Goal: Communication & Community: Answer question/provide support

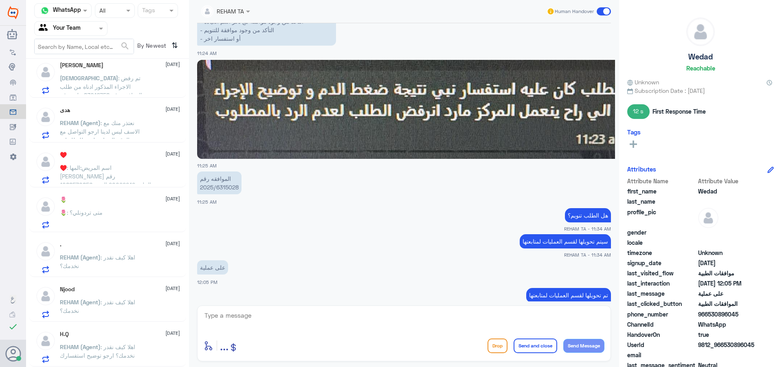
scroll to position [737, 0]
click at [89, 78] on span "[DEMOGRAPHIC_DATA]" at bounding box center [89, 78] width 58 height 7
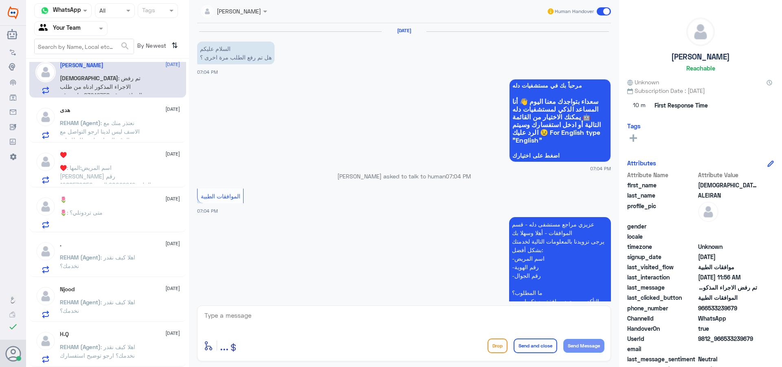
scroll to position [1106, 0]
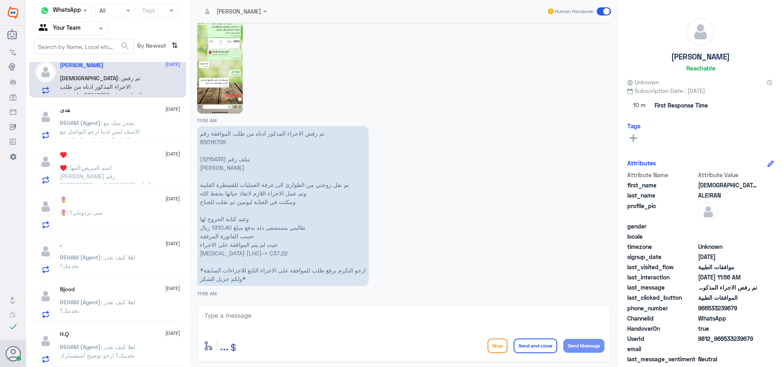
drag, startPoint x: 77, startPoint y: 42, endPoint x: 78, endPoint y: 32, distance: 9.9
click at [77, 40] on input "text" at bounding box center [84, 46] width 99 height 15
click at [77, 31] on input "text" at bounding box center [61, 28] width 45 height 9
click at [86, 72] on div "Your Inbox" at bounding box center [70, 73] width 73 height 19
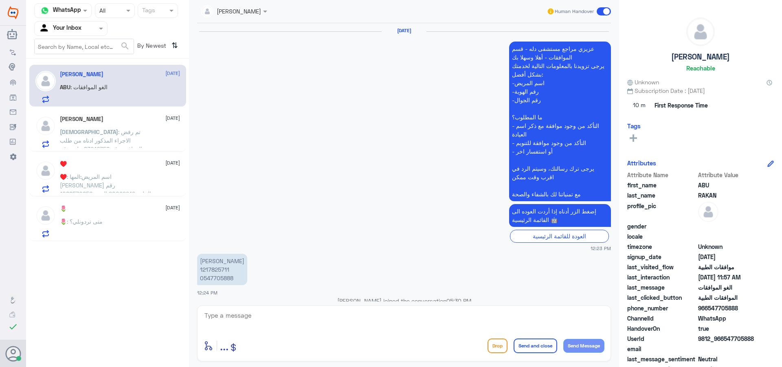
scroll to position [1223, 0]
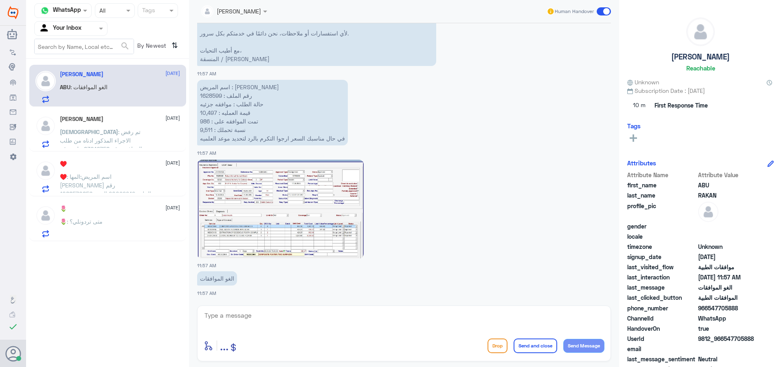
click at [233, 10] on input "text" at bounding box center [224, 10] width 46 height 9
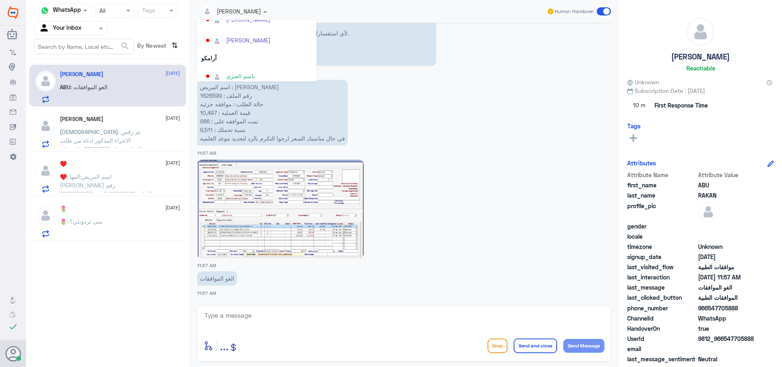
scroll to position [204, 0]
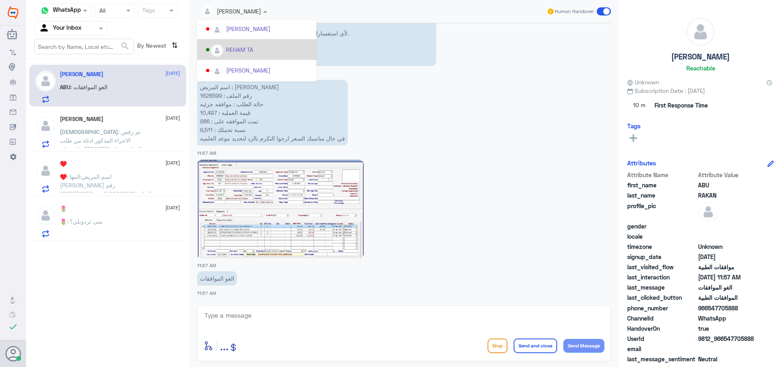
click at [279, 57] on div "REHAM TA" at bounding box center [256, 49] width 119 height 21
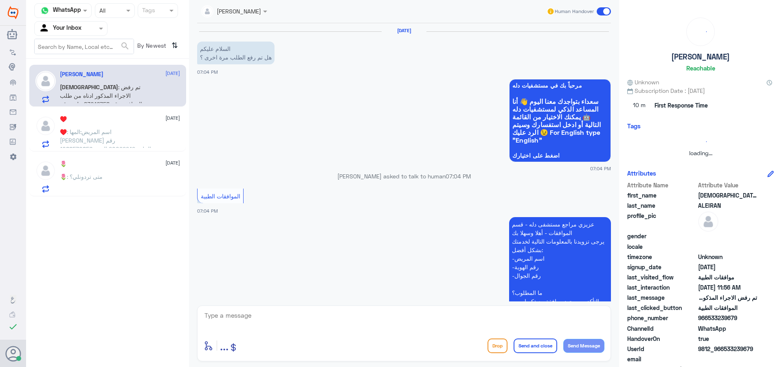
scroll to position [1106, 0]
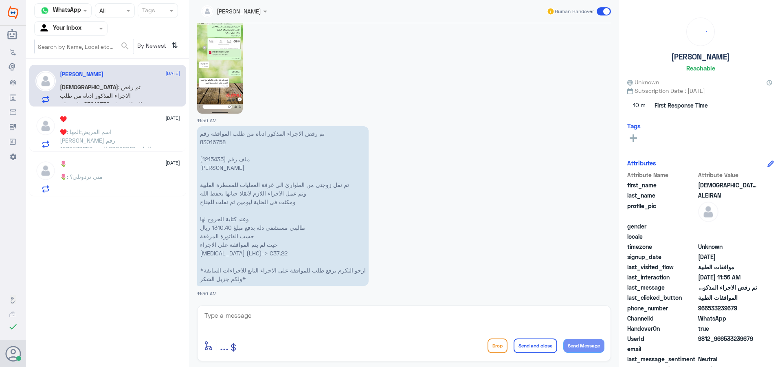
click at [124, 187] on div "🌷 : متى تردونلي؟" at bounding box center [120, 183] width 120 height 18
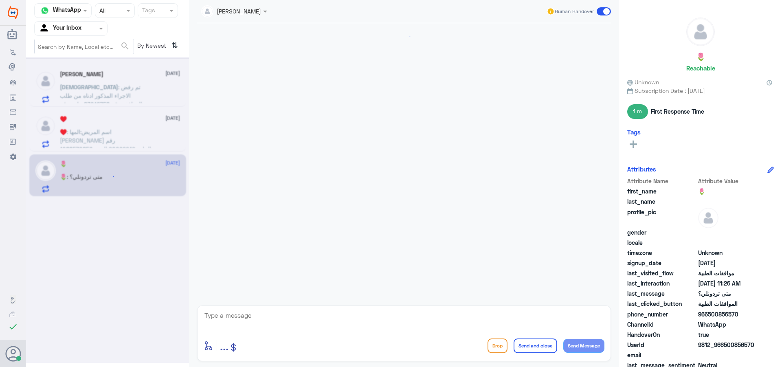
scroll to position [540, 0]
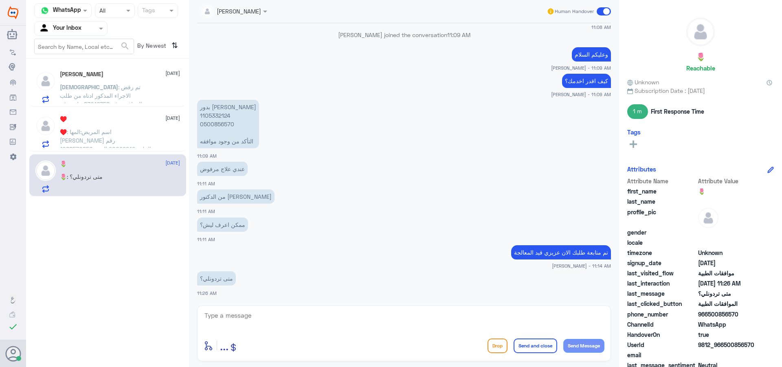
click at [213, 115] on p "بدور [PERSON_NAME] 1105332124 0500856570 التأكد من وجود موافقه" at bounding box center [228, 124] width 62 height 48
copy p "1105332124"
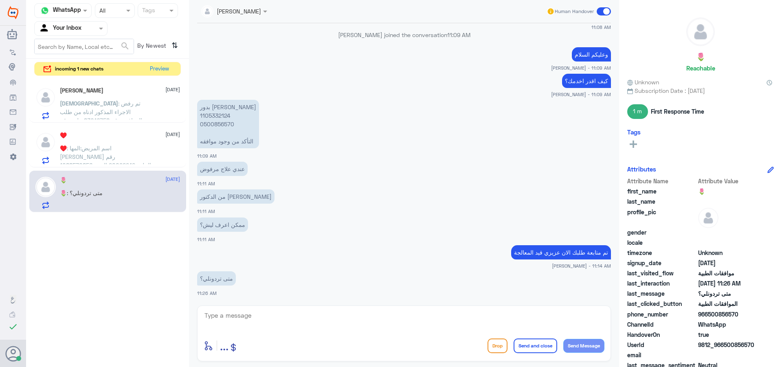
click at [356, 321] on textarea at bounding box center [404, 320] width 401 height 20
type textarea "j"
type textarea "تمت الموافقة قدامك العافية"
click at [528, 343] on button "Send and close" at bounding box center [536, 345] width 44 height 15
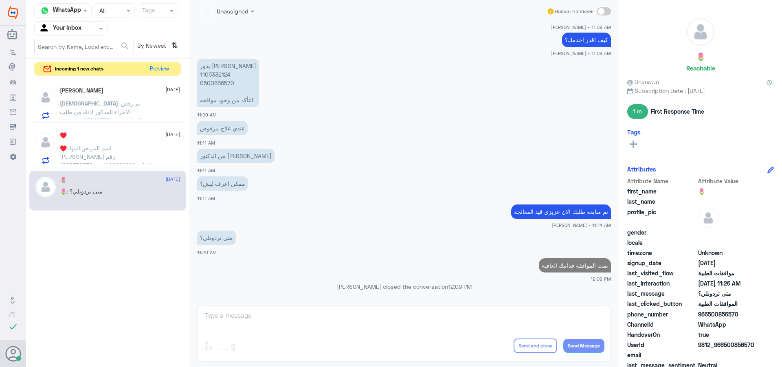
scroll to position [564, 0]
click at [165, 70] on button "Preview" at bounding box center [159, 68] width 25 height 13
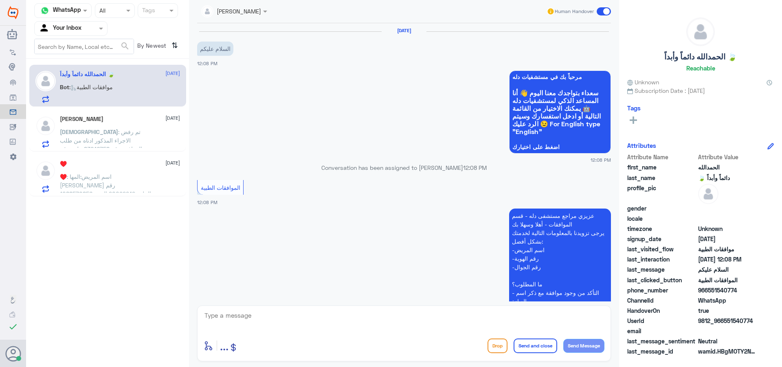
click at [322, 321] on textarea at bounding box center [404, 320] width 401 height 20
type textarea "وعليكم السلا"
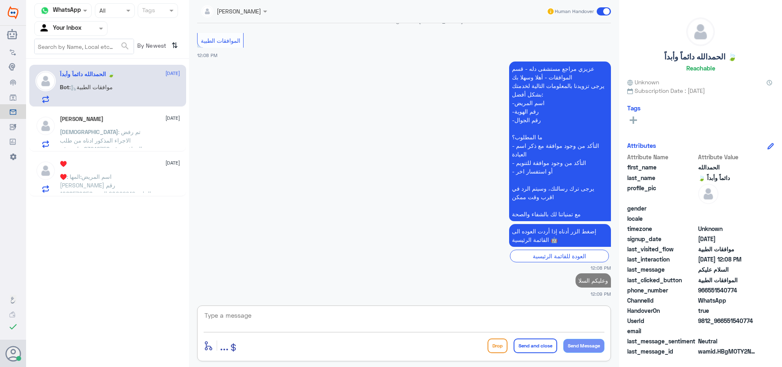
click at [145, 119] on div "[PERSON_NAME] [DATE]" at bounding box center [120, 119] width 120 height 7
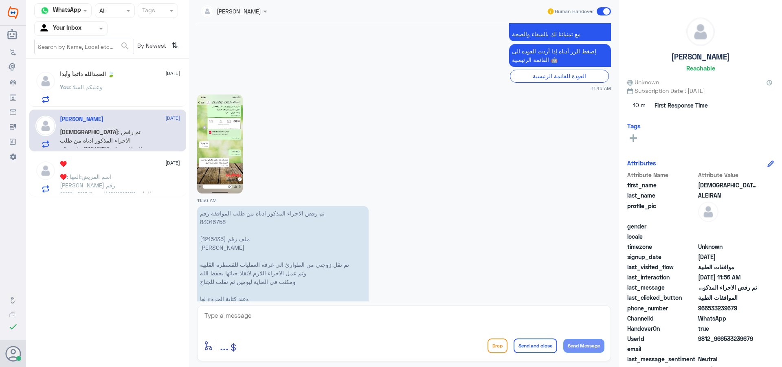
scroll to position [1025, 0]
click at [201, 155] on img at bounding box center [220, 145] width 46 height 99
click at [224, 240] on p "تم رفض الاجراء المذكور ادناه من طلب الموافقة رقم 83016758 ملف رقم (1215435) [PE…" at bounding box center [282, 288] width 171 height 160
click at [216, 240] on p "تم رفض الاجراء المذكور ادناه من طلب الموافقة رقم 83016758 ملف رقم (1215435) [PE…" at bounding box center [282, 288] width 171 height 160
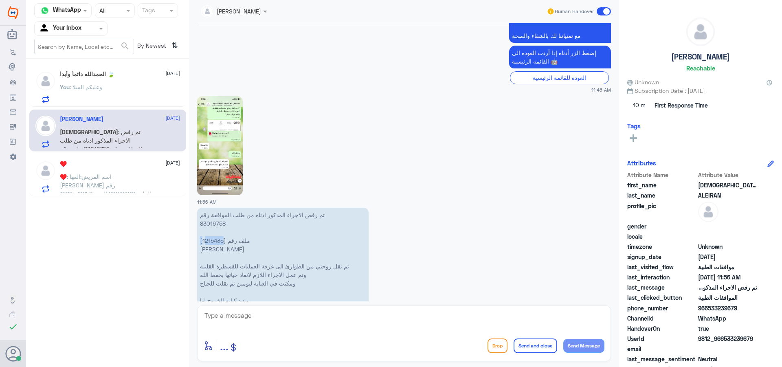
click at [216, 240] on p "تم رفض الاجراء المذكور ادناه من طلب الموافقة رقم 83016758 ملف رقم (1215435) [PE…" at bounding box center [282, 288] width 171 height 160
copy p "1215435"
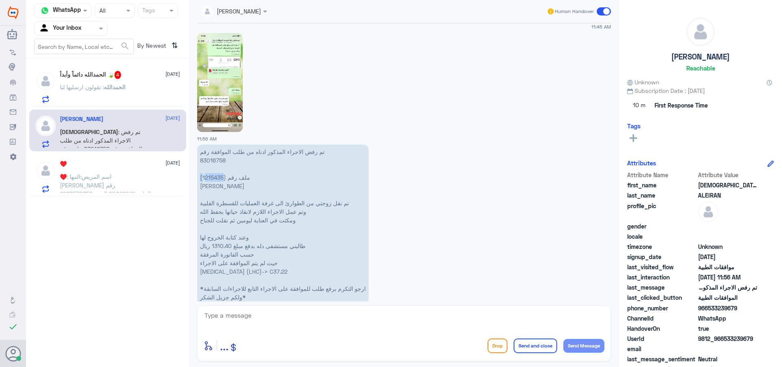
scroll to position [1106, 0]
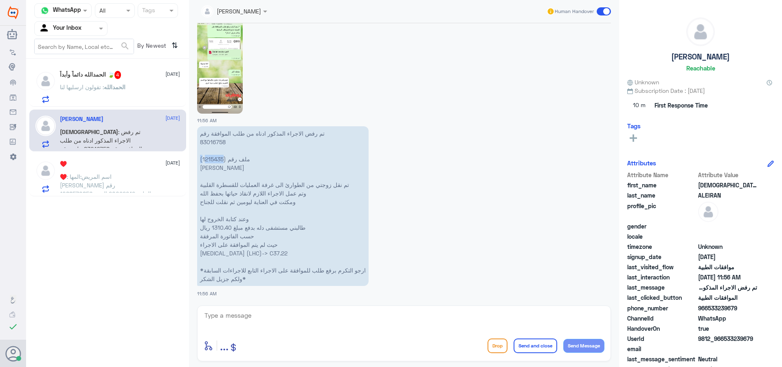
click at [246, 11] on div at bounding box center [234, 10] width 74 height 9
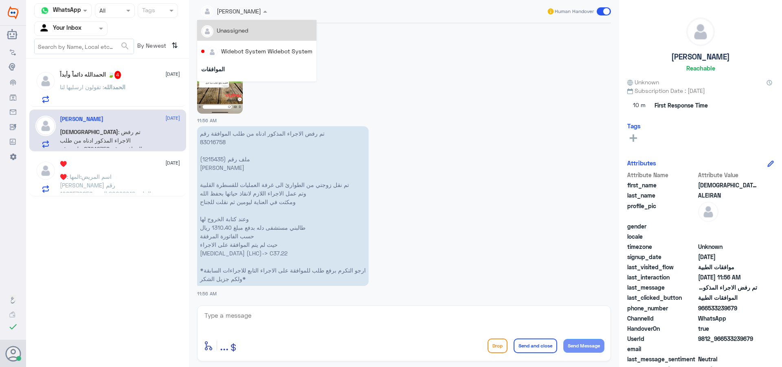
click at [250, 36] on div "Unassigned" at bounding box center [256, 30] width 111 height 14
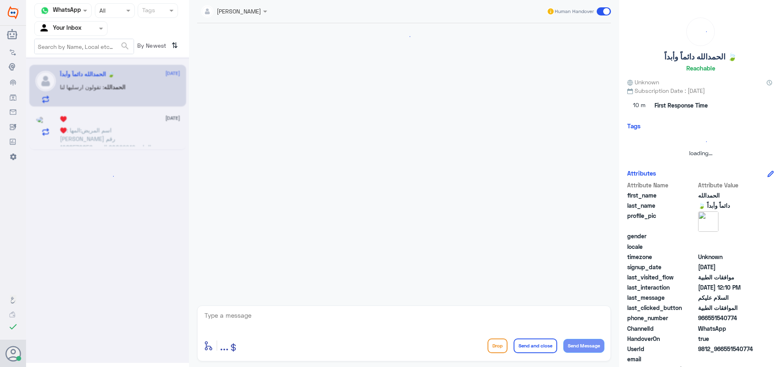
scroll to position [0, 0]
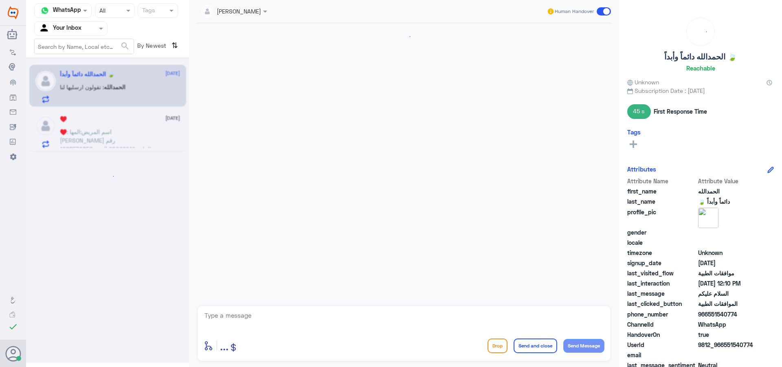
click at [149, 79] on div at bounding box center [107, 210] width 163 height 306
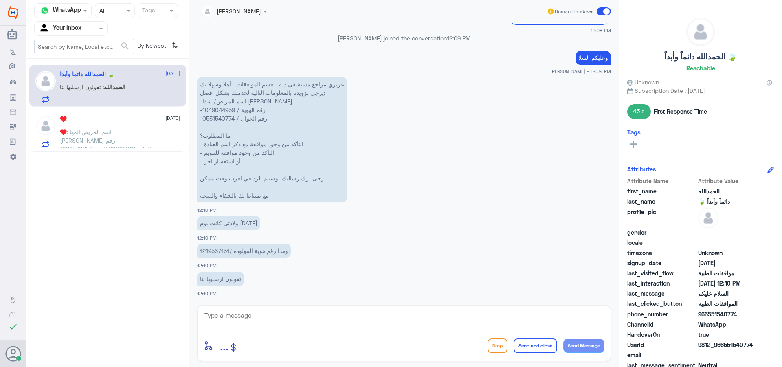
click at [224, 112] on p "عزيزي مراجع مستشفى دله - قسم الموافقات - أهلا وسهلا بك يرجى تزويدنا بالمعلومات …" at bounding box center [272, 139] width 150 height 125
copy p "1049044959"
click at [323, 321] on textarea at bounding box center [404, 320] width 401 height 20
type textarea "l"
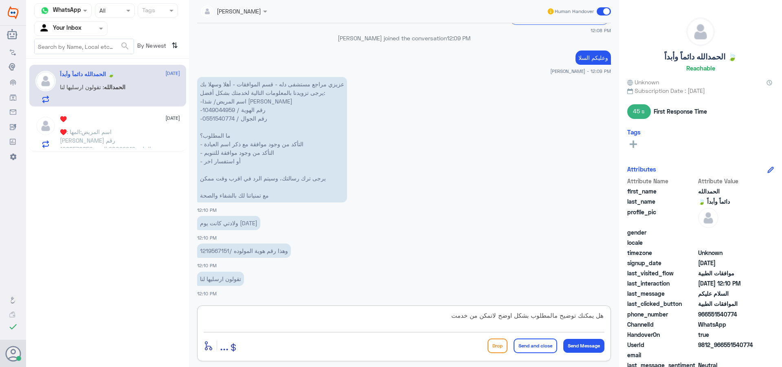
type textarea "هل يمكنك توضيح مالمطلوب بشكل اوضح لاتمكن من خدمتك"
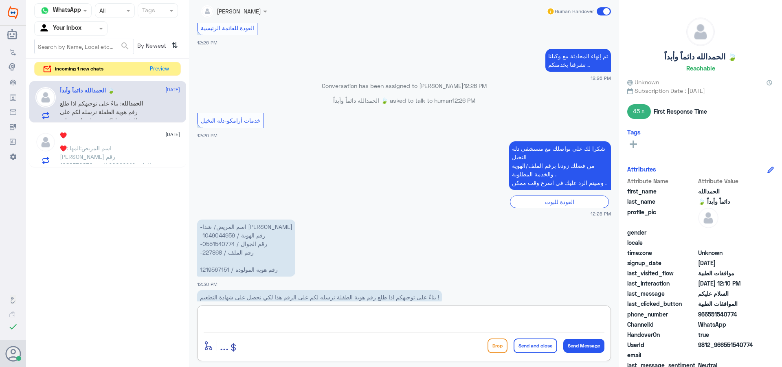
scroll to position [822, 0]
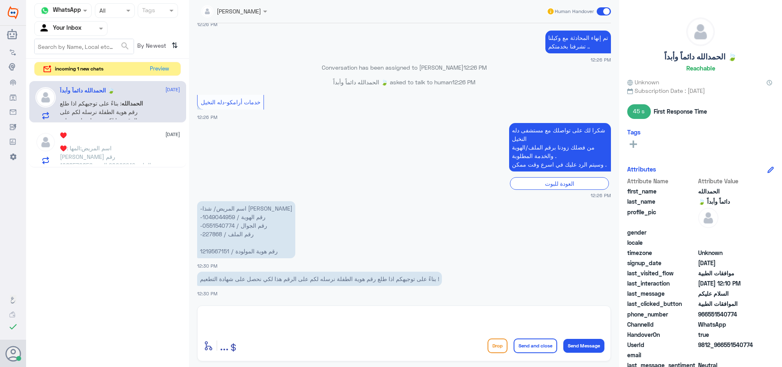
click at [309, 306] on div "enter flow name ... Drop Send and close Send Message" at bounding box center [404, 333] width 414 height 56
click at [385, 316] on textarea at bounding box center [404, 320] width 401 height 20
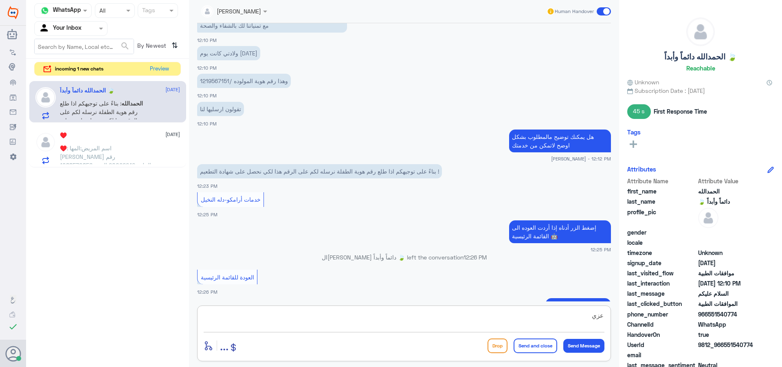
scroll to position [537, 0]
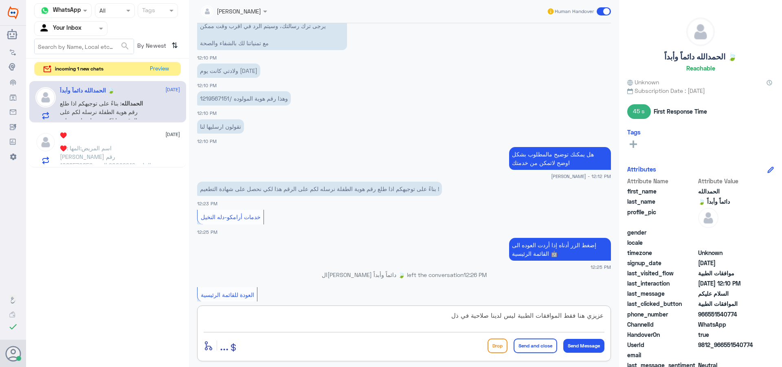
type textarea "عزيزي هنا فقط الموافقات الطبية ليس لدينا صلاحية في ذلك"
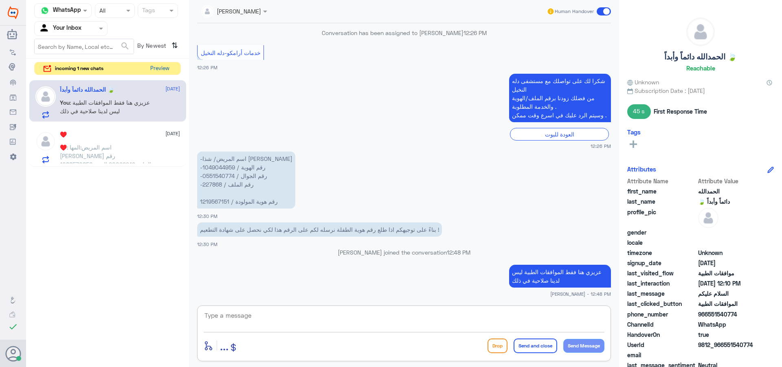
click at [161, 72] on button "Preview" at bounding box center [159, 68] width 25 height 13
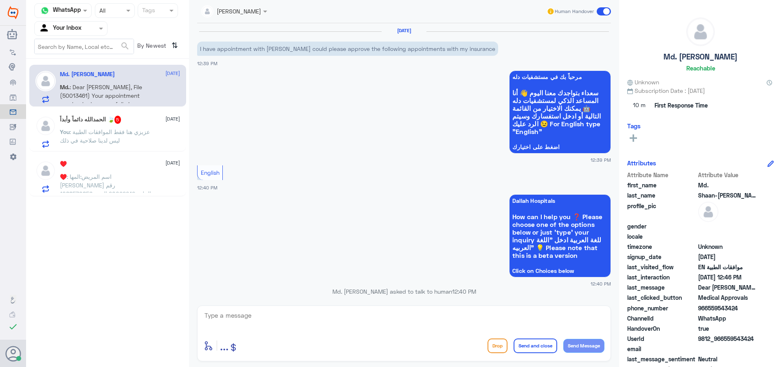
scroll to position [309, 0]
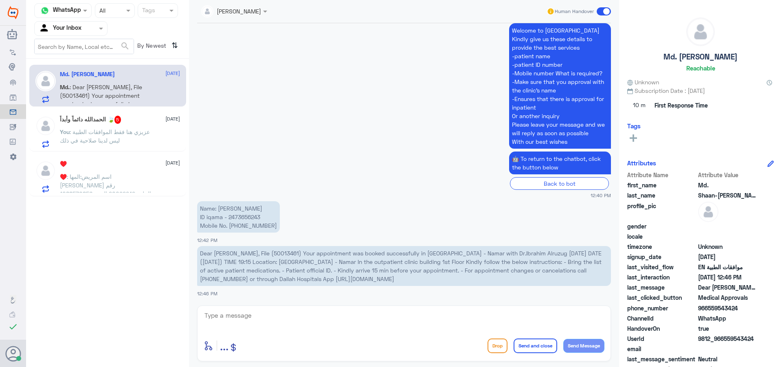
click at [137, 133] on p "You : عزيزي هنا فقط الموافقات الطبية ليس لدينا صلاحية في ذلك" at bounding box center [106, 137] width 92 height 20
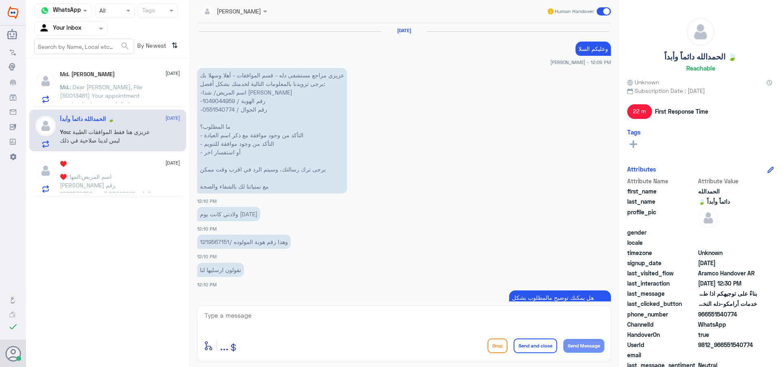
scroll to position [463, 0]
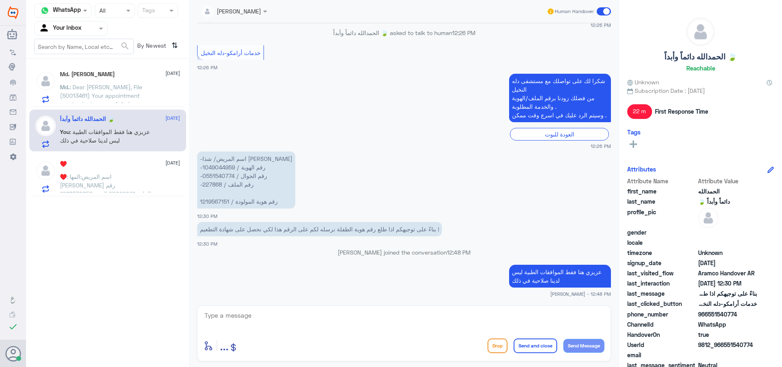
click at [606, 10] on span at bounding box center [604, 11] width 14 height 8
click at [0, 0] on input "checkbox" at bounding box center [0, 0] width 0 height 0
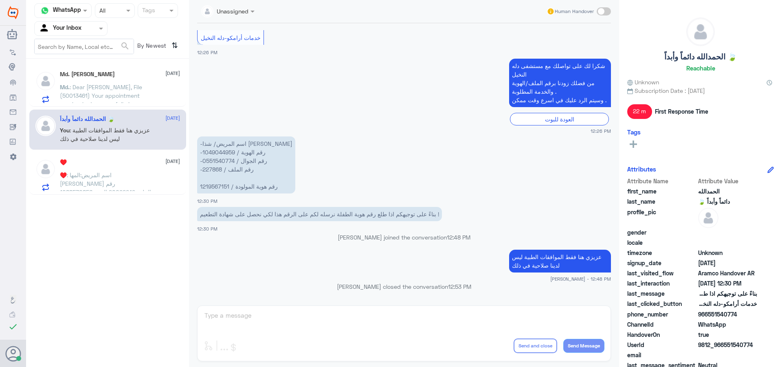
click at [168, 174] on div "♥️ : اسم المريض:المها [PERSON_NAME] رقم الملف:20092242 الهويه:1088570856 050252…" at bounding box center [120, 182] width 120 height 18
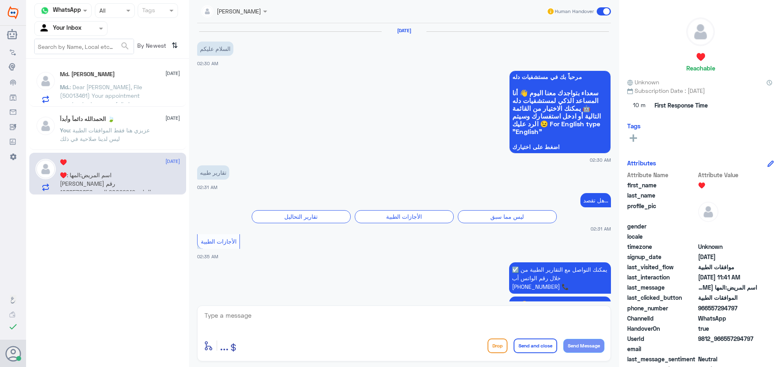
scroll to position [509, 0]
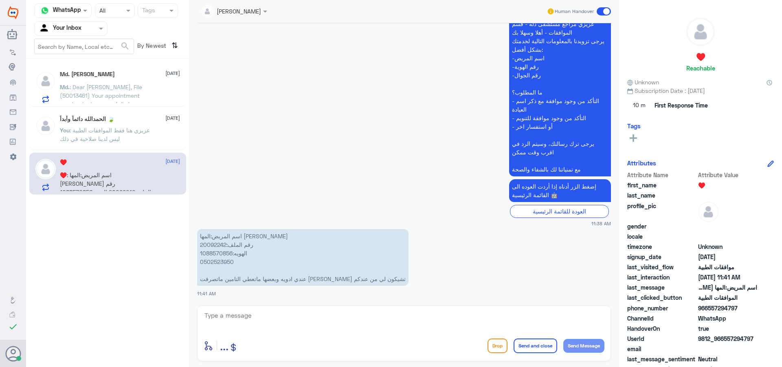
click at [316, 330] on div at bounding box center [404, 321] width 401 height 22
click at [314, 321] on textarea at bounding box center [404, 320] width 401 height 20
click at [224, 14] on input "text" at bounding box center [224, 10] width 46 height 9
click at [242, 34] on div "Unassigned" at bounding box center [233, 30] width 32 height 9
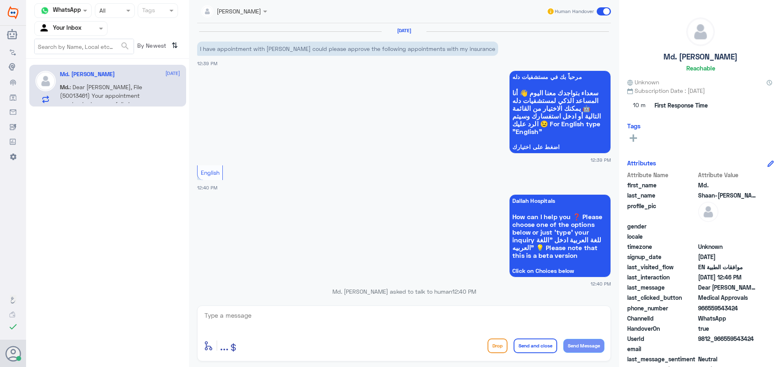
scroll to position [309, 0]
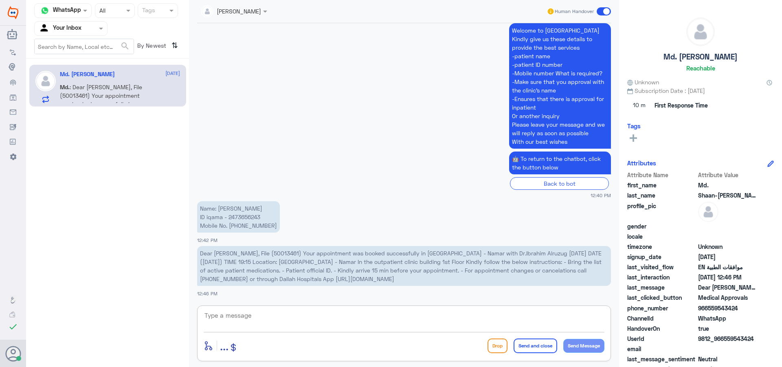
click at [311, 325] on textarea at bounding box center [404, 320] width 401 height 20
click at [376, 313] on textarea at bounding box center [404, 320] width 401 height 20
type textarea "ف"
click at [339, 318] on textarea "this dallah al-nakeel kindly contact" at bounding box center [404, 320] width 401 height 20
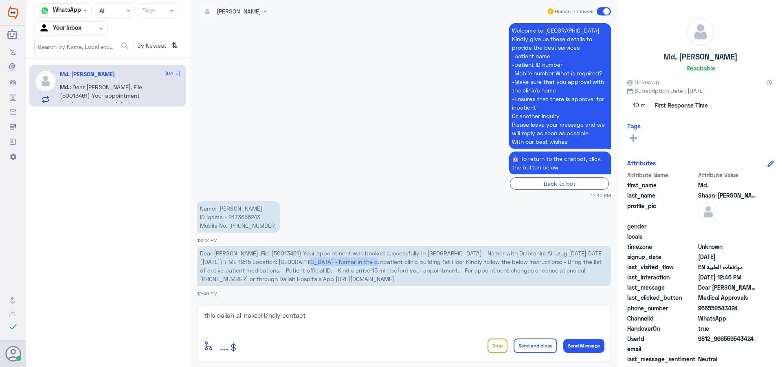
drag, startPoint x: 375, startPoint y: 261, endPoint x: 309, endPoint y: 263, distance: 65.2
click at [309, 263] on span "Dear [PERSON_NAME], File (50013461) Your appointment was booked successfully in…" at bounding box center [401, 266] width 402 height 33
copy span "[GEOGRAPHIC_DATA] - Namar"
click at [332, 320] on textarea "this dallah al-nakeel kindly contact" at bounding box center [404, 320] width 401 height 20
paste textarea "[GEOGRAPHIC_DATA] - Namar"
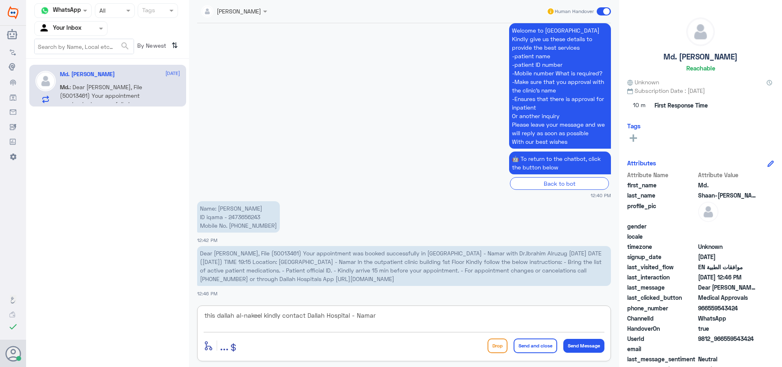
type textarea "this dallah al-nakeel kindly contact Dallah Hospital - Namar"
click at [541, 347] on button "Send and close" at bounding box center [536, 345] width 44 height 15
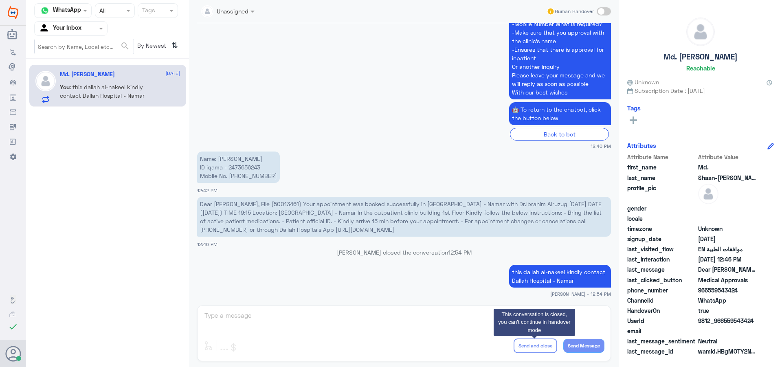
click at [65, 28] on input "text" at bounding box center [61, 28] width 45 height 9
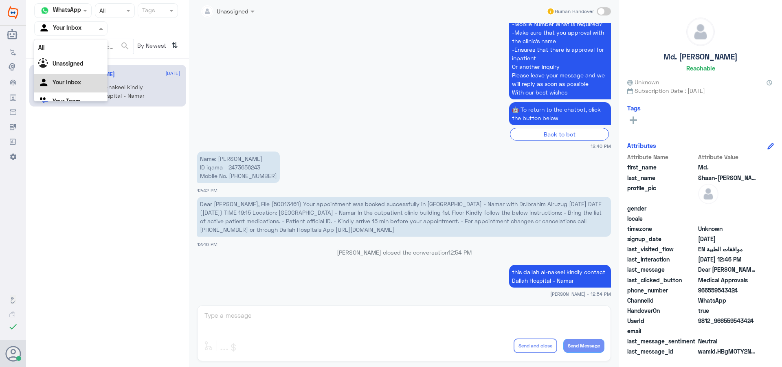
scroll to position [10, 0]
click at [93, 95] on div "Your Team" at bounding box center [70, 91] width 73 height 19
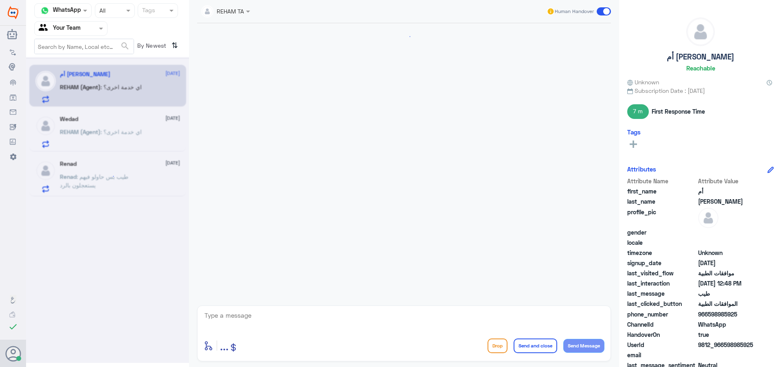
scroll to position [316, 0]
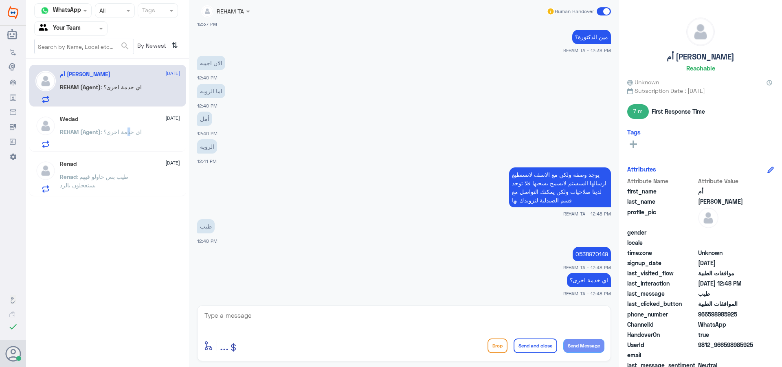
click at [130, 136] on p "REHAM (Agent) : اي خدمة اخرى؟" at bounding box center [101, 137] width 82 height 20
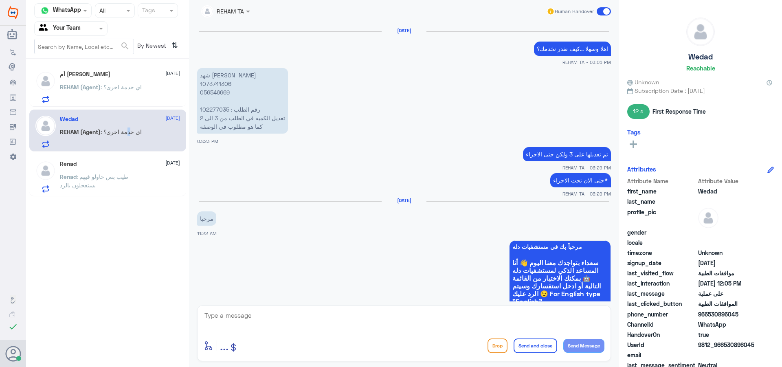
scroll to position [778, 0]
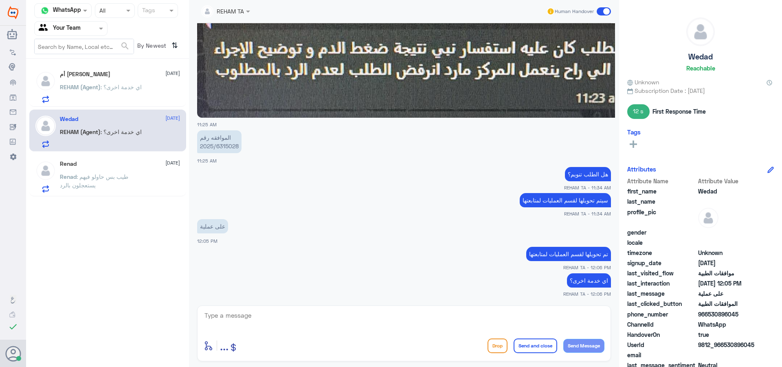
click at [139, 182] on p "Renad : طيب بس حاولو فيهم يستعجلون بالرد" at bounding box center [106, 182] width 92 height 20
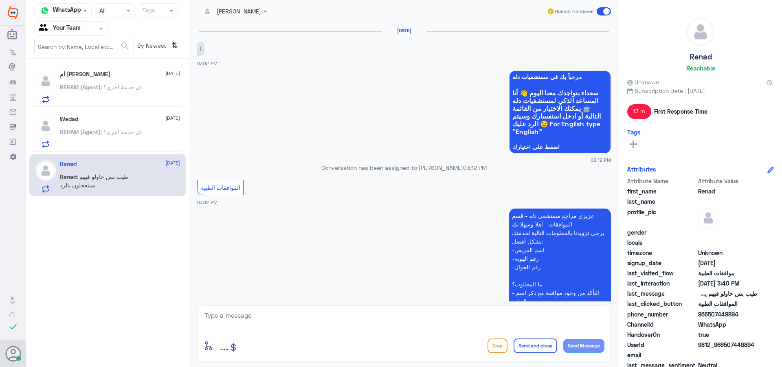
scroll to position [536, 0]
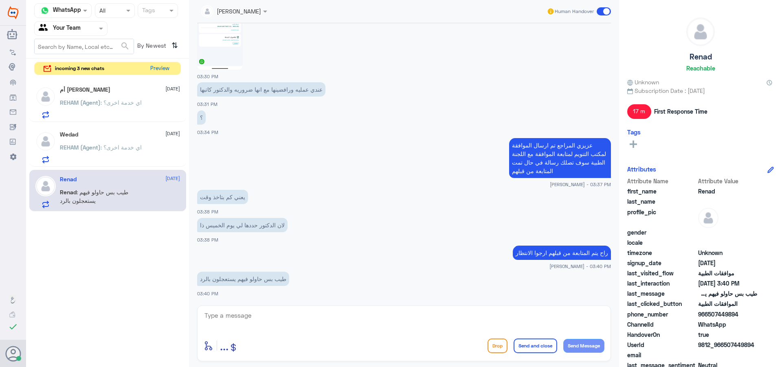
click at [160, 67] on button "Preview" at bounding box center [159, 68] width 25 height 13
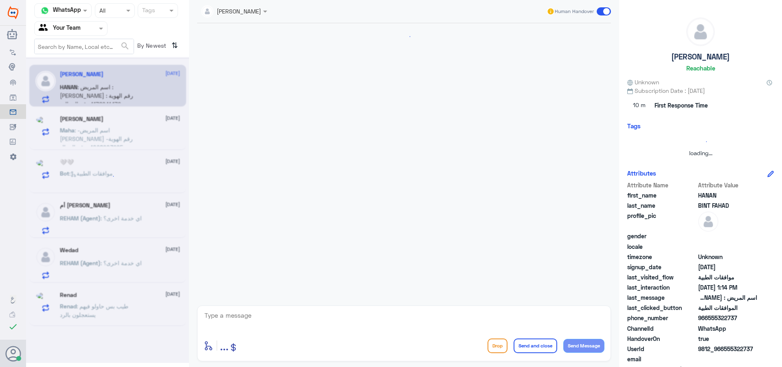
scroll to position [439, 0]
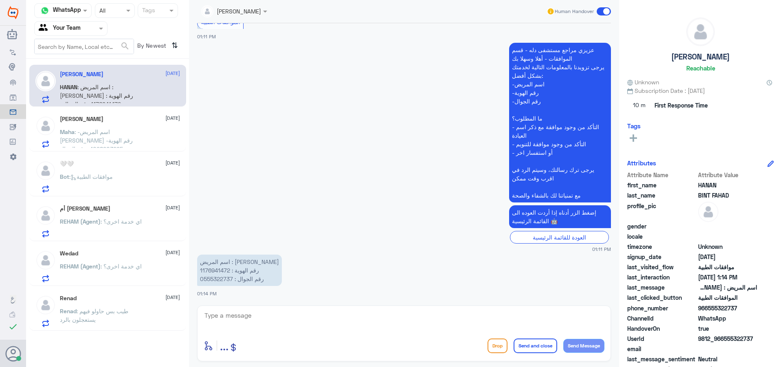
click at [133, 136] on p "Maha : -اسم المريض [PERSON_NAME] -رقم الهوية 1098903295 -رقم الجوال 0567116246 …" at bounding box center [106, 137] width 92 height 20
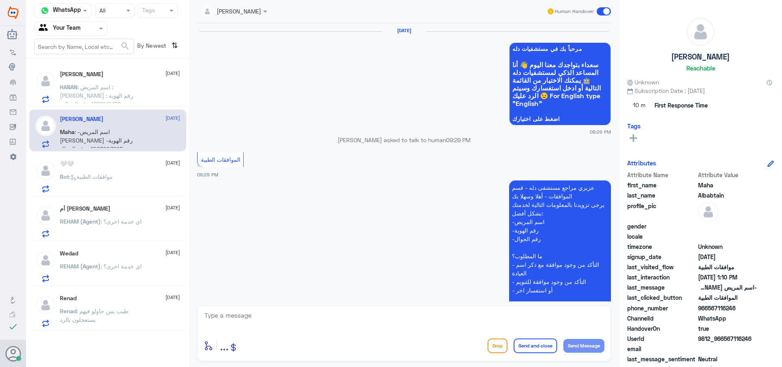
scroll to position [823, 0]
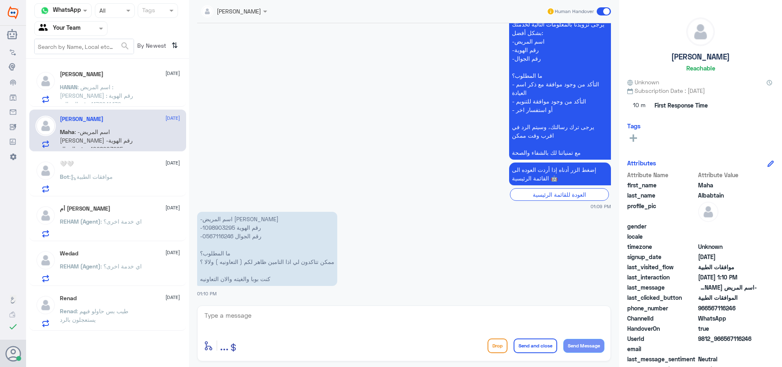
click at [165, 187] on div "Bot : موافقات الطبية" at bounding box center [120, 183] width 120 height 18
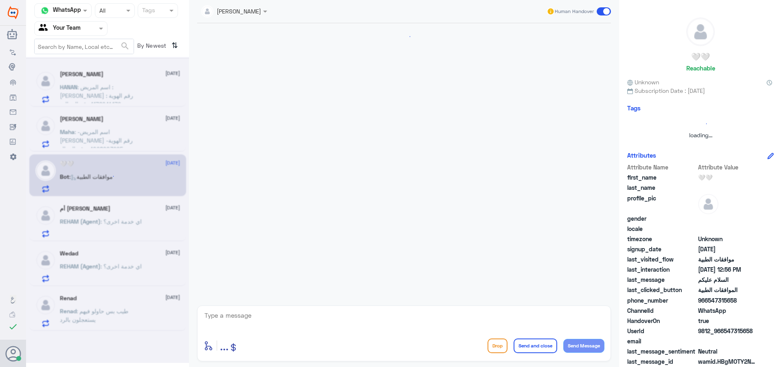
scroll to position [795, 0]
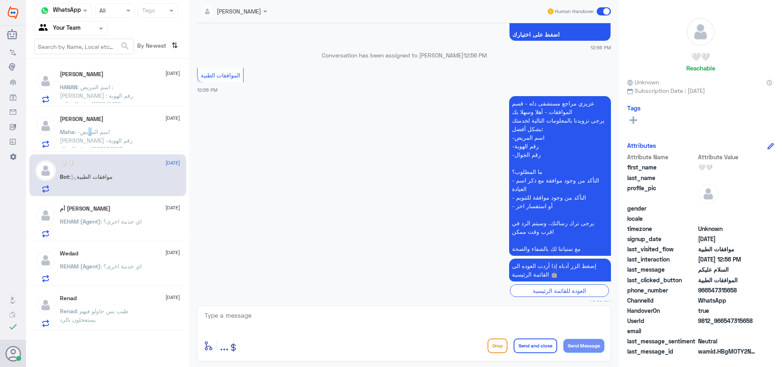
click at [120, 136] on p "Maha : -اسم المريض [PERSON_NAME] -رقم الهوية 1098903295 -رقم الجوال 0567116246 …" at bounding box center [106, 137] width 92 height 20
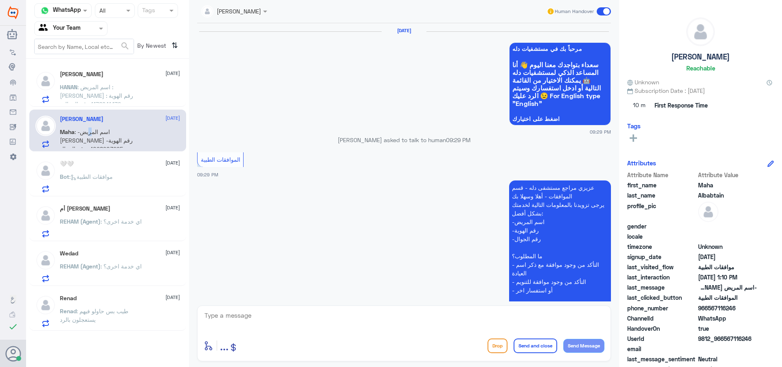
click at [113, 82] on div "[PERSON_NAME] [DATE][PERSON_NAME] : اسم المريض : [PERSON_NAME] رقم الهوية : 117…" at bounding box center [120, 87] width 120 height 32
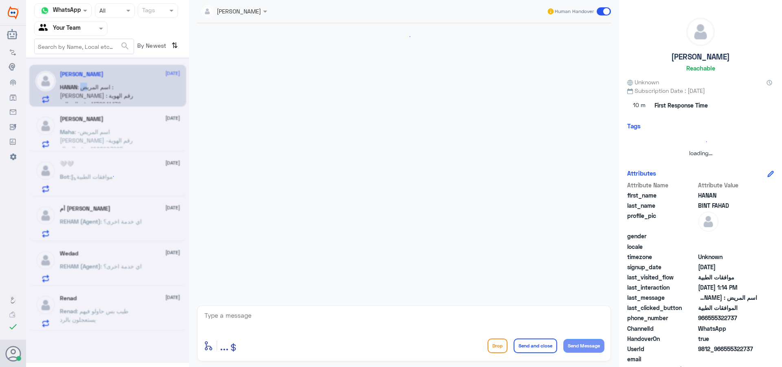
click at [109, 61] on div at bounding box center [107, 210] width 163 height 306
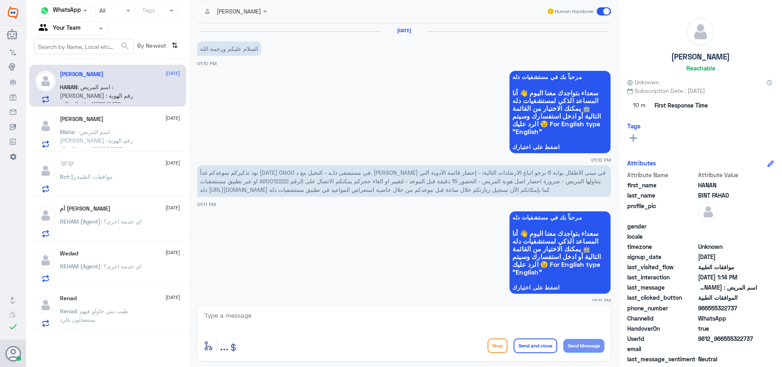
scroll to position [439, 0]
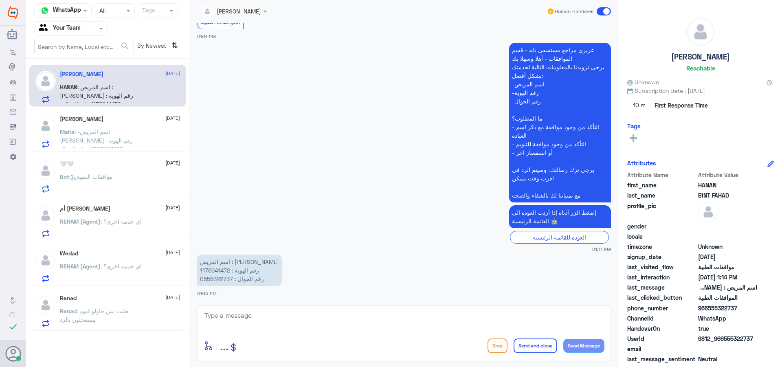
click at [126, 232] on p "REHAM (Agent) : اي خدمة اخرى؟" at bounding box center [101, 227] width 82 height 20
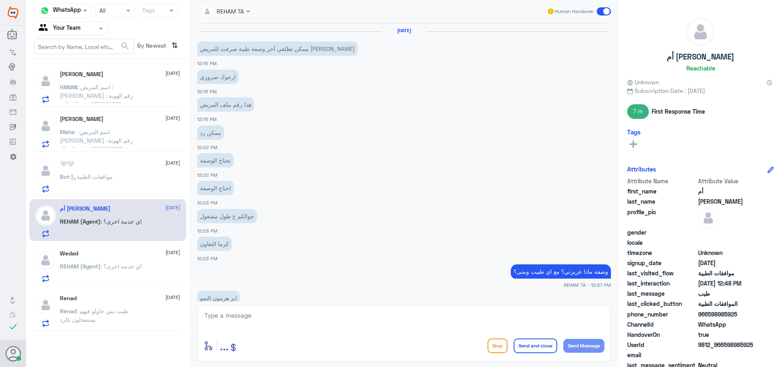
scroll to position [316, 0]
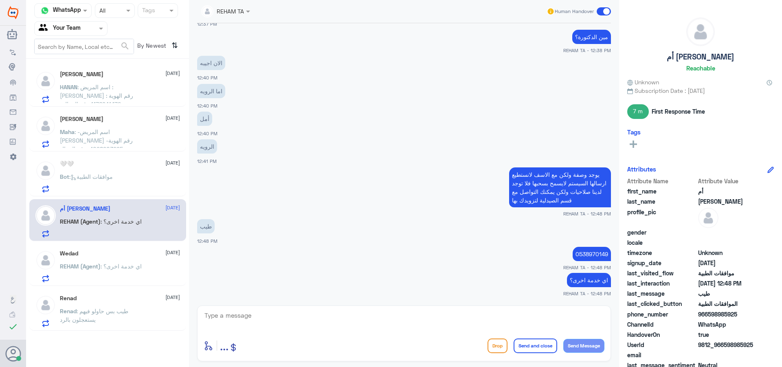
click at [130, 178] on div "Bot : موافقات الطبية" at bounding box center [120, 183] width 120 height 18
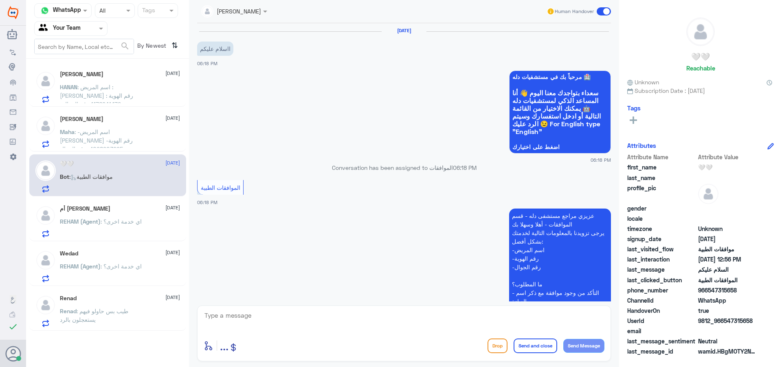
scroll to position [795, 0]
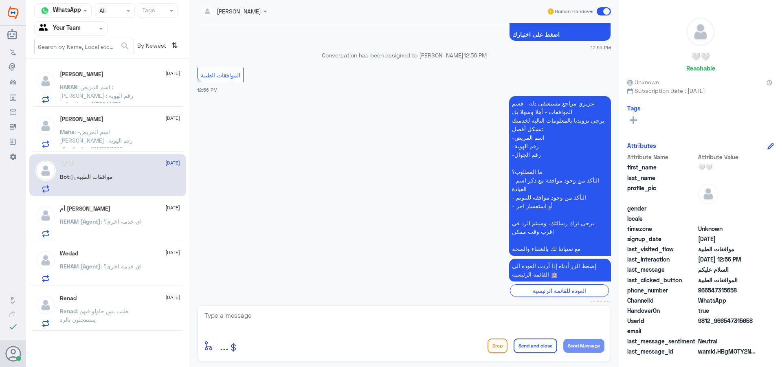
click at [290, 322] on div "enter flow name ... Drop Send and close Send Message" at bounding box center [404, 333] width 414 height 56
drag, startPoint x: 290, startPoint y: 320, endPoint x: 305, endPoint y: 318, distance: 14.4
click at [293, 321] on textarea at bounding box center [404, 320] width 401 height 20
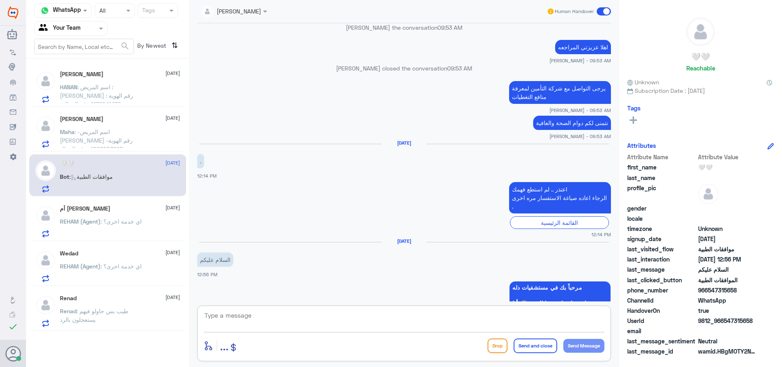
scroll to position [469, 0]
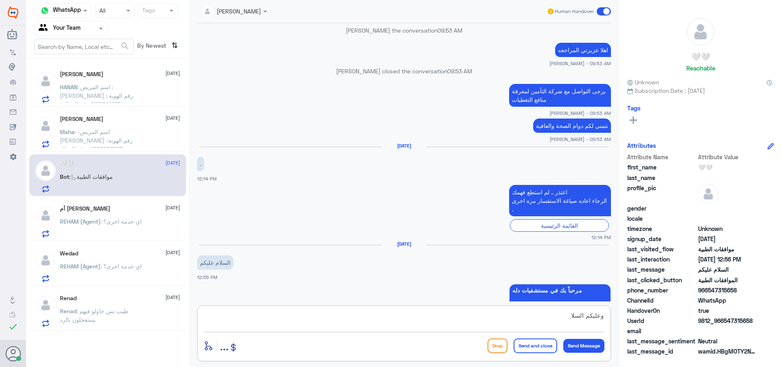
type textarea "وعليكم السلام"
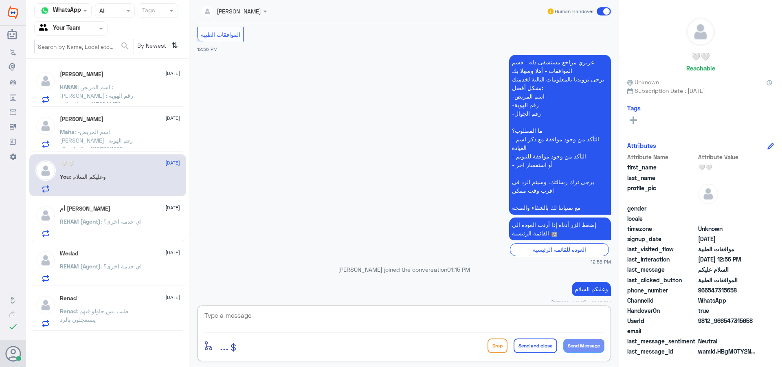
click at [408, 316] on textarea at bounding box center [404, 320] width 401 height 20
click at [101, 136] on p "Maha : -اسم المريض [PERSON_NAME] -رقم الهوية 1098903295 -رقم الجوال 0567116246 …" at bounding box center [106, 137] width 92 height 20
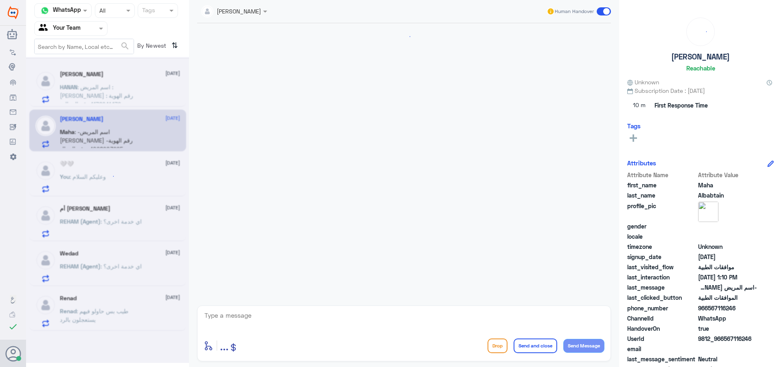
scroll to position [823, 0]
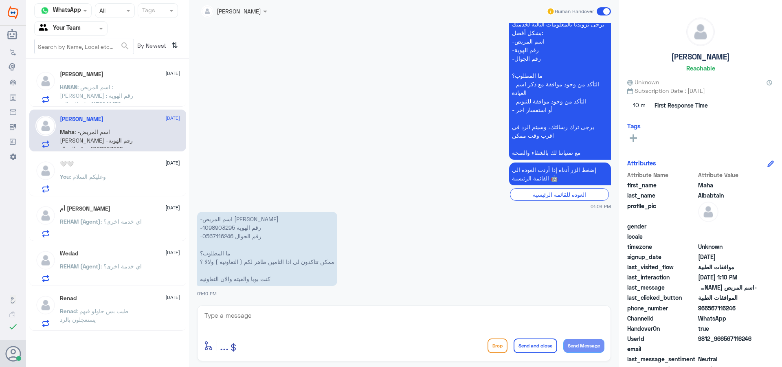
click at [337, 307] on div "enter flow name ... Drop Send and close Send Message" at bounding box center [404, 333] width 414 height 56
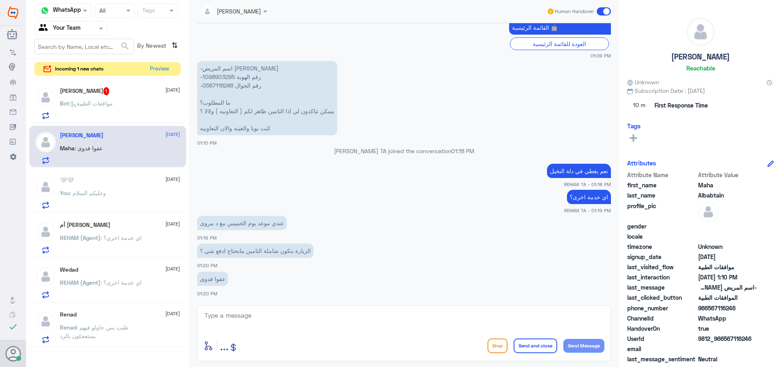
scroll to position [1000, 0]
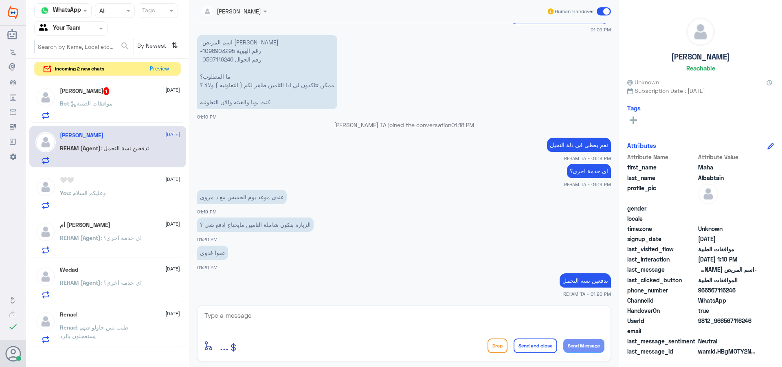
click at [119, 117] on div "Bot : موافقات الطبية" at bounding box center [120, 110] width 120 height 18
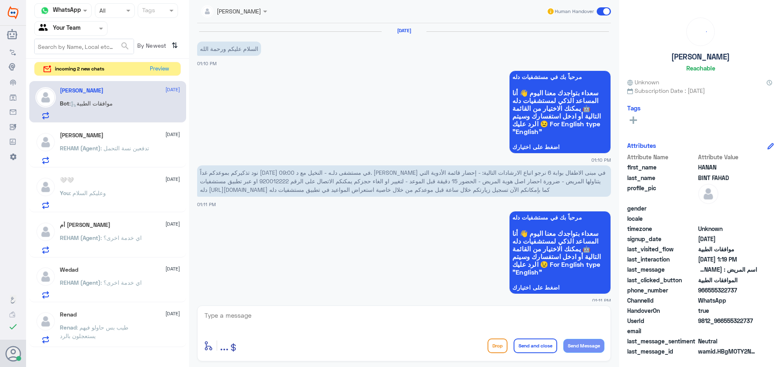
scroll to position [502, 0]
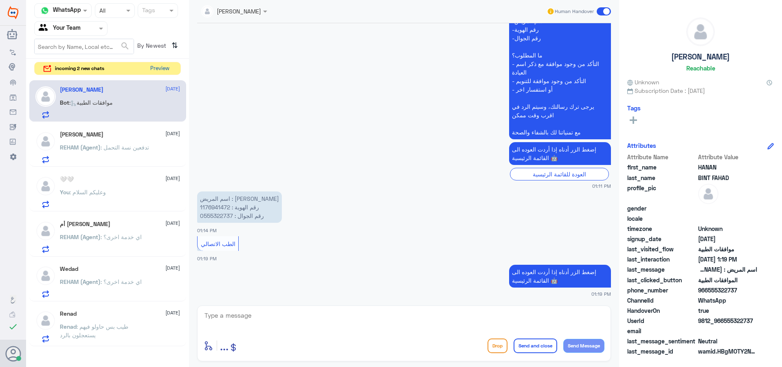
click at [154, 68] on button "Preview" at bounding box center [159, 68] width 25 height 13
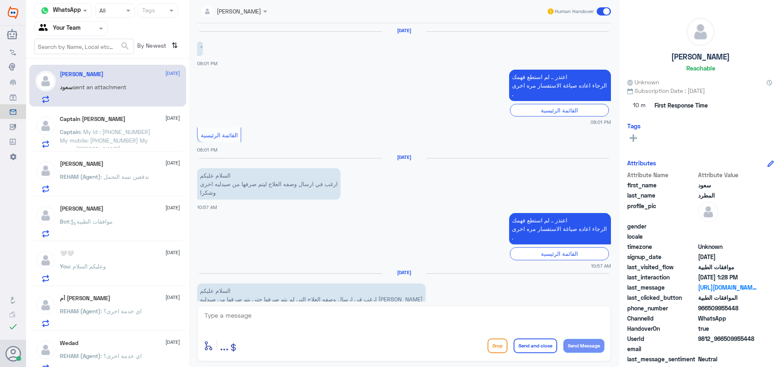
scroll to position [712, 0]
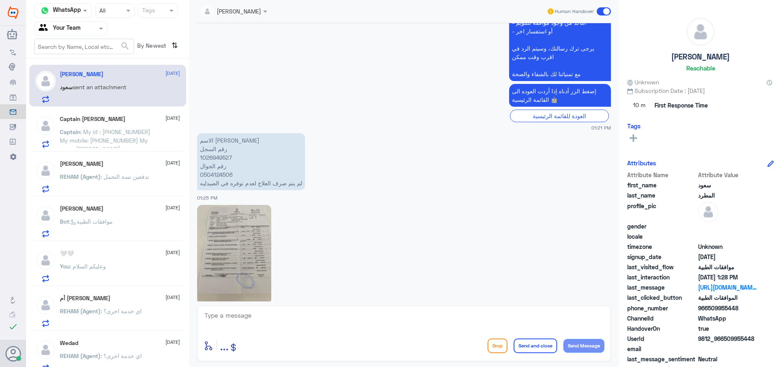
click at [159, 124] on div "Captain [PERSON_NAME] [DATE] Captain : My id : [PHONE_NUMBER] My mobile: [PHONE…" at bounding box center [120, 132] width 120 height 32
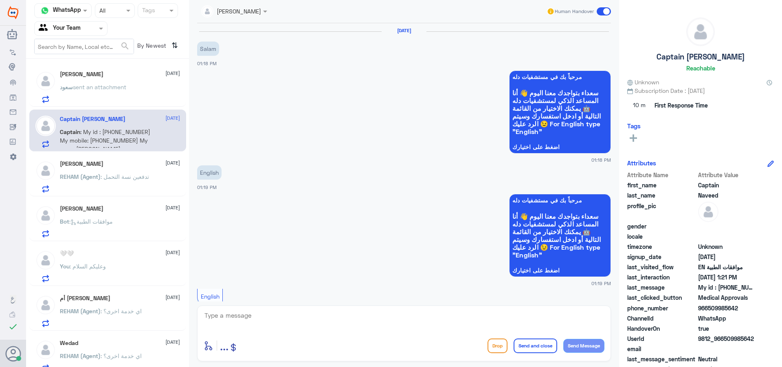
scroll to position [548, 0]
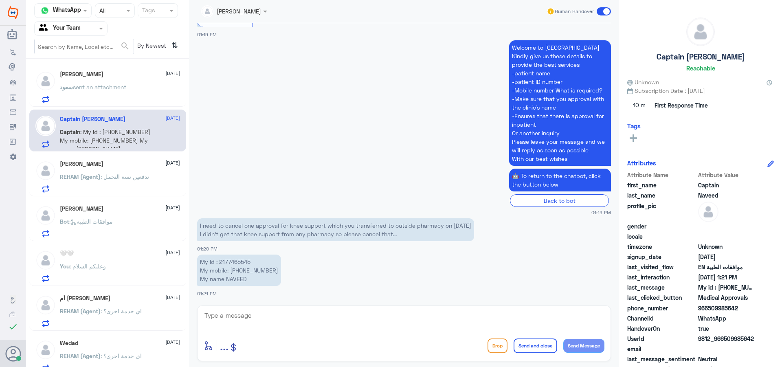
click at [140, 80] on div "[PERSON_NAME] [DATE][PERSON_NAME] sent an attachment" at bounding box center [120, 87] width 120 height 32
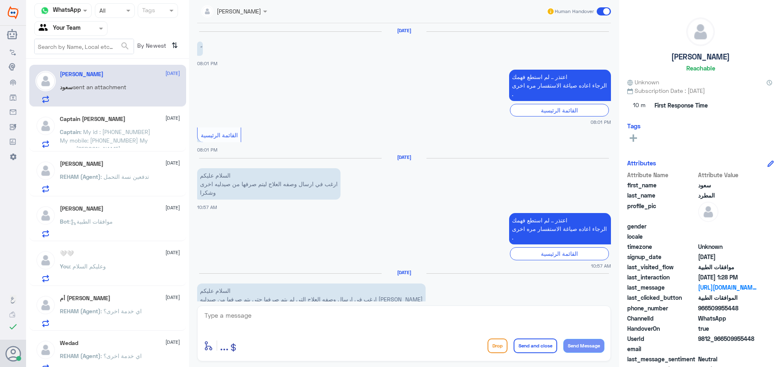
scroll to position [712, 0]
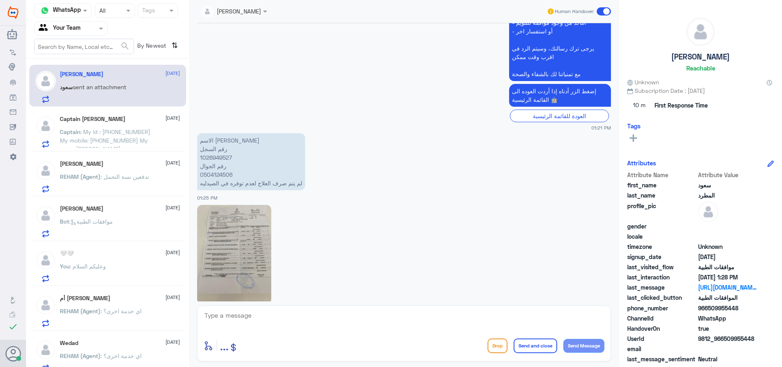
click at [287, 329] on textarea at bounding box center [404, 320] width 401 height 20
type textarea "اهلا وسهلا"
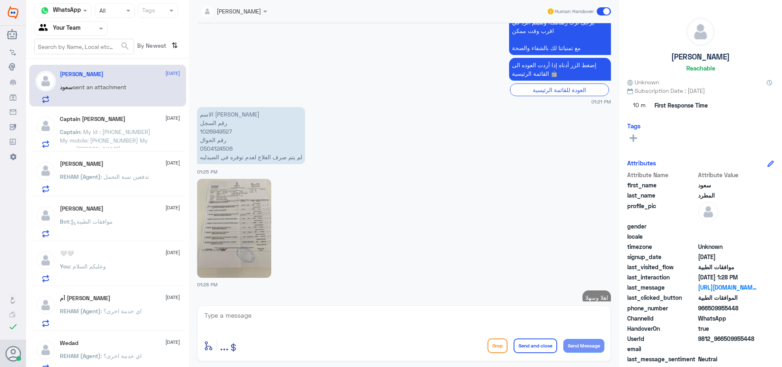
click at [218, 115] on p "الاسم [PERSON_NAME] رقم السجل 1026949527 رقم الجوال 0504124506 لم يتم صرف العلا…" at bounding box center [251, 135] width 108 height 57
copy p "1026949527"
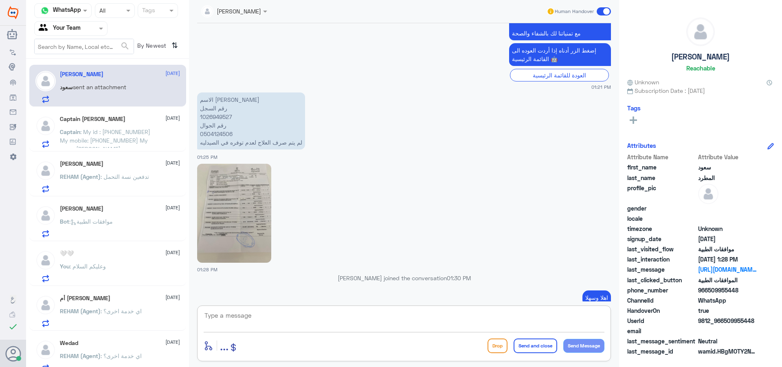
drag, startPoint x: 312, startPoint y: 319, endPoint x: 385, endPoint y: 362, distance: 84.9
click at [320, 327] on textarea at bounding box center [404, 320] width 401 height 20
type textarea "يرجى ارسال الوصفة بشكل اوضح من فضلك"
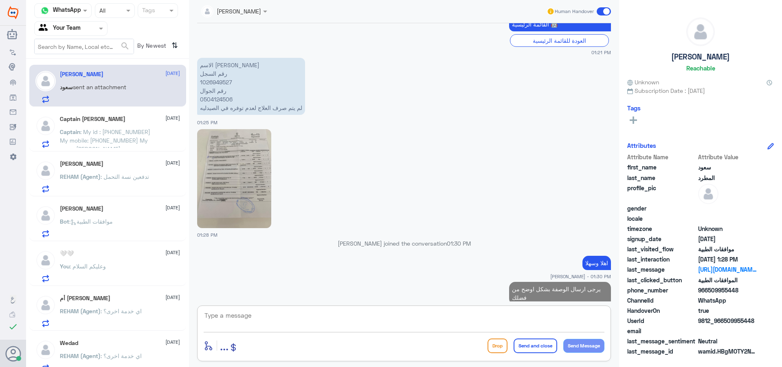
click at [151, 142] on p "Captain : My id : [PHONE_NUMBER] My mobile: [PHONE_NUMBER] My name NAVEED" at bounding box center [106, 137] width 92 height 20
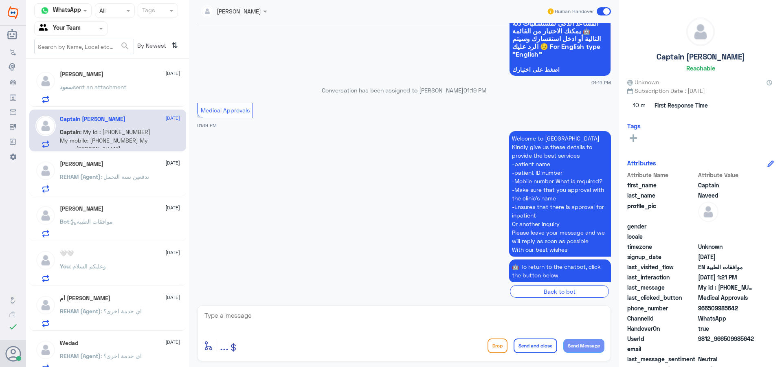
scroll to position [548, 0]
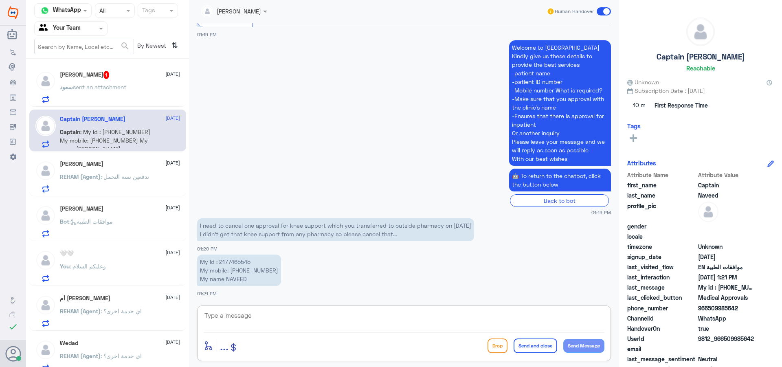
click at [310, 316] on textarea at bounding box center [404, 320] width 401 height 20
type textarea "ص"
type textarea "Q"
type textarea "WE CANT CANCEL REGUST"
click at [141, 90] on div "[PERSON_NAME] sent an attachment" at bounding box center [120, 94] width 120 height 18
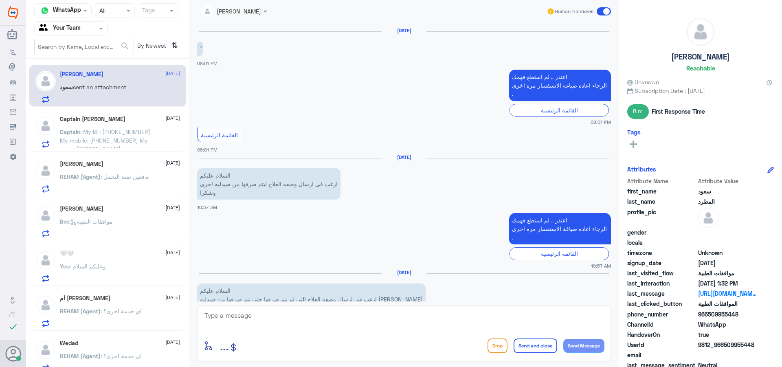
scroll to position [928, 0]
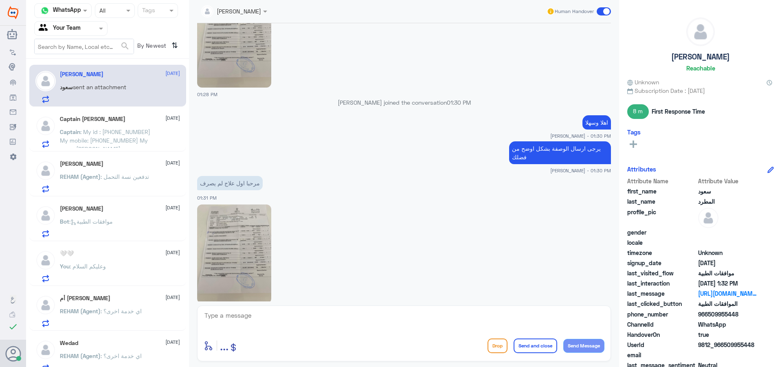
click at [134, 124] on div "Captain [PERSON_NAME] [DATE] Captain : My id : [PHONE_NUMBER] My mobile: [PHONE…" at bounding box center [120, 132] width 120 height 32
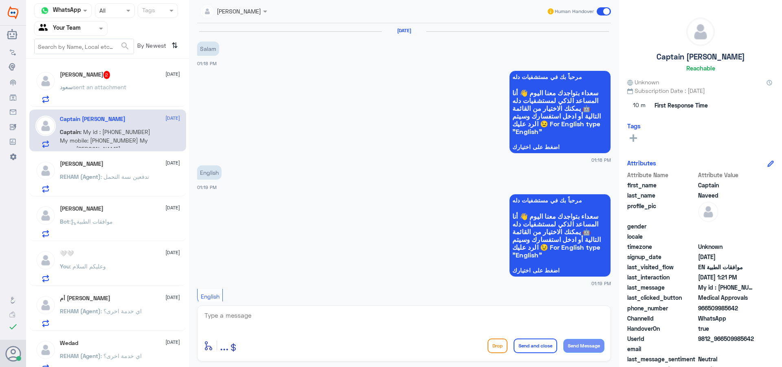
scroll to position [548, 0]
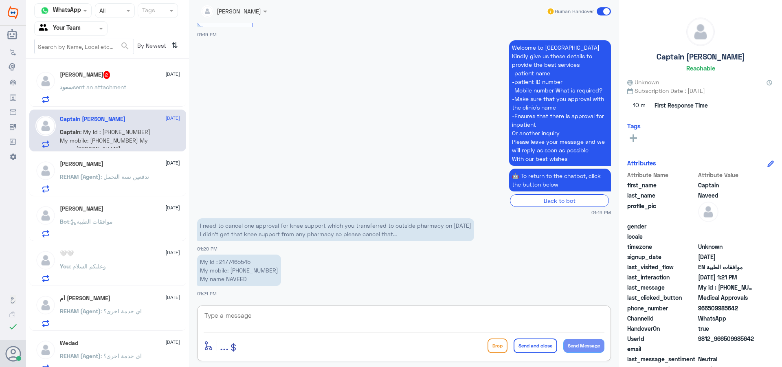
drag, startPoint x: 265, startPoint y: 328, endPoint x: 270, endPoint y: 324, distance: 6.7
click at [266, 328] on textarea at bounding box center [404, 320] width 401 height 20
type textarea "WE CANT CANCEL REQUEST THAT [PERSON_NAME] TRANSFERED"
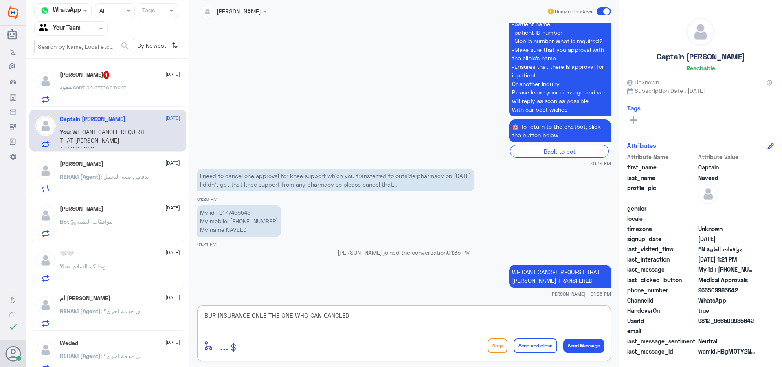
type textarea "BUR INSURANCE ONLE THE ONE WHO CAN CANCLED"
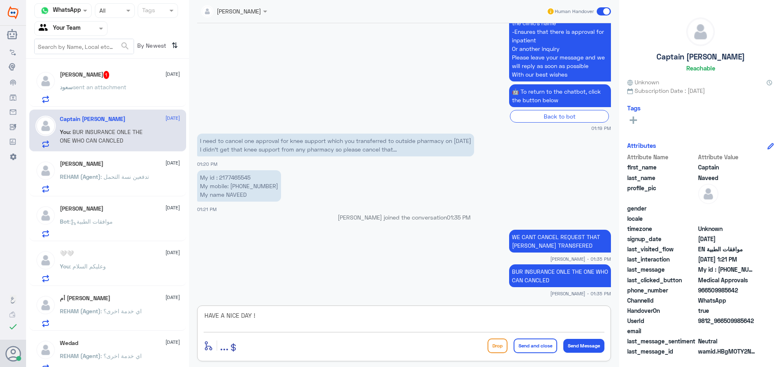
type textarea "HAVE A NICE DAY !"
click at [523, 345] on button "Send and close" at bounding box center [536, 345] width 44 height 15
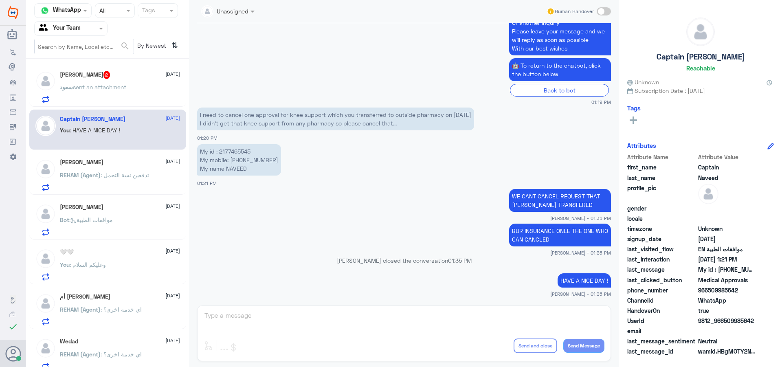
click at [120, 91] on p "[PERSON_NAME] sent an attachment" at bounding box center [93, 93] width 66 height 20
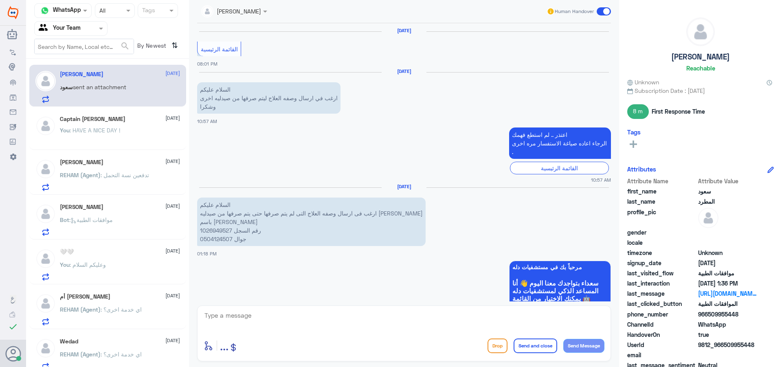
scroll to position [907, 0]
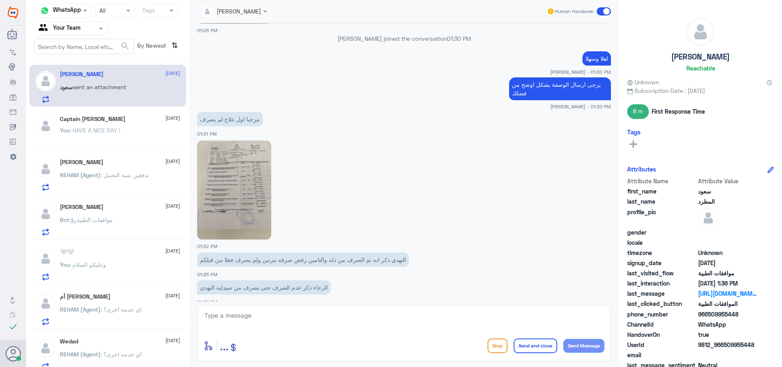
click at [255, 185] on img at bounding box center [234, 189] width 74 height 99
click at [295, 323] on textarea at bounding box center [404, 320] width 401 height 20
type textarea "U"
type textarea "عزيزي اسم الدواء من فضلك"
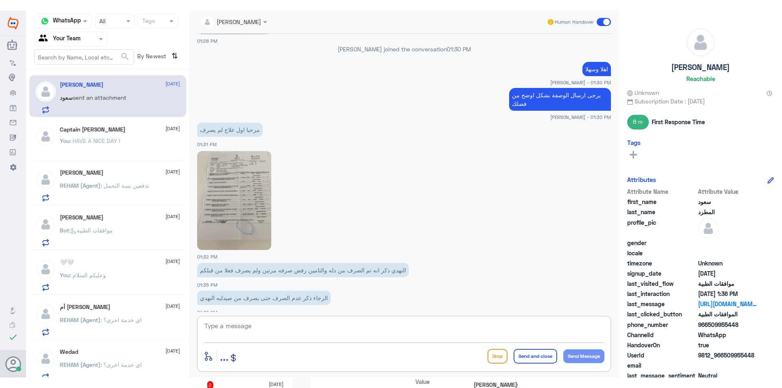
scroll to position [933, 0]
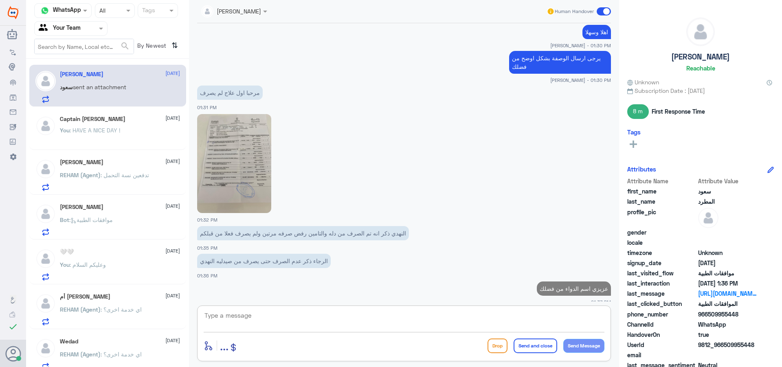
click at [271, 178] on img at bounding box center [234, 163] width 74 height 99
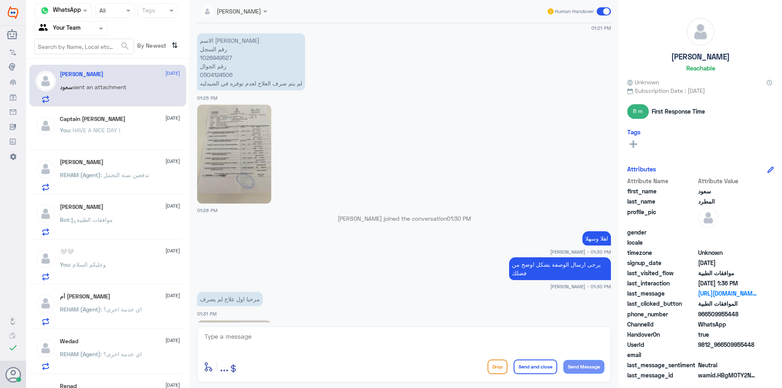
scroll to position [667, 0]
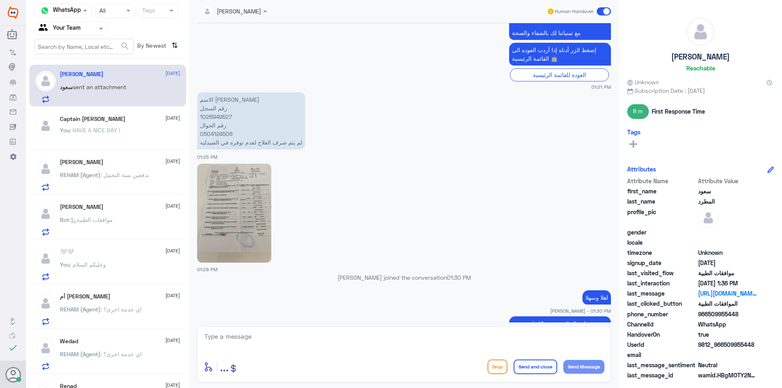
click at [216, 111] on p "الاسم [PERSON_NAME] رقم السجل 1026949527 رقم الجوال 0504124506 لم يتم صرف العلا…" at bounding box center [251, 120] width 108 height 57
copy p "1026949527"
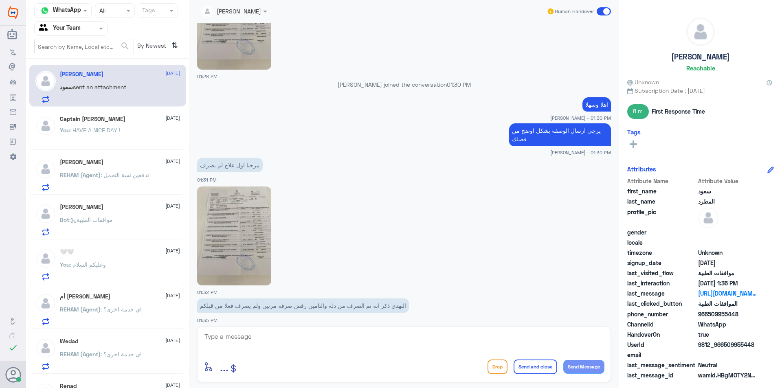
scroll to position [912, 0]
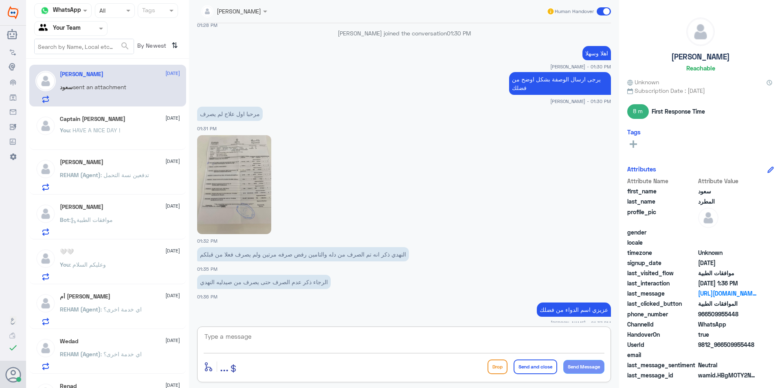
drag, startPoint x: 323, startPoint y: 332, endPoint x: 330, endPoint y: 340, distance: 10.4
click at [324, 334] on textarea at bounding box center [404, 341] width 401 height 20
type textarea "المراجع [PERSON_NAME] في فرع النخيل او نمار"
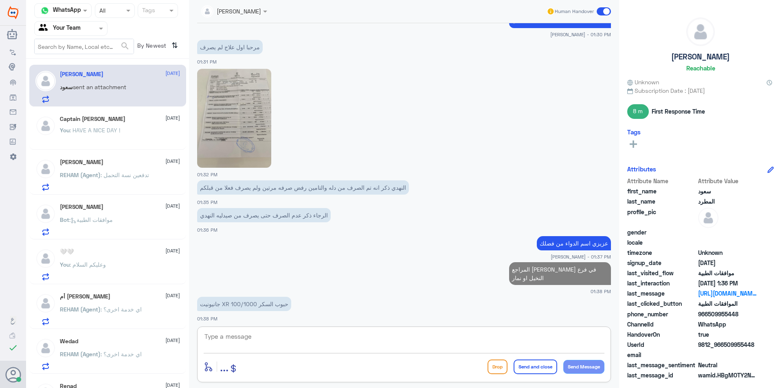
scroll to position [925, 0]
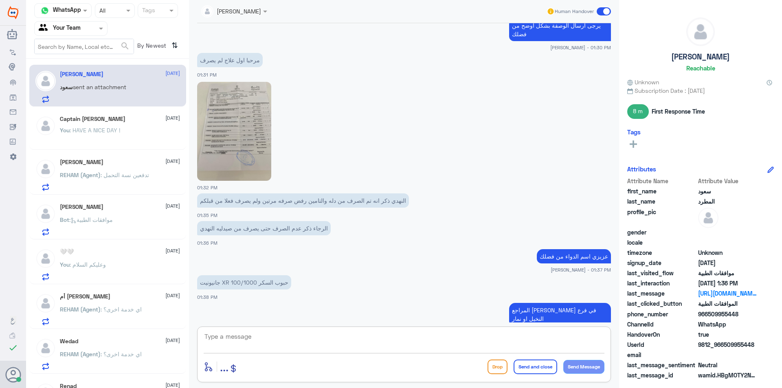
click at [453, 338] on textarea at bounding box center [404, 341] width 401 height 20
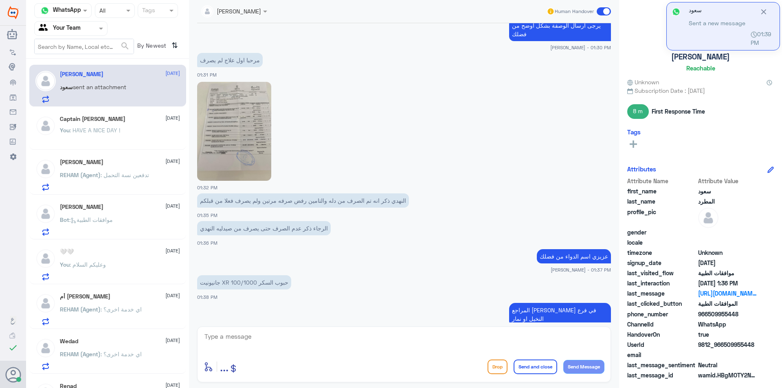
scroll to position [953, 0]
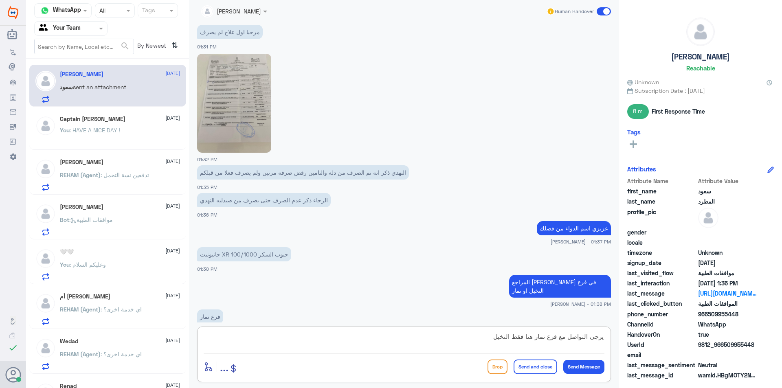
type textarea "يرجى التواصل مع فرع نمار هنا فقط النخيل"
click at [533, 366] on button "Send and close" at bounding box center [536, 367] width 44 height 15
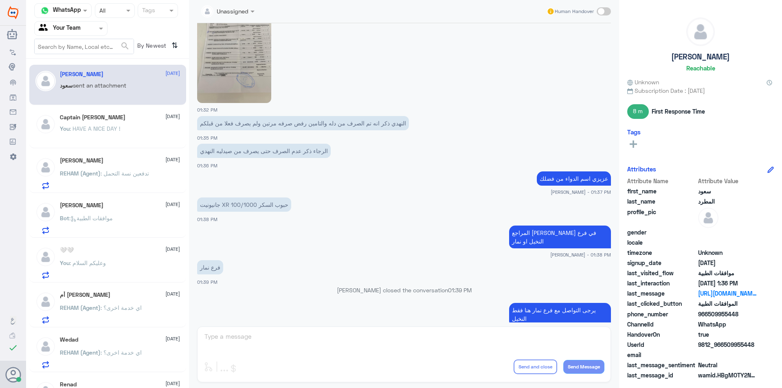
scroll to position [1381, 0]
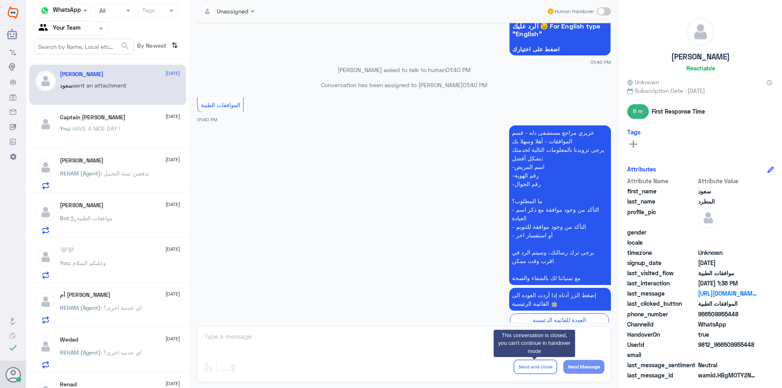
click at [127, 138] on div "You : HAVE A NICE DAY !" at bounding box center [120, 135] width 120 height 18
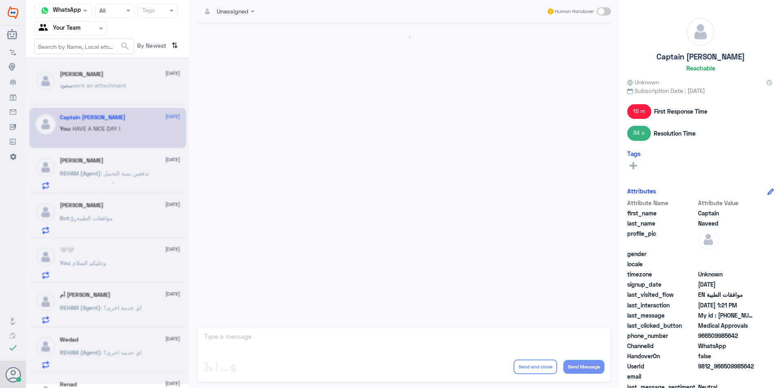
scroll to position [652, 0]
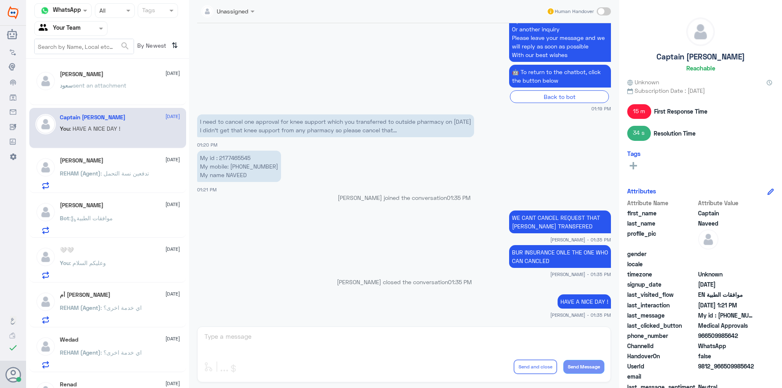
click at [122, 214] on div "HANAN BINT FAHAD [DATE] Bot : موافقات الطبية" at bounding box center [120, 218] width 120 height 32
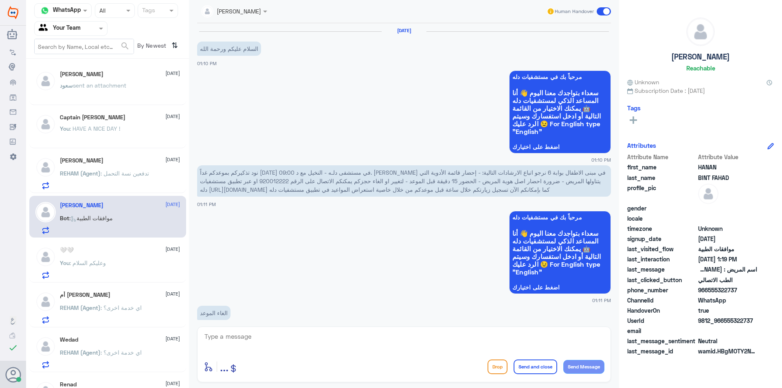
scroll to position [481, 0]
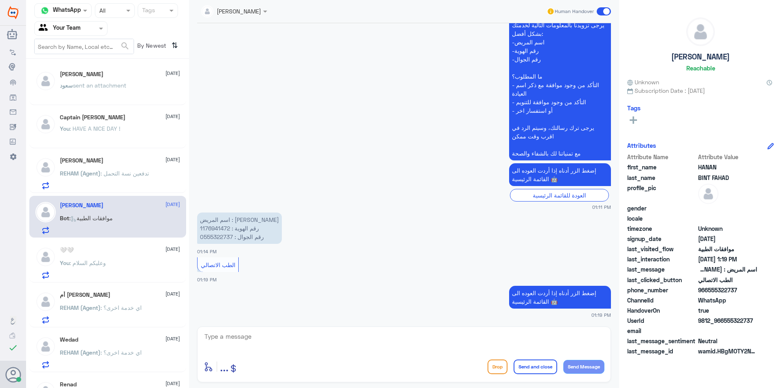
click at [113, 245] on div "🤍🤍 [DATE] You : وعليكم السلام" at bounding box center [107, 262] width 157 height 42
click at [130, 274] on div "You : وعليكم السلام" at bounding box center [120, 270] width 120 height 18
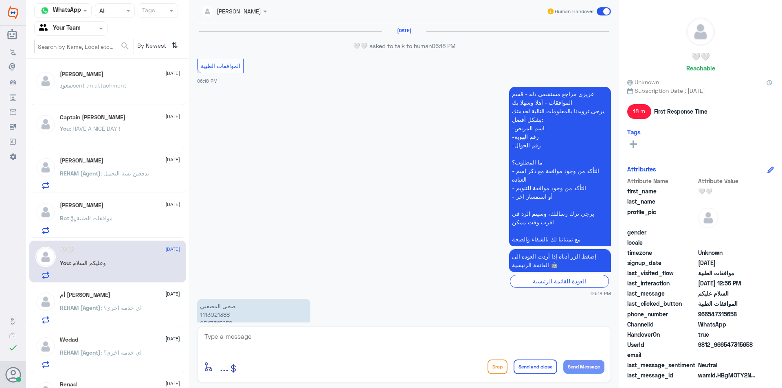
scroll to position [693, 0]
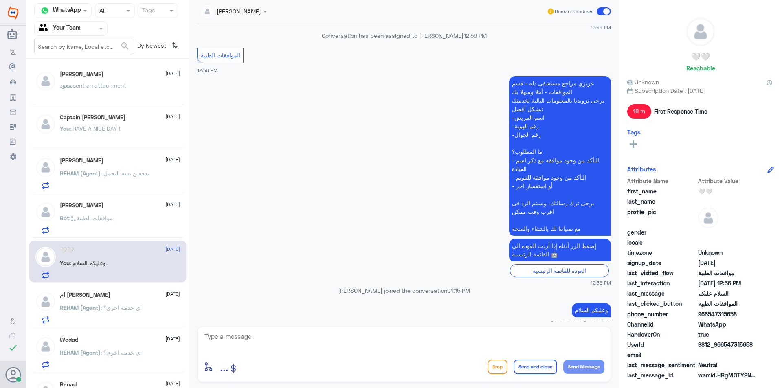
click at [121, 218] on div "Bot : موافقات الطبية" at bounding box center [120, 225] width 120 height 18
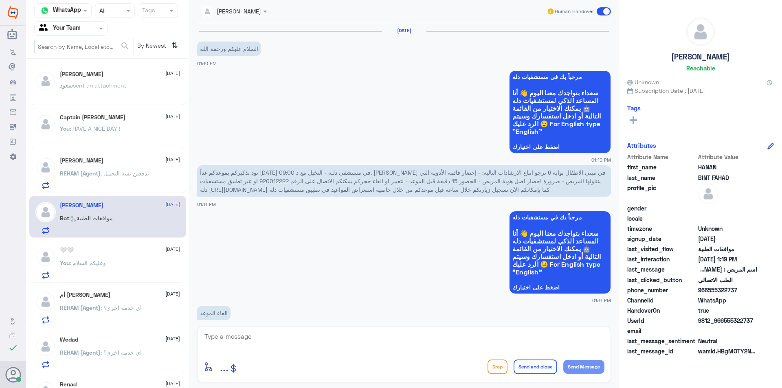
scroll to position [481, 0]
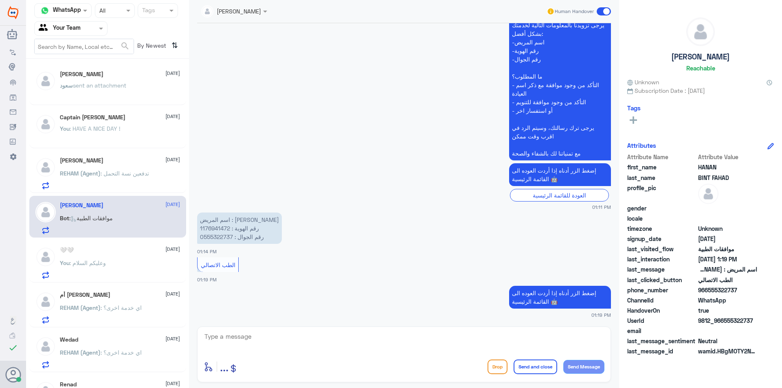
click at [599, 9] on span at bounding box center [604, 11] width 14 height 8
click at [0, 0] on input "checkbox" at bounding box center [0, 0] width 0 height 0
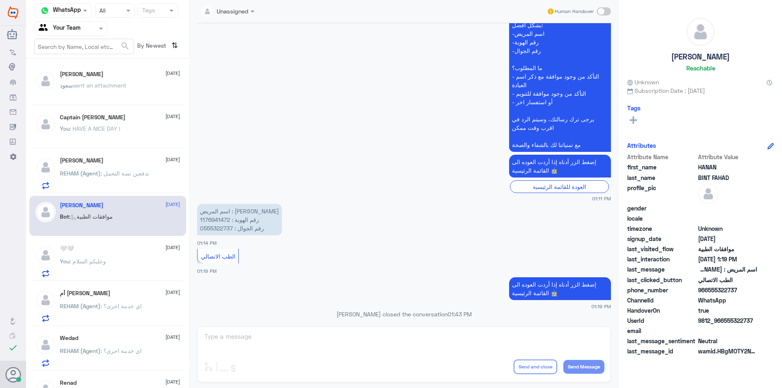
scroll to position [495, 0]
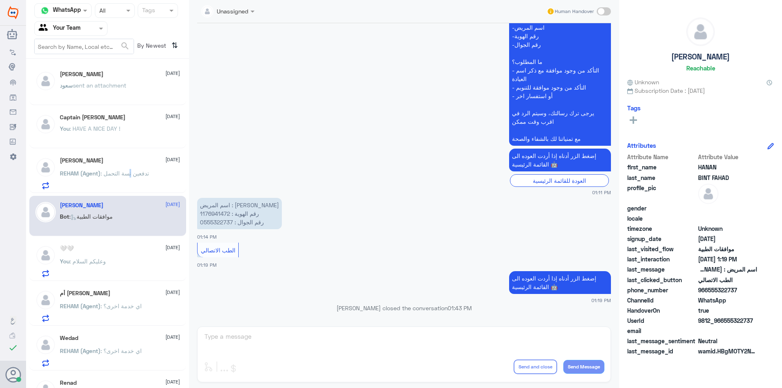
click at [116, 171] on span ": تدفعين نسة التحمل" at bounding box center [125, 173] width 48 height 7
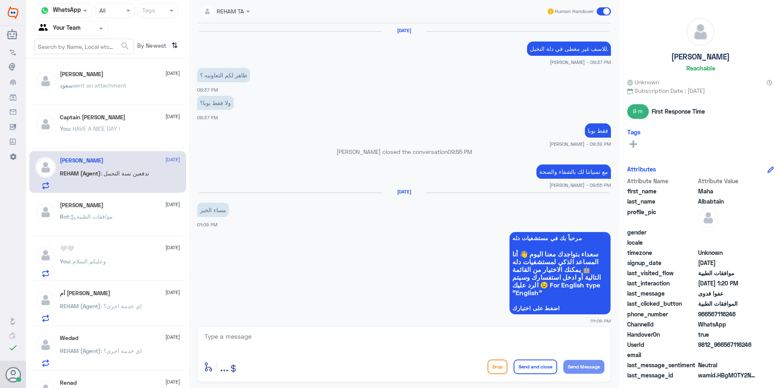
scroll to position [525, 0]
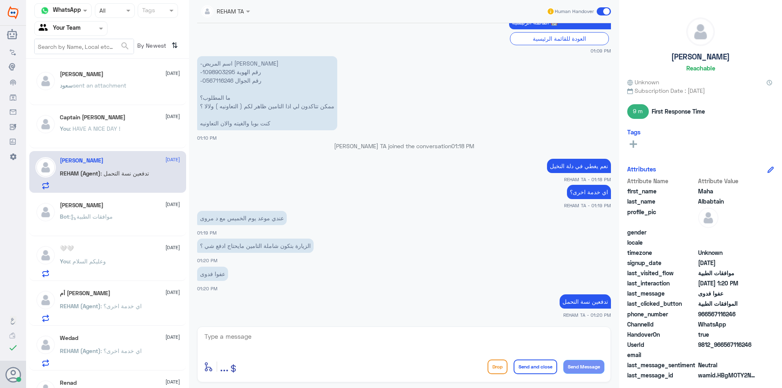
click at [108, 94] on p "[PERSON_NAME] sent an attachment" at bounding box center [93, 91] width 66 height 20
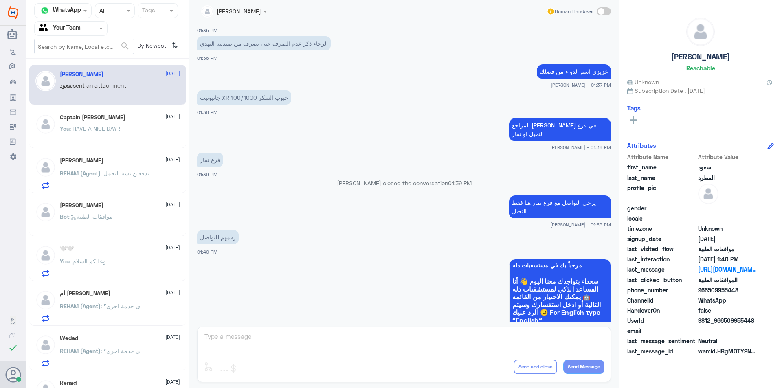
scroll to position [356, 0]
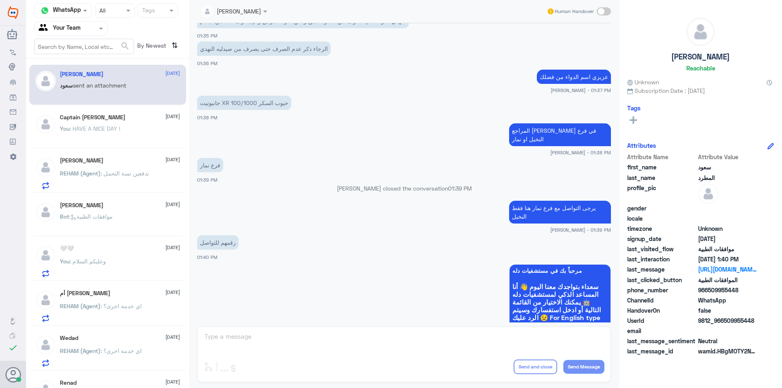
click at [83, 175] on span "REHAM (Agent)" at bounding box center [80, 173] width 41 height 7
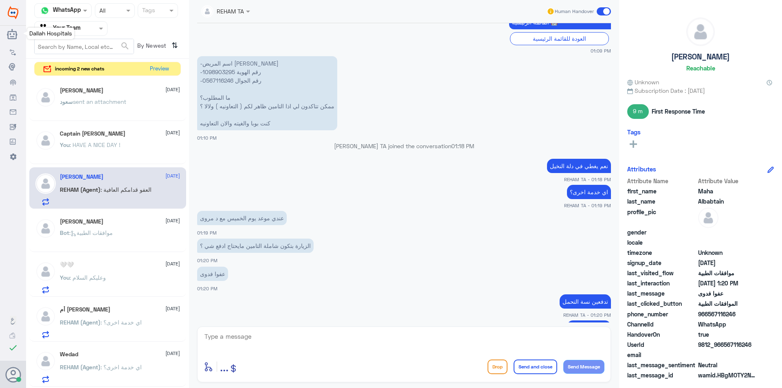
scroll to position [606, 0]
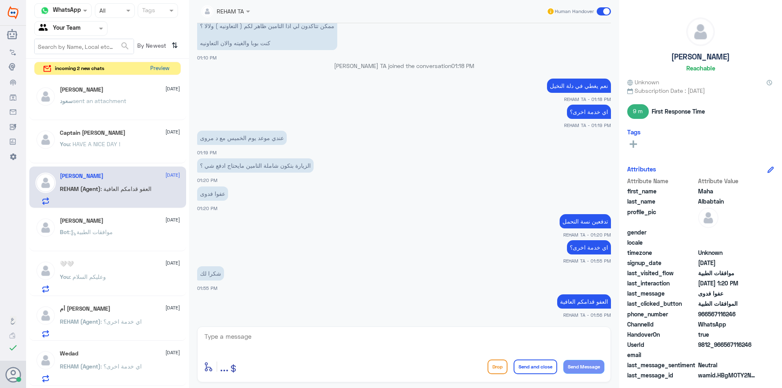
click at [154, 70] on button "Preview" at bounding box center [159, 68] width 25 height 13
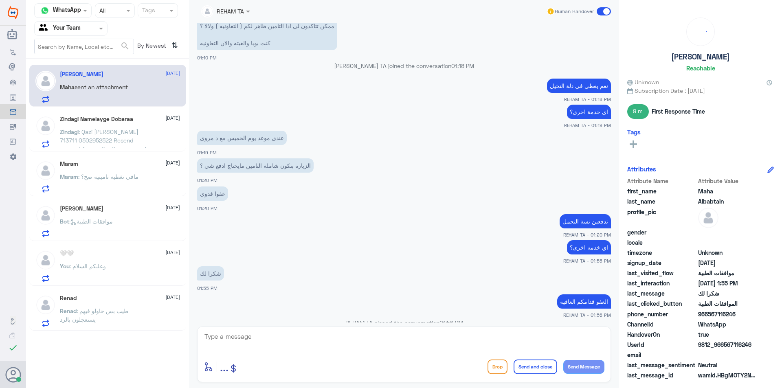
scroll to position [538, 0]
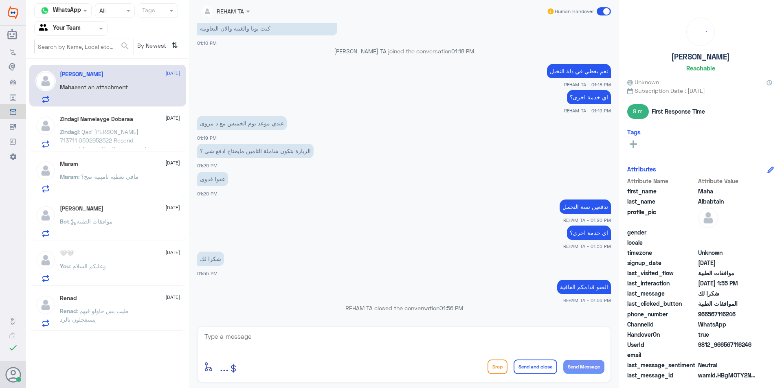
click at [123, 130] on span ": Qazi [PERSON_NAME] 713711 0502952522 Resend request for medication approval O…" at bounding box center [103, 148] width 86 height 41
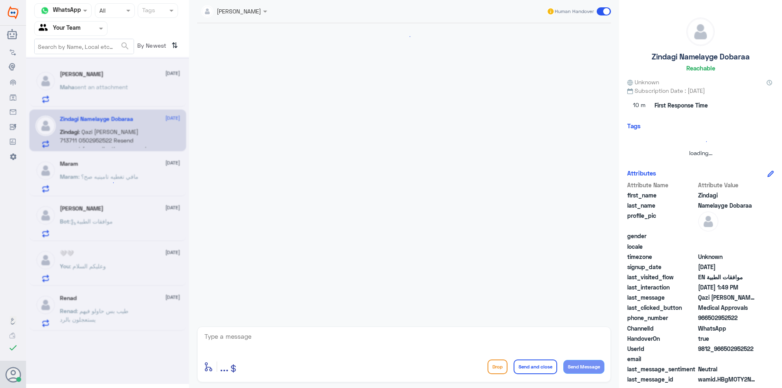
scroll to position [878, 0]
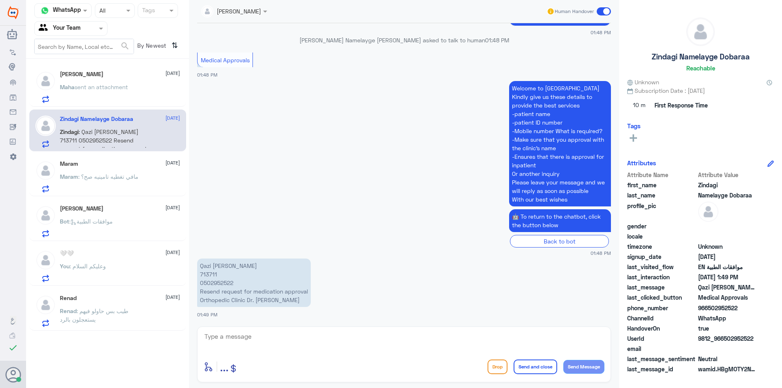
click at [92, 95] on p "Maha sent an attachment" at bounding box center [94, 93] width 68 height 20
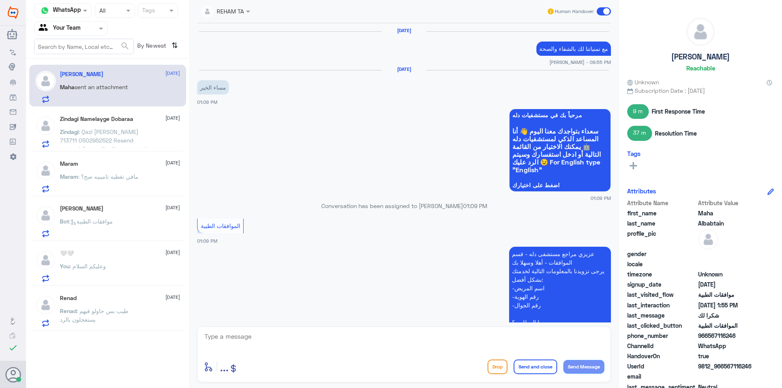
scroll to position [524, 0]
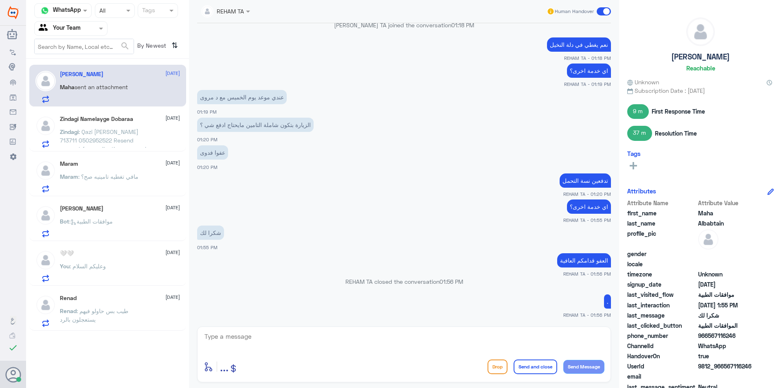
click at [149, 145] on p "Zindagi : [PERSON_NAME] 713711 0502952522 Resend request for medication approva…" at bounding box center [106, 137] width 92 height 20
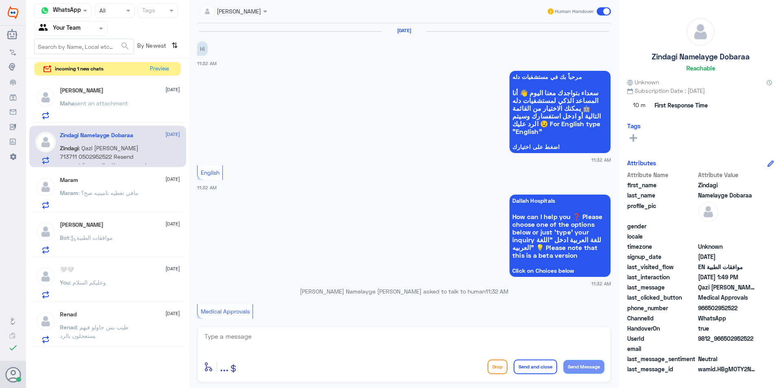
scroll to position [878, 0]
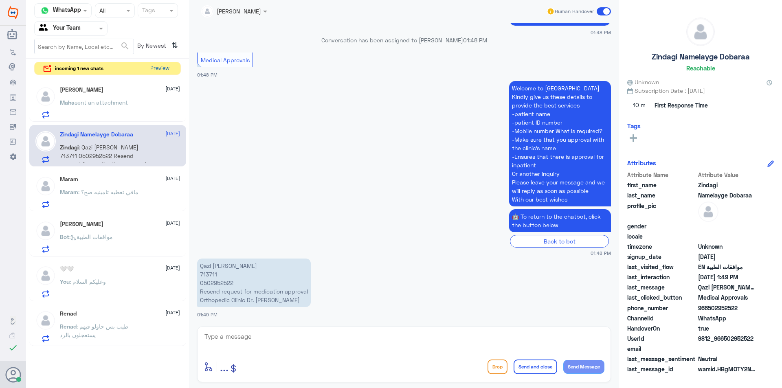
click at [154, 69] on button "Preview" at bounding box center [159, 68] width 25 height 13
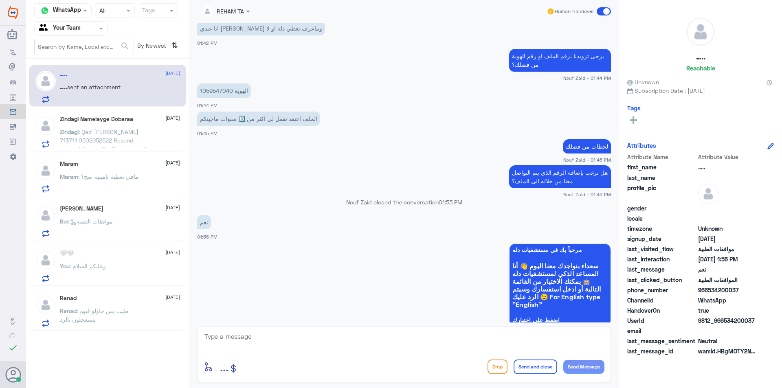
scroll to position [254, 0]
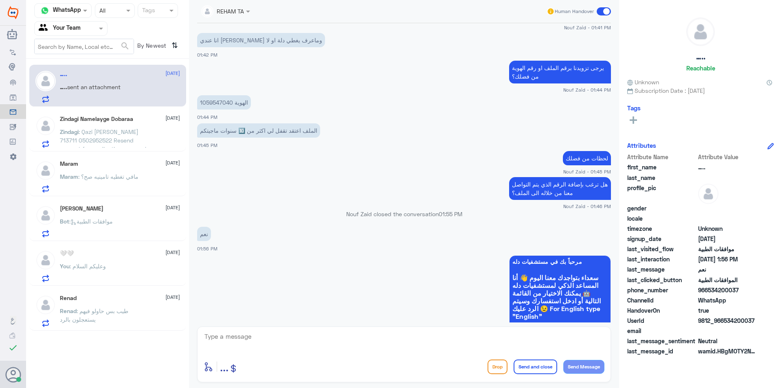
click at [136, 132] on span ": Qazi [PERSON_NAME] 713711 0502952522 Resend request for medication approval O…" at bounding box center [103, 148] width 86 height 41
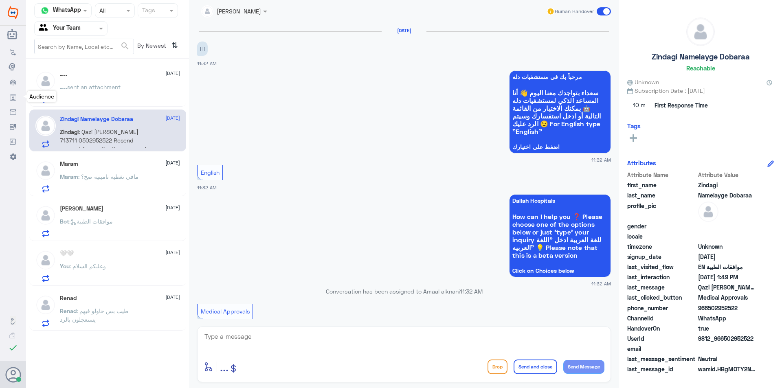
scroll to position [878, 0]
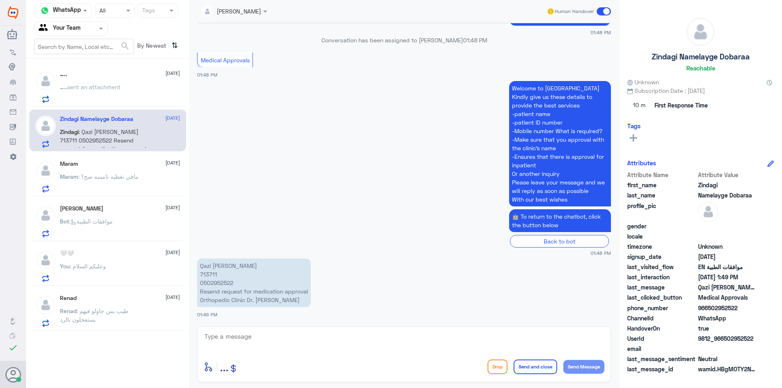
click at [210, 276] on p "Qazi [PERSON_NAME] 713711 0502952522 Resend request for medication approval Ort…" at bounding box center [254, 283] width 114 height 48
click at [210, 277] on p "Qazi [PERSON_NAME] 713711 0502952522 Resend request for medication approval Ort…" at bounding box center [254, 283] width 114 height 48
copy p "713711"
click at [241, 367] on div "[PERSON_NAME] Human Handover [DATE] Hi 11:32 AM مرحباً بك في مستشفيات دله سعداء…" at bounding box center [404, 195] width 430 height 391
drag, startPoint x: 327, startPoint y: 351, endPoint x: 329, endPoint y: 339, distance: 11.9
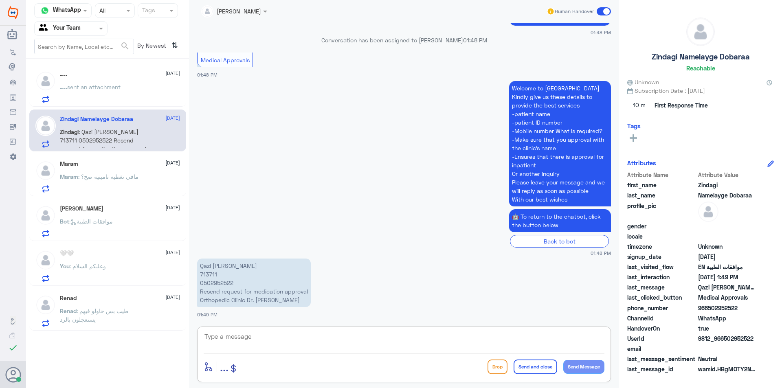
click at [327, 349] on textarea at bounding box center [404, 341] width 401 height 20
click at [328, 337] on textarea at bounding box center [404, 341] width 401 height 20
click at [270, 330] on div "enter flow name ... Drop Send and close Send Message" at bounding box center [404, 355] width 414 height 56
click at [277, 336] on textarea at bounding box center [404, 341] width 401 height 20
type textarea "HELLO"
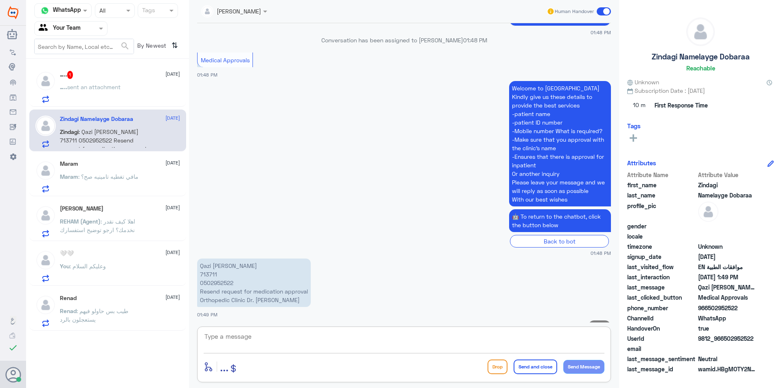
scroll to position [904, 0]
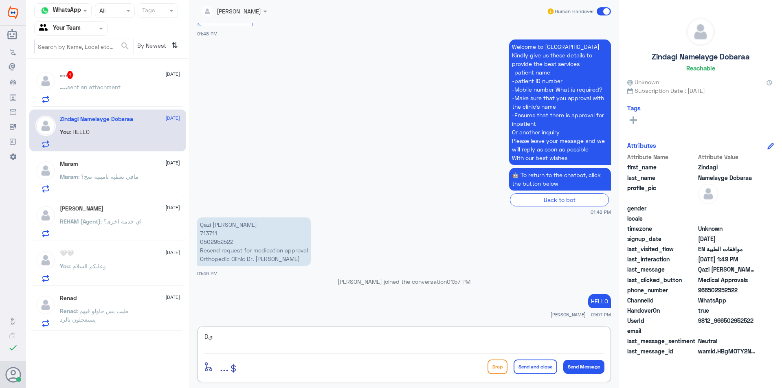
type textarea "D"
click at [209, 224] on p "Qazi [PERSON_NAME] 713711 0502952522 Resend request for medication approval Ort…" at bounding box center [254, 241] width 114 height 48
click at [208, 225] on p "Qazi [PERSON_NAME] 713711 0502952522 Resend request for medication approval Ort…" at bounding box center [254, 241] width 114 height 48
copy p "Qazi"
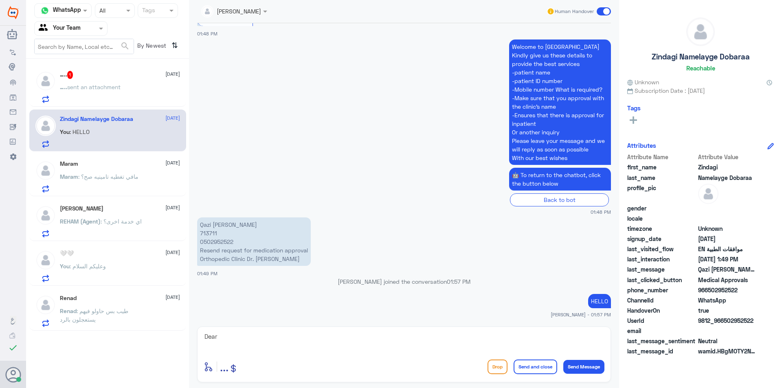
click at [243, 341] on textarea "Dear" at bounding box center [404, 341] width 401 height 20
paste textarea "Qazi"
type textarea "Dear Qazi"
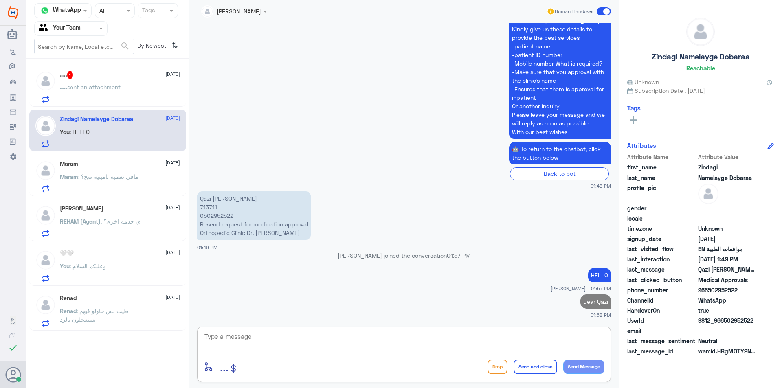
paste textarea "non sfda meds"
click at [201, 339] on div "non sfda meds enter flow name ... Drop Send and close Send Message" at bounding box center [404, 355] width 414 height 56
click at [204, 340] on textarea "non sfda meds" at bounding box center [404, 341] width 401 height 20
type textarea "these are non sfda meds"
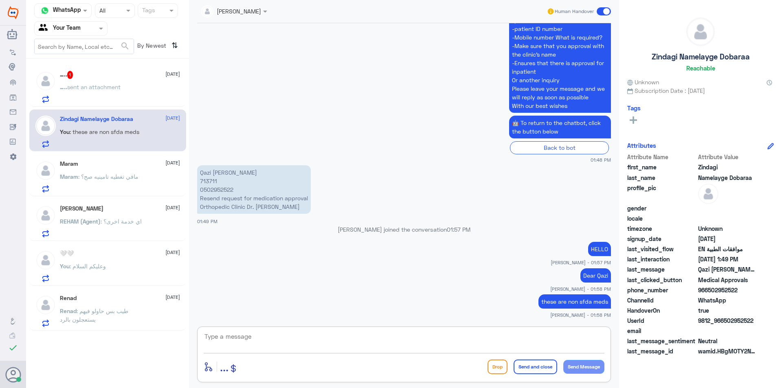
click at [283, 335] on textarea at bounding box center [404, 341] width 401 height 20
click at [314, 353] on div at bounding box center [404, 342] width 401 height 22
click at [321, 342] on textarea at bounding box center [404, 341] width 401 height 20
click at [219, 341] on textarea "so itsnot" at bounding box center [404, 341] width 401 height 20
click at [295, 334] on textarea "so its not" at bounding box center [404, 341] width 401 height 20
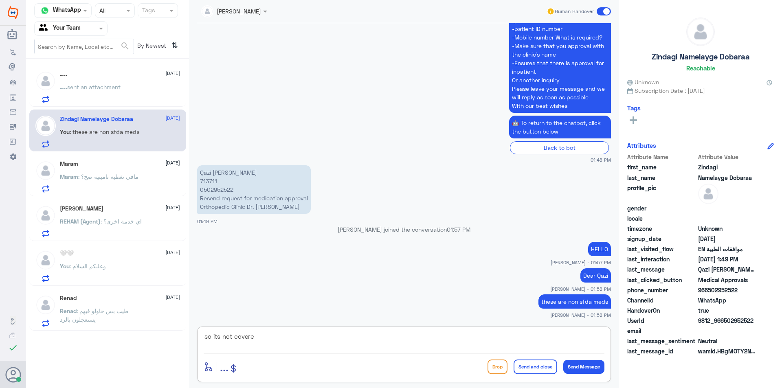
type textarea "so its not covered"
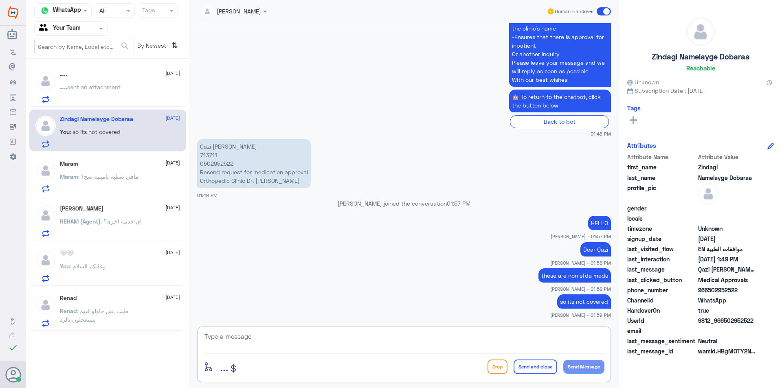
click at [79, 88] on div "….. [DATE] ….. sent an attachment" at bounding box center [120, 87] width 120 height 32
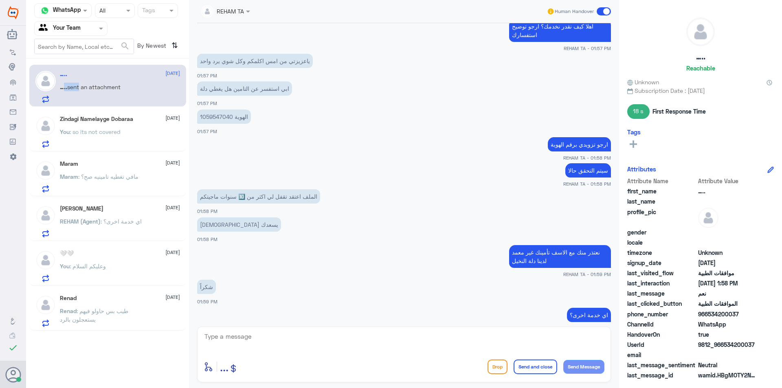
scroll to position [1185, 0]
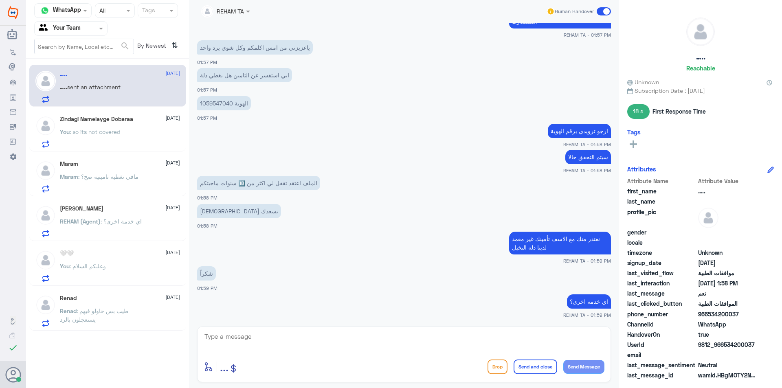
click at [110, 138] on p "You : so its not covered" at bounding box center [90, 137] width 61 height 20
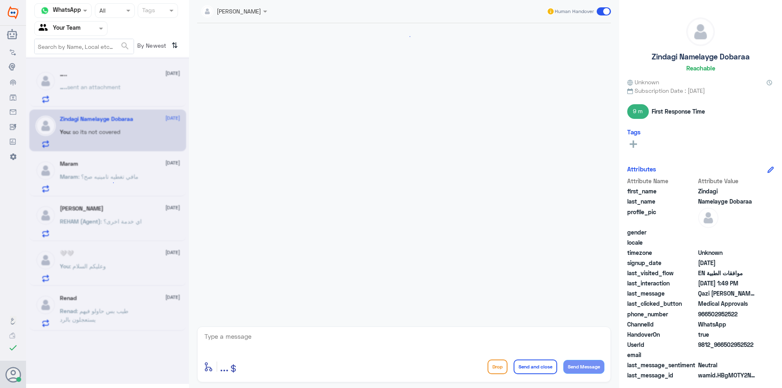
scroll to position [752, 0]
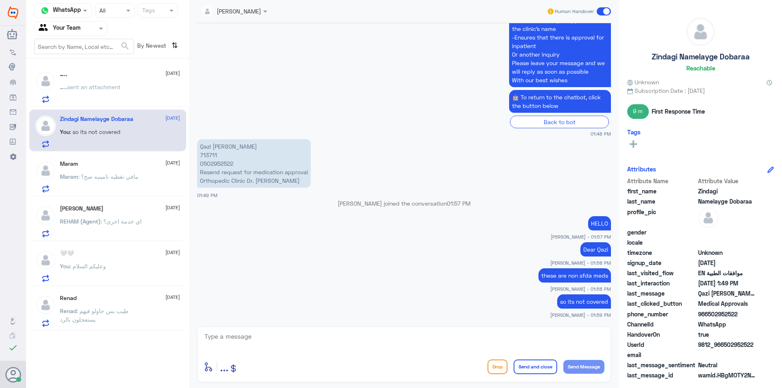
click at [99, 314] on span ": طيب بس حاولو فيهم يستعجلون بالرد" at bounding box center [94, 314] width 68 height 15
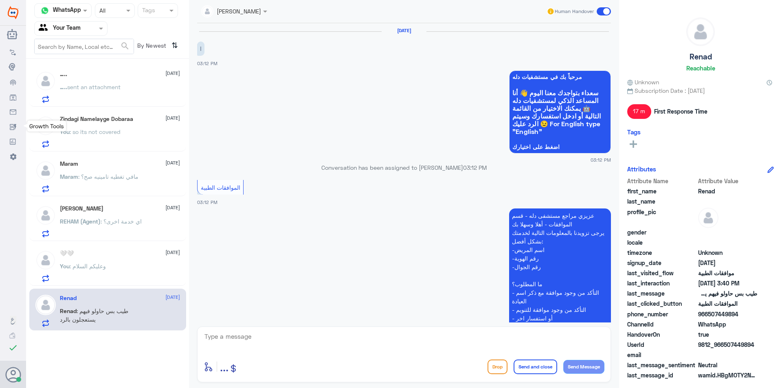
scroll to position [515, 0]
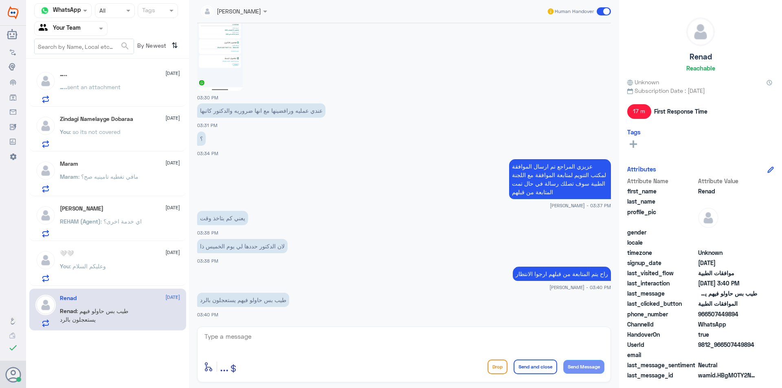
click at [114, 225] on span ": اي خدمة اخرى؟" at bounding box center [121, 221] width 41 height 7
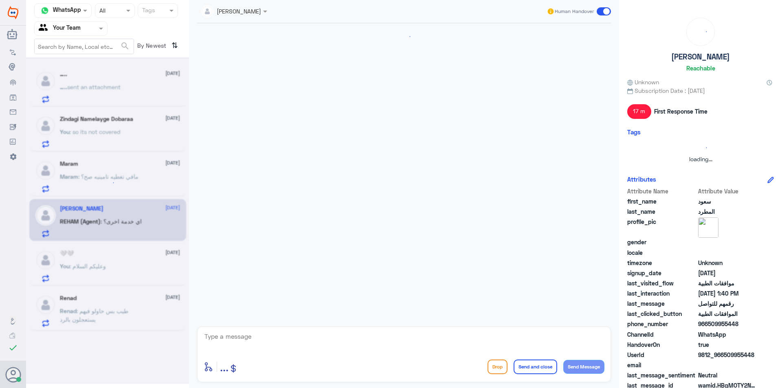
click at [104, 178] on icon at bounding box center [107, 183] width 20 height 20
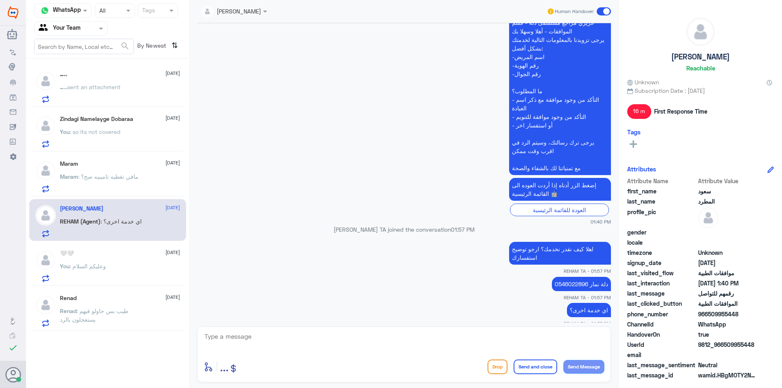
click at [109, 179] on span ": مافي تغطيه تامينيه صح؟" at bounding box center [108, 176] width 60 height 7
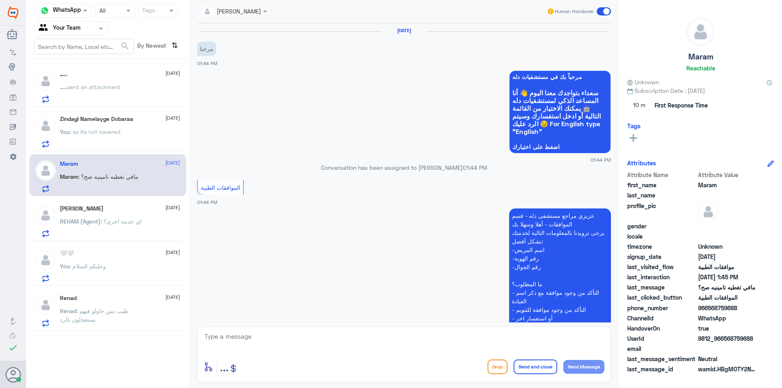
scroll to position [240, 0]
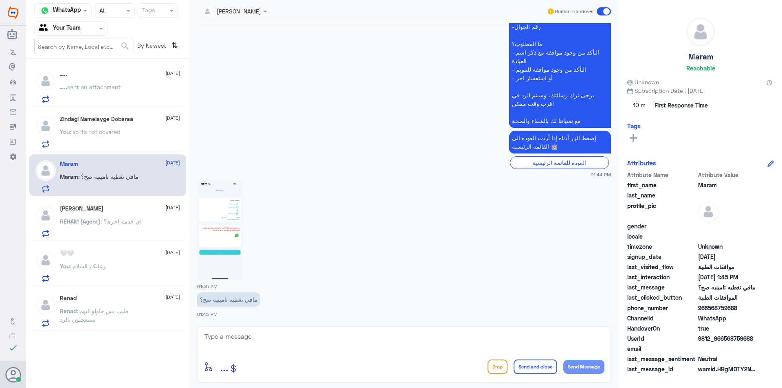
click at [314, 340] on textarea at bounding box center [404, 341] width 401 height 20
type textarea "h"
type textarea "اهلا وسهلا"
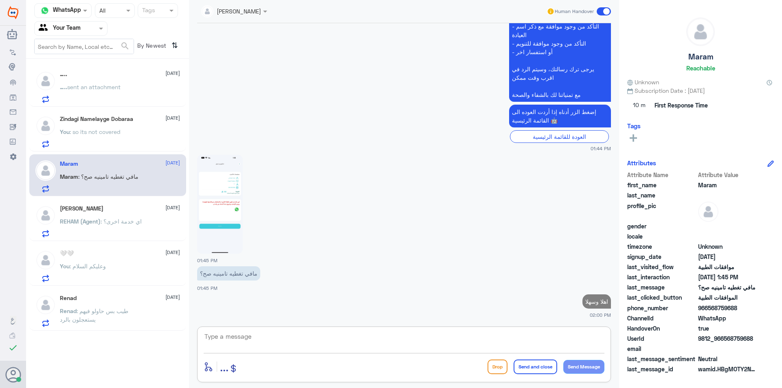
click at [200, 197] on img at bounding box center [220, 204] width 46 height 99
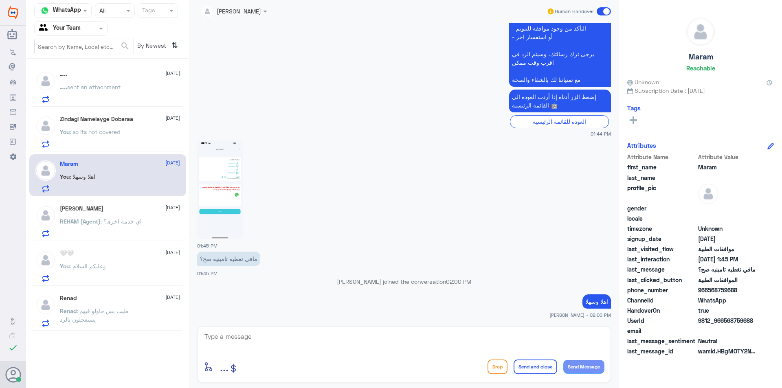
click at [292, 352] on div at bounding box center [404, 342] width 401 height 22
click at [293, 348] on textarea at bounding box center [404, 341] width 401 height 20
type textarea "زودني برقم هويتك"
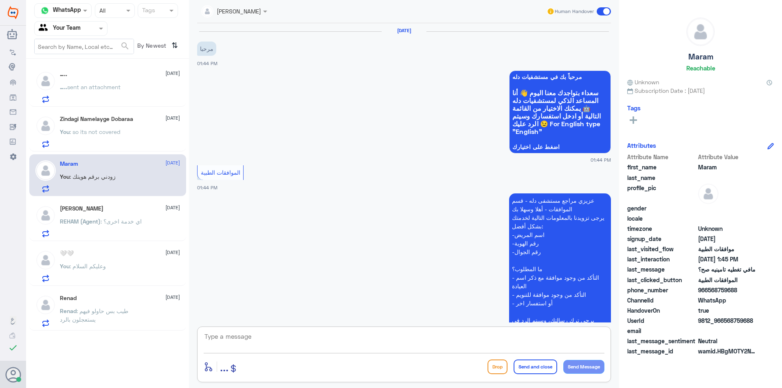
scroll to position [292, 0]
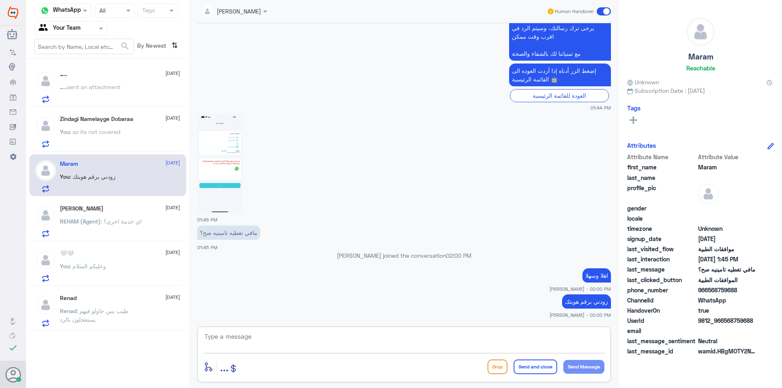
click at [92, 253] on div "🤍🤍 [DATE]" at bounding box center [120, 253] width 120 height 7
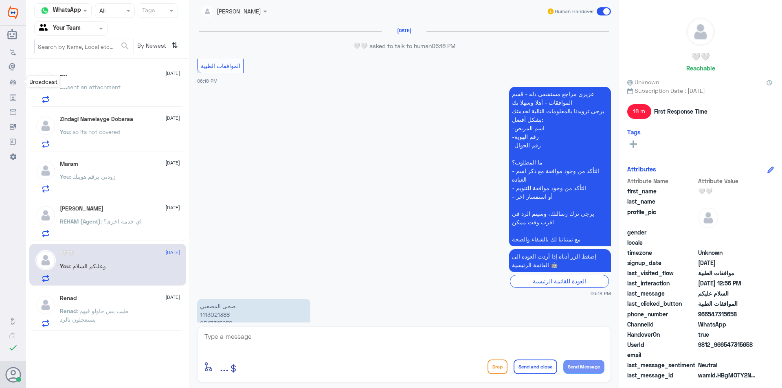
scroll to position [693, 0]
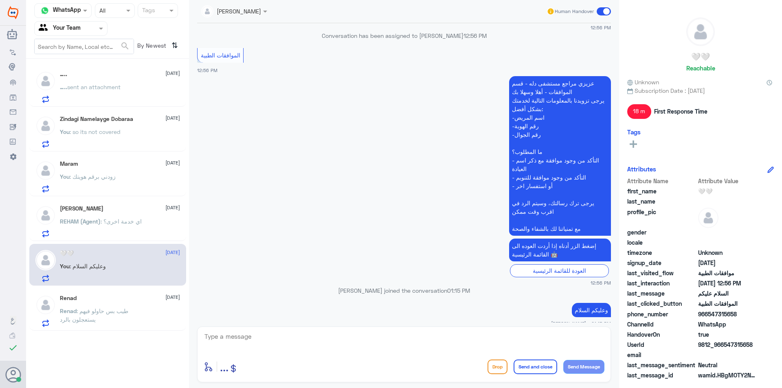
click at [101, 151] on div "….. [DATE] ….. sent an attachment Zindagi Namelayge Dobaraa [DATE] You : so its…" at bounding box center [107, 198] width 163 height 272
click at [605, 13] on span at bounding box center [604, 11] width 14 height 8
click at [0, 0] on input "checkbox" at bounding box center [0, 0] width 0 height 0
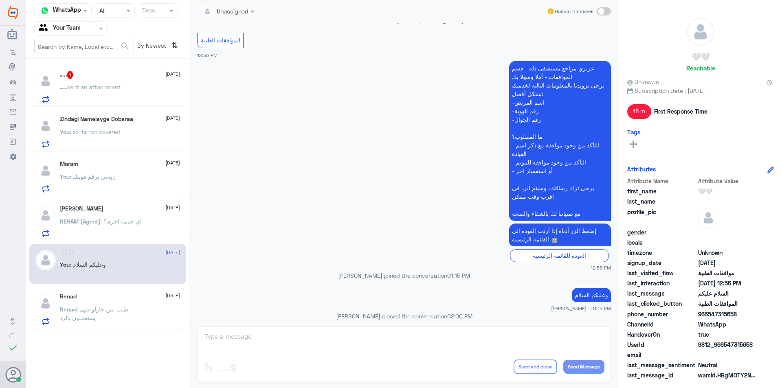
click at [101, 169] on div "Maram [DATE] You : زودني برقم هويتك" at bounding box center [120, 176] width 120 height 32
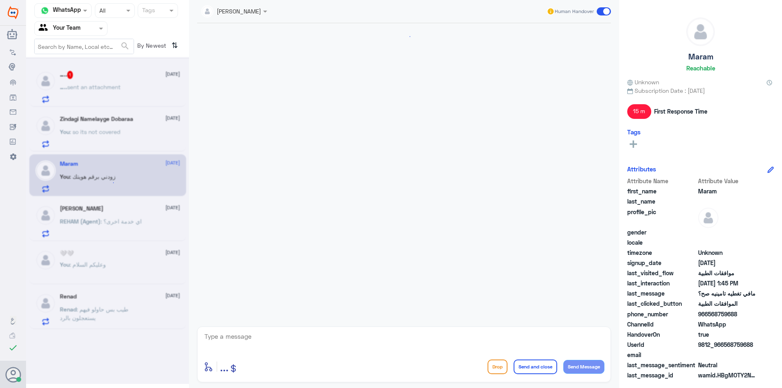
scroll to position [307, 0]
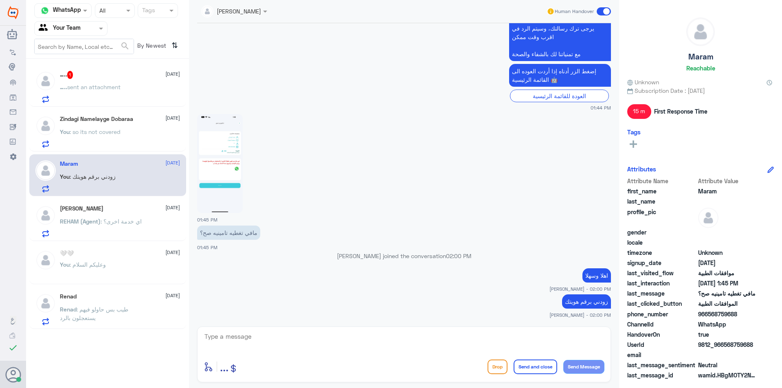
click at [127, 84] on div "….. 1 [DATE] ….. sent an attachment" at bounding box center [120, 87] width 120 height 32
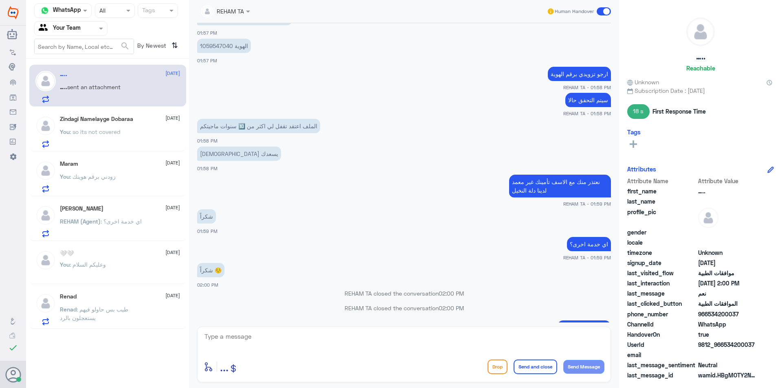
scroll to position [513, 0]
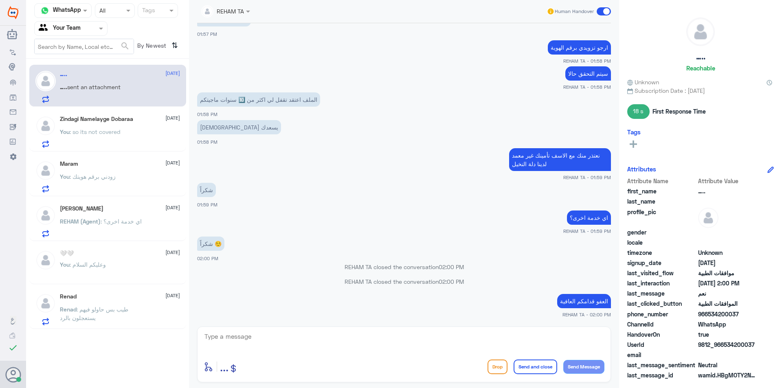
click at [136, 222] on span ": اي خدمة اخرى؟" at bounding box center [121, 221] width 41 height 7
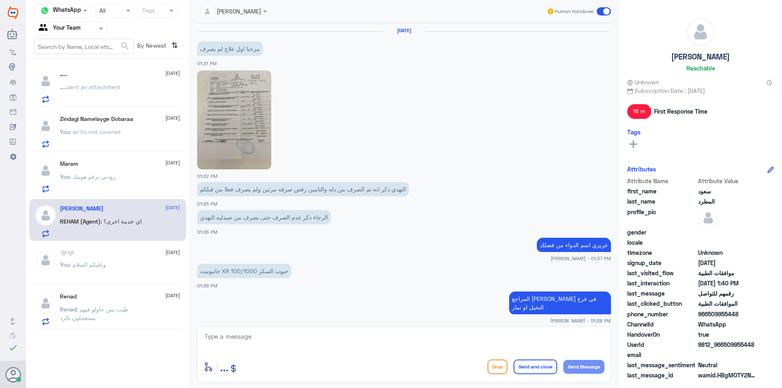
scroll to position [555, 0]
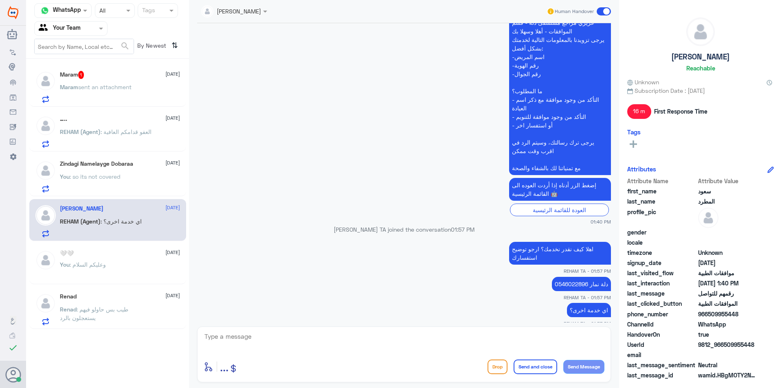
click at [92, 32] on div at bounding box center [71, 28] width 72 height 9
click at [80, 77] on div "Your Inbox" at bounding box center [70, 73] width 73 height 19
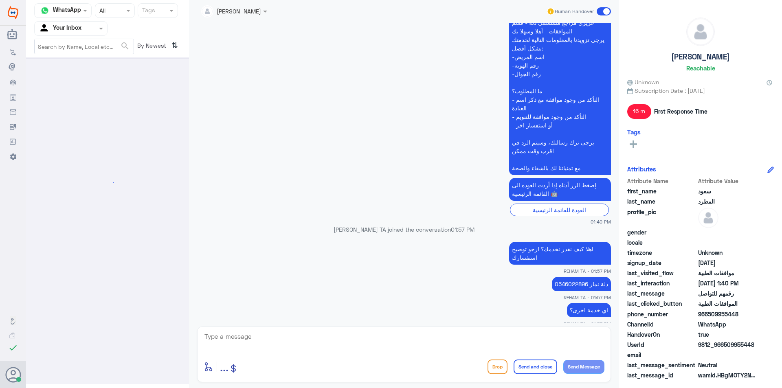
scroll to position [0, 0]
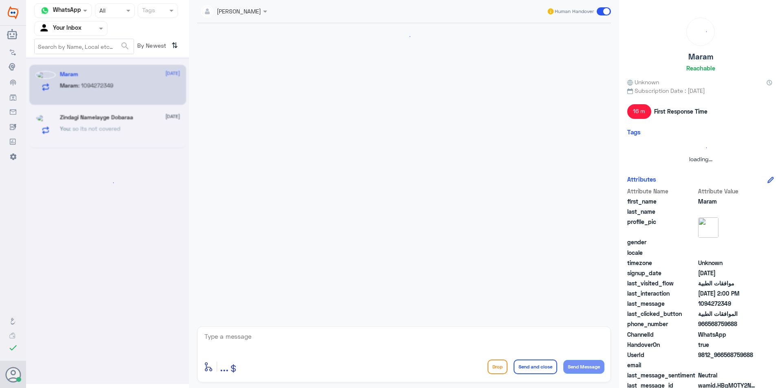
click at [87, 36] on nav "Channel WhatsApp Status × All Tags Agent Filter Your Inbox search By Newest ⇅" at bounding box center [107, 30] width 163 height 55
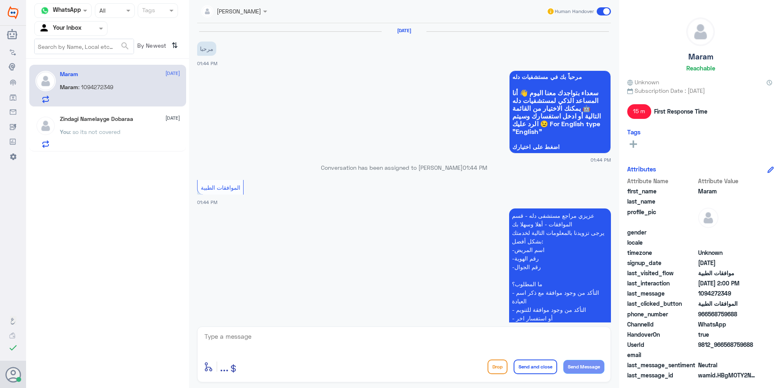
scroll to position [335, 0]
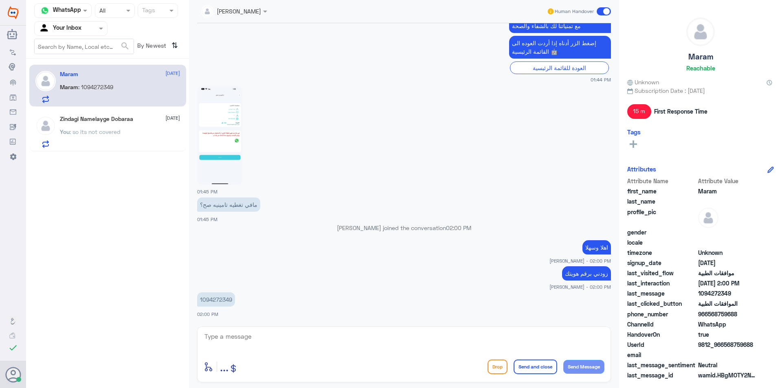
click at [87, 34] on div "Agent Filter Your Inbox" at bounding box center [66, 28] width 62 height 12
click at [83, 90] on div "Your Team" at bounding box center [70, 91] width 73 height 19
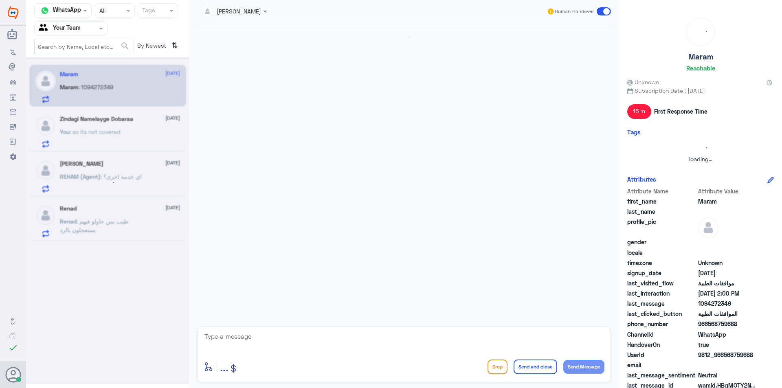
scroll to position [335, 0]
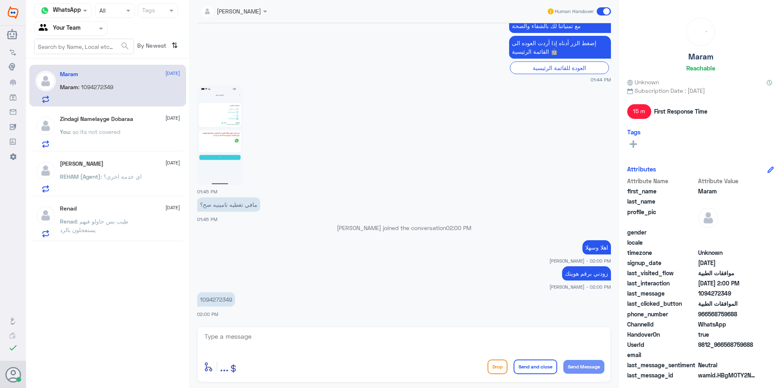
click at [224, 297] on p "1094272349" at bounding box center [216, 299] width 38 height 14
copy p "1094272349"
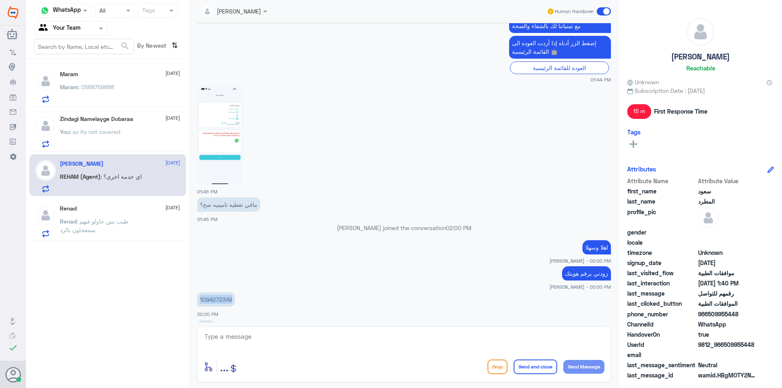
scroll to position [391, 0]
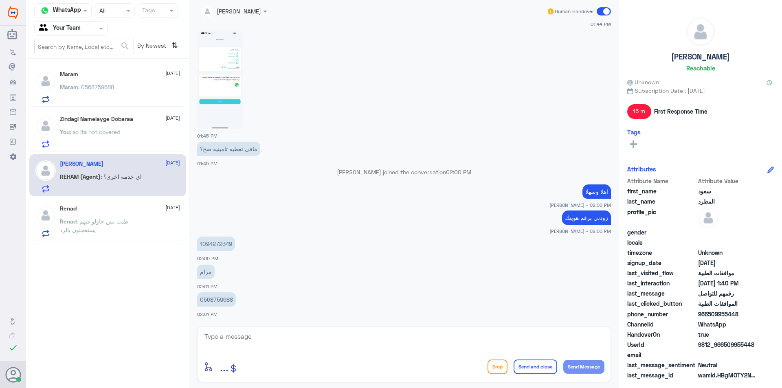
click at [303, 344] on textarea at bounding box center [404, 341] width 401 height 20
type textarea "عزيزتي المراجعة نفيد بان تأمينك بوبا مغطى في دله"
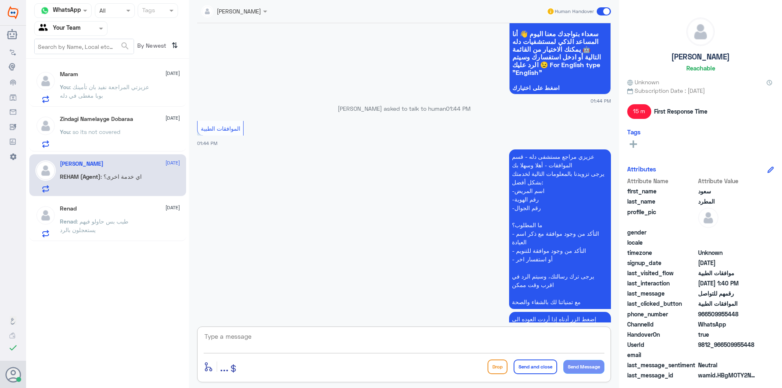
scroll to position [0, 0]
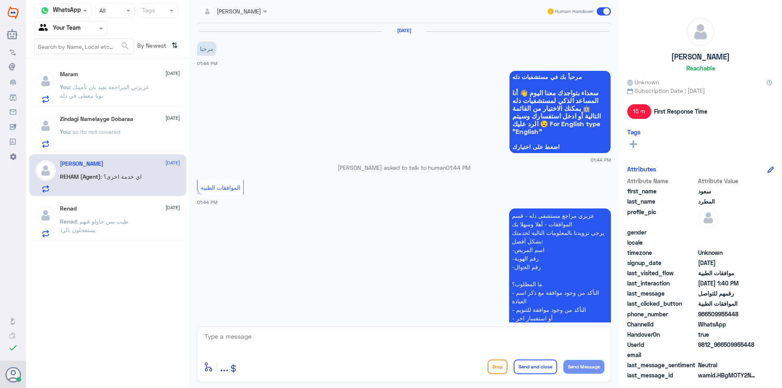
drag, startPoint x: 353, startPoint y: 335, endPoint x: 367, endPoint y: 346, distance: 17.3
click at [359, 344] on div "enter flow name ... Drop Send and close Send Message" at bounding box center [404, 355] width 414 height 56
click at [368, 340] on textarea at bounding box center [404, 341] width 401 height 20
type textarea "قدامك العافية"
click at [531, 366] on button "Send and close" at bounding box center [536, 367] width 44 height 15
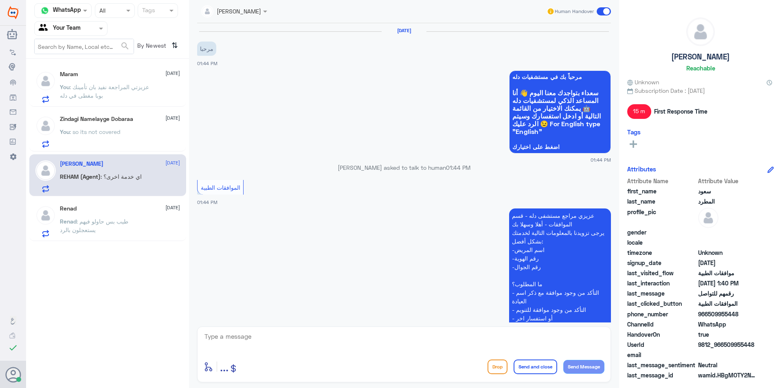
scroll to position [452, 0]
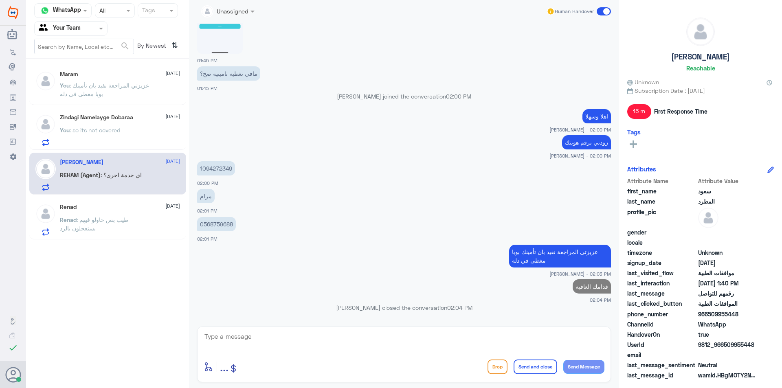
click at [145, 121] on div "Zindagi Namelayge Dobaraa [DATE] You : so its not covered" at bounding box center [120, 130] width 120 height 32
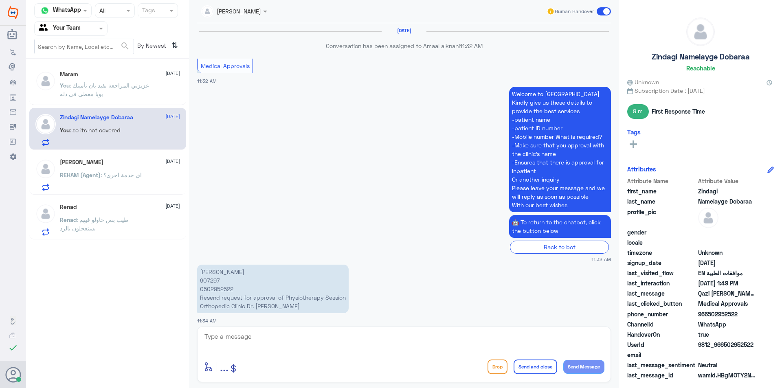
scroll to position [752, 0]
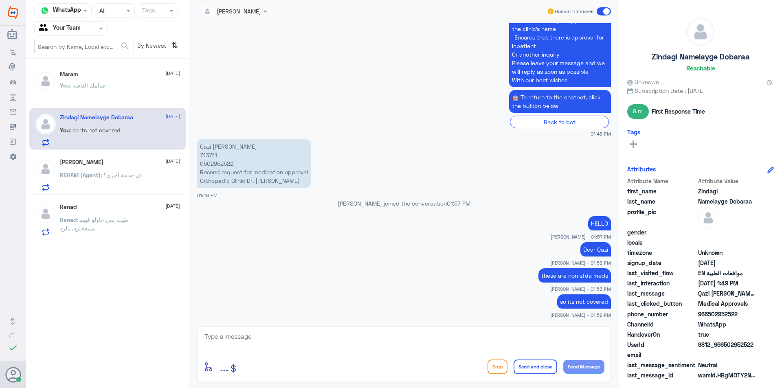
click at [158, 173] on div "[PERSON_NAME] [DATE][PERSON_NAME] (Agent) : اي خدمة اخرى؟" at bounding box center [120, 175] width 120 height 32
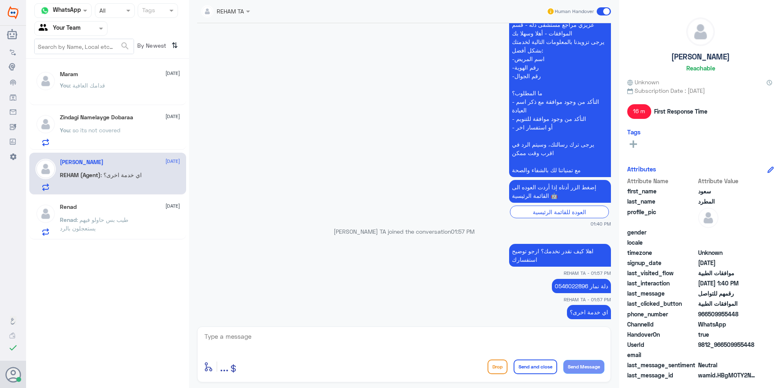
scroll to position [555, 0]
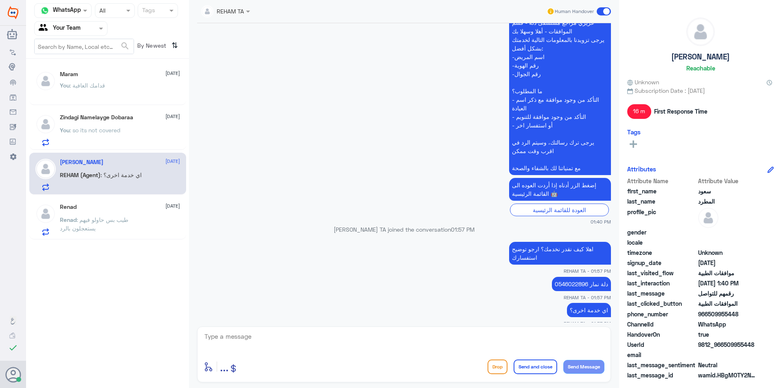
click at [137, 123] on div "Zindagi Namelayge Dobaraa [DATE] You : so its not covered" at bounding box center [120, 130] width 120 height 32
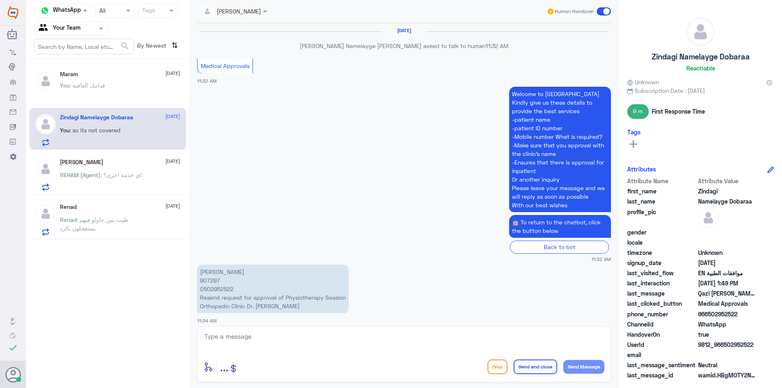
scroll to position [752, 0]
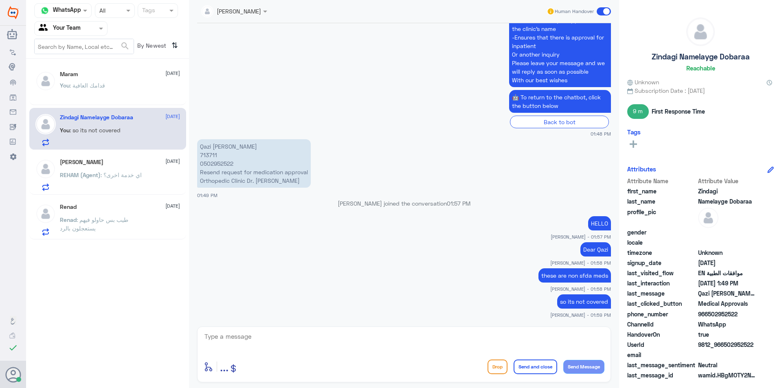
click at [107, 207] on div "Renad [DATE]" at bounding box center [120, 207] width 120 height 7
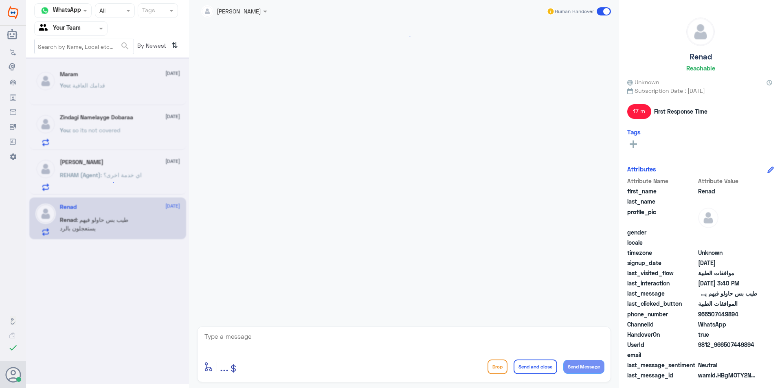
scroll to position [515, 0]
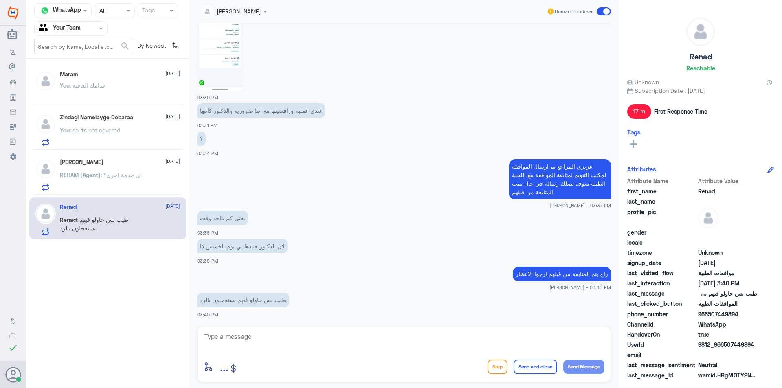
click at [140, 114] on div "Zindagi Namelayge Dobaraa [DATE] You : so its not covered" at bounding box center [107, 129] width 157 height 42
click at [141, 137] on div "You : so its not covered" at bounding box center [120, 137] width 120 height 18
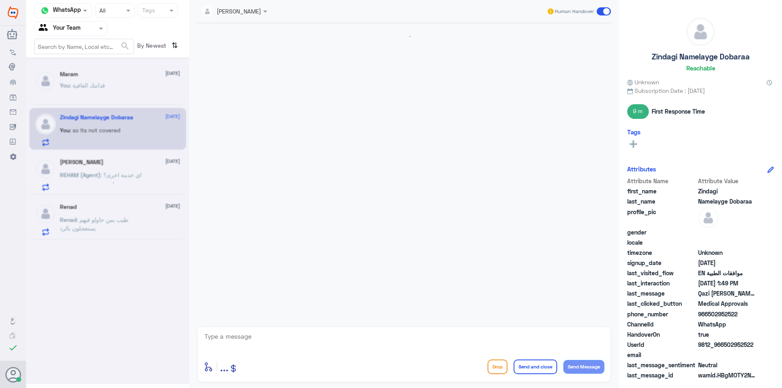
scroll to position [752, 0]
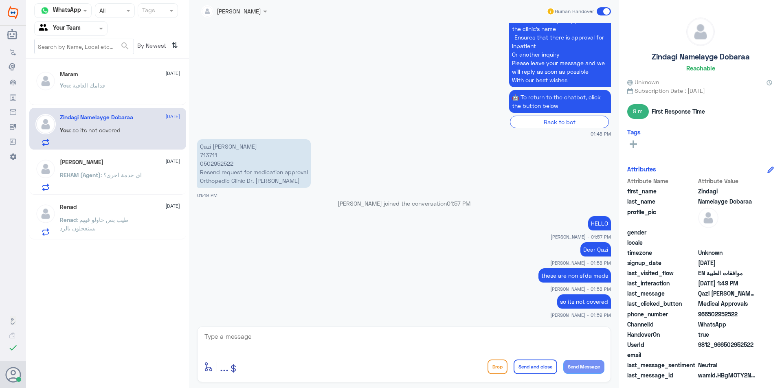
click at [605, 11] on span at bounding box center [604, 11] width 14 height 8
click at [0, 0] on input "checkbox" at bounding box center [0, 0] width 0 height 0
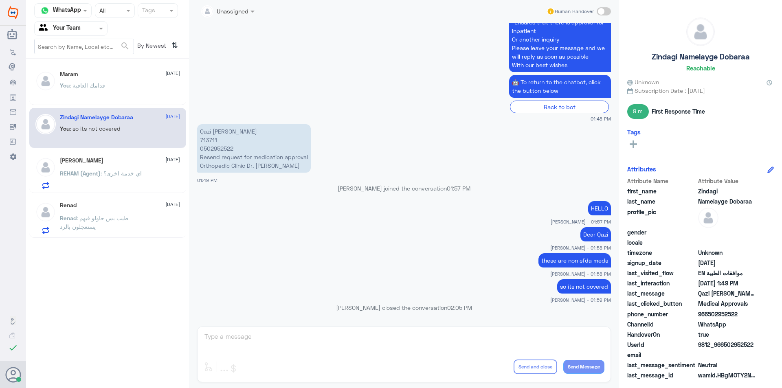
click at [101, 86] on span ": قدامك العافية" at bounding box center [87, 85] width 35 height 7
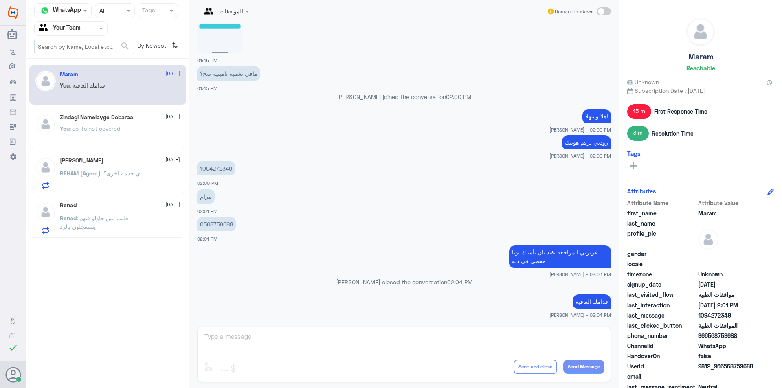
scroll to position [590, 0]
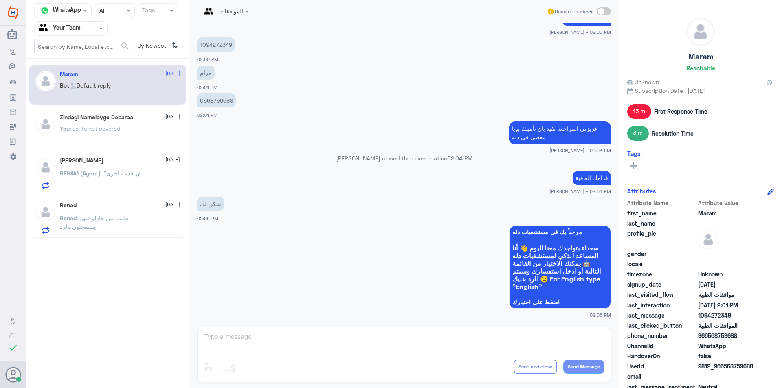
click at [97, 28] on div at bounding box center [71, 28] width 72 height 9
click at [88, 70] on div "Your Inbox" at bounding box center [70, 73] width 73 height 19
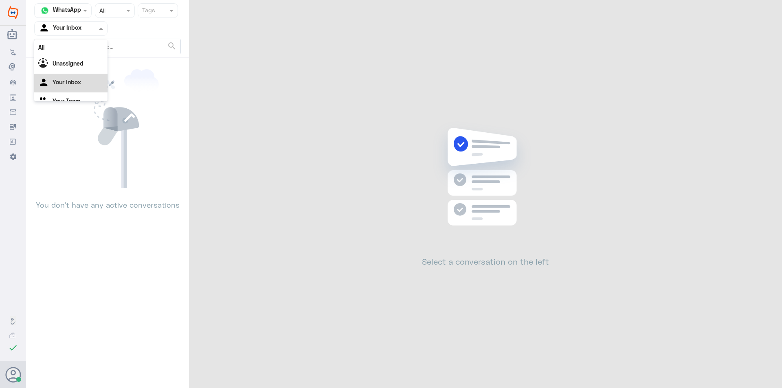
click at [86, 26] on div at bounding box center [71, 28] width 72 height 9
click at [89, 96] on div "Your Team" at bounding box center [70, 91] width 73 height 19
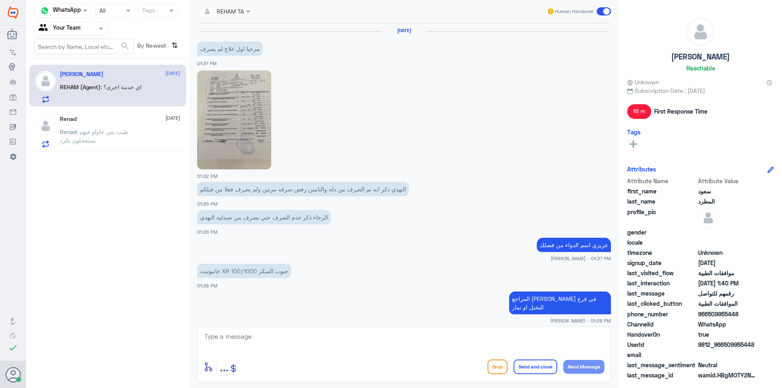
scroll to position [555, 0]
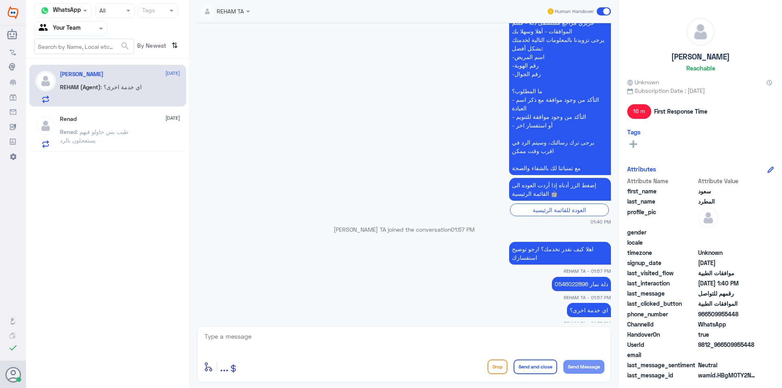
click at [136, 131] on p "Renad : طيب بس حاولو فيهم يستعجلون بالرد" at bounding box center [106, 137] width 92 height 20
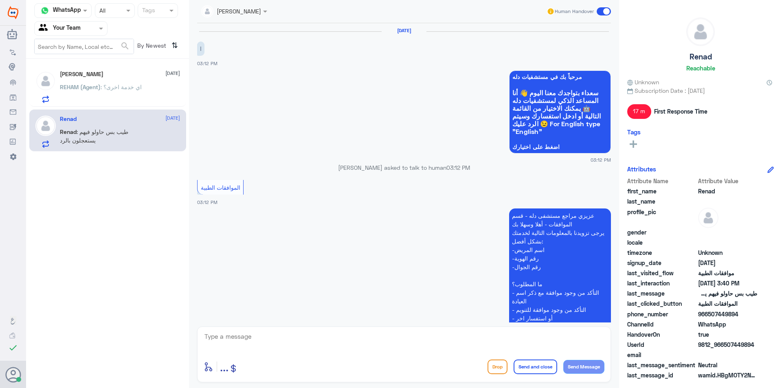
scroll to position [515, 0]
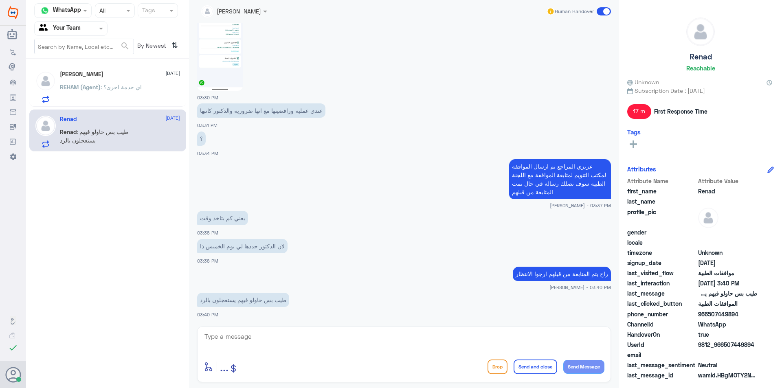
click at [128, 87] on span ": اي خدمة اخرى؟" at bounding box center [121, 86] width 41 height 7
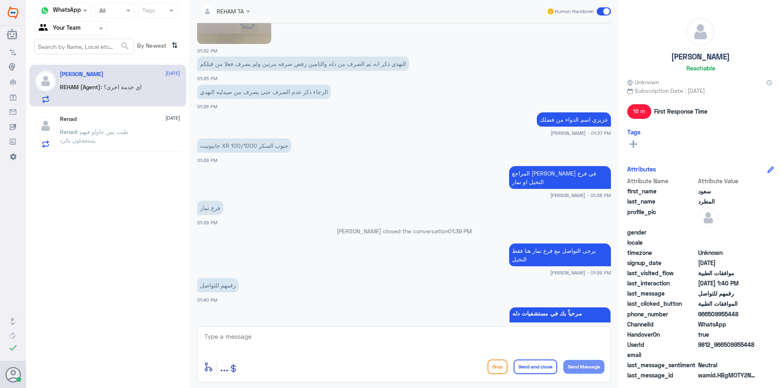
scroll to position [107, 0]
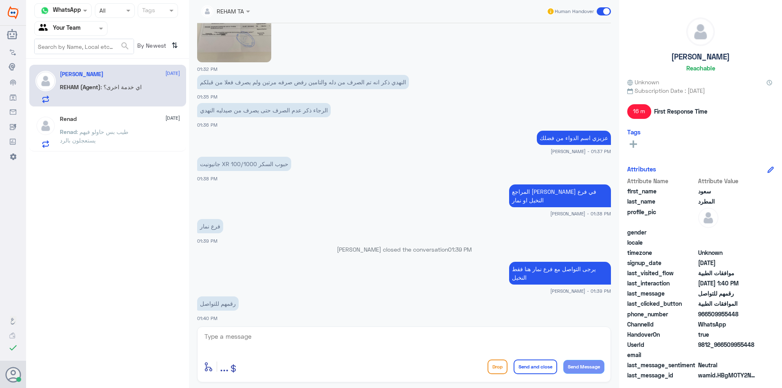
click at [124, 127] on div "Renad [DATE][PERSON_NAME] : طيب بس حاولو فيهم يستعجلون بالرد" at bounding box center [120, 132] width 120 height 32
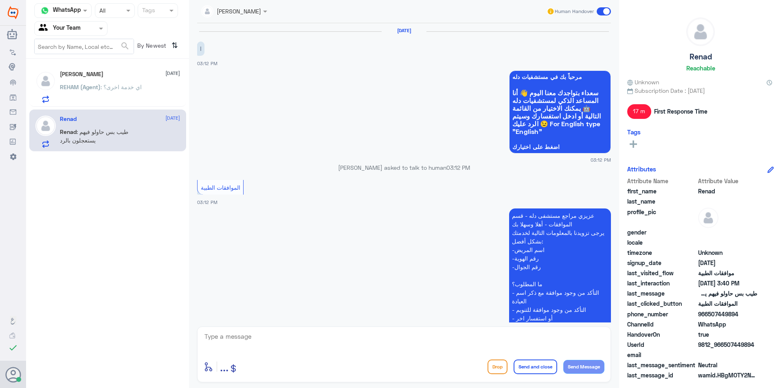
scroll to position [515, 0]
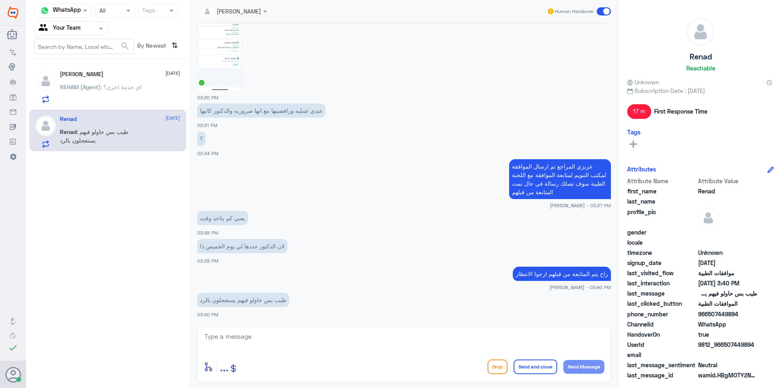
click at [375, 338] on textarea at bounding box center [404, 341] width 401 height 20
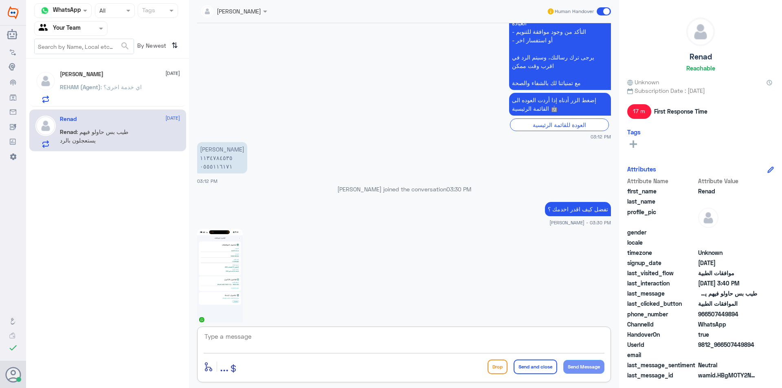
scroll to position [271, 0]
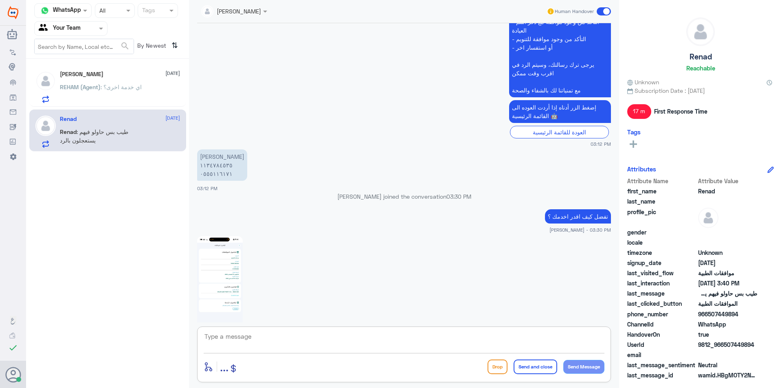
click at [336, 348] on textarea at bounding box center [404, 341] width 401 height 20
click at [221, 339] on textarea "0555116171" at bounding box center [404, 341] width 401 height 20
type textarea "0555116171"
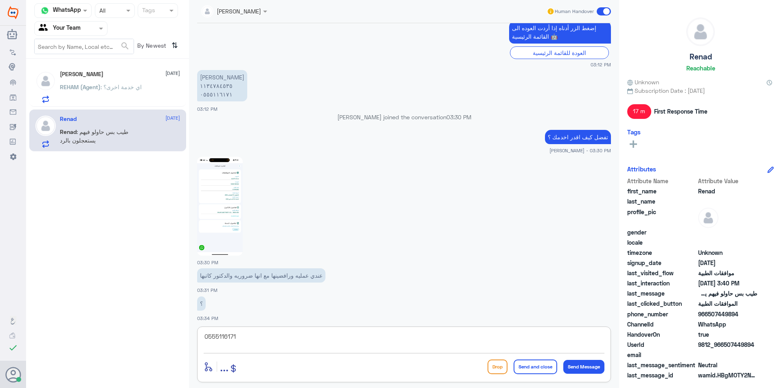
scroll to position [474, 0]
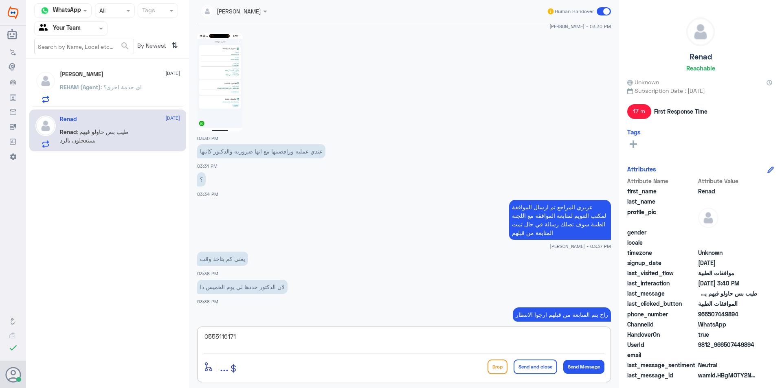
click at [226, 82] on img at bounding box center [220, 82] width 46 height 99
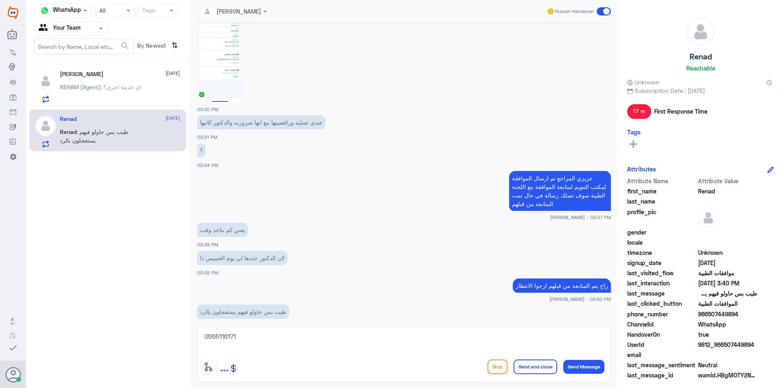
scroll to position [515, 0]
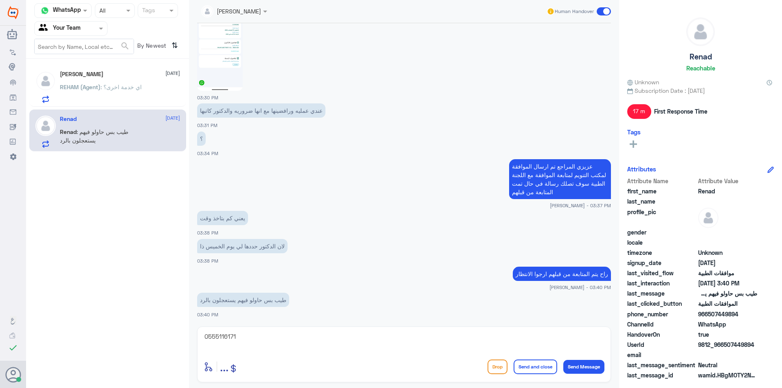
click at [125, 104] on div "[PERSON_NAME] [DATE][PERSON_NAME] (Agent) : اي خدمة اخرى؟" at bounding box center [107, 86] width 157 height 42
click at [112, 85] on span ": اي خدمة اخرى؟" at bounding box center [121, 86] width 41 height 7
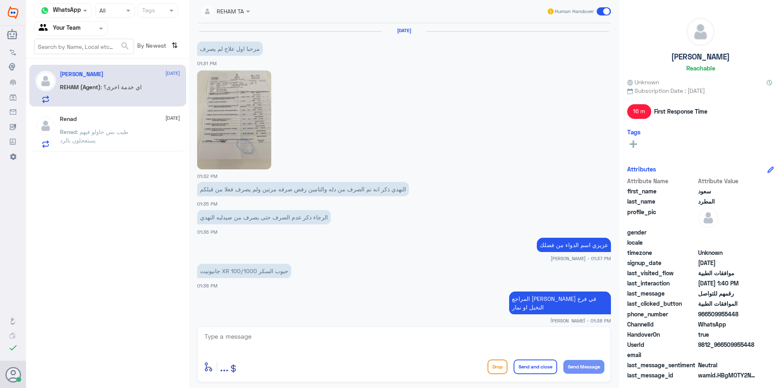
scroll to position [555, 0]
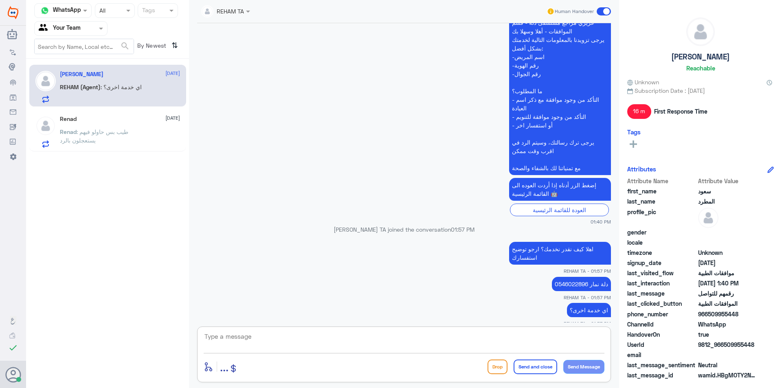
click at [470, 338] on textarea at bounding box center [404, 341] width 401 height 20
click at [462, 344] on textarea at bounding box center [404, 341] width 401 height 20
type textarea ">"
click at [539, 367] on button "Send and close" at bounding box center [536, 367] width 44 height 15
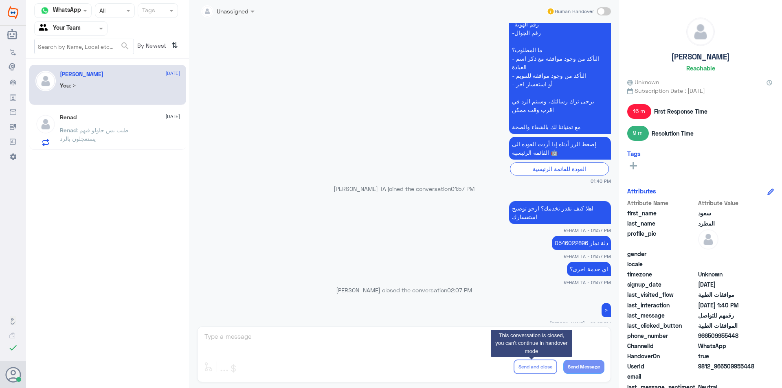
click at [91, 31] on div at bounding box center [71, 28] width 72 height 9
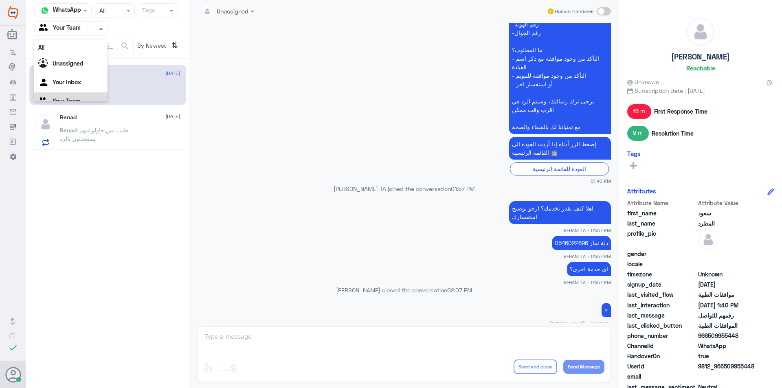
scroll to position [10, 0]
click at [79, 75] on Inbox "Your Inbox" at bounding box center [67, 71] width 29 height 7
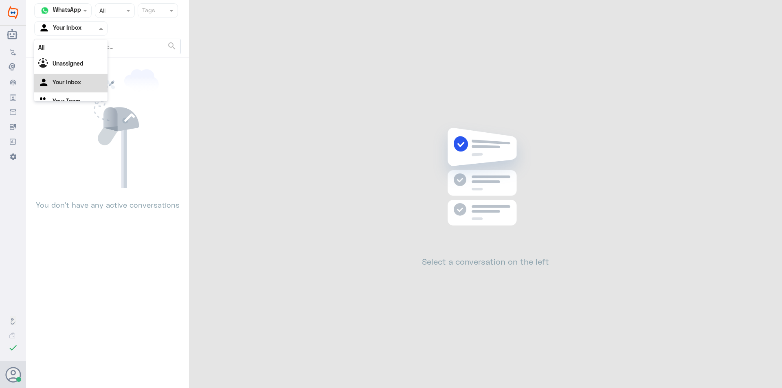
click at [94, 28] on div at bounding box center [71, 28] width 72 height 9
click at [79, 86] on div "Your Team" at bounding box center [70, 91] width 73 height 19
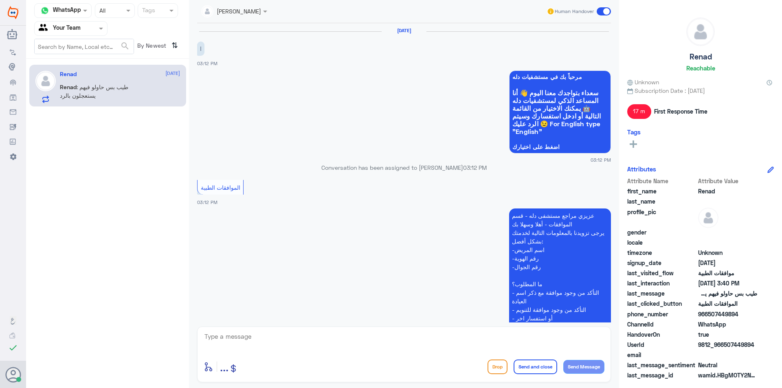
scroll to position [515, 0]
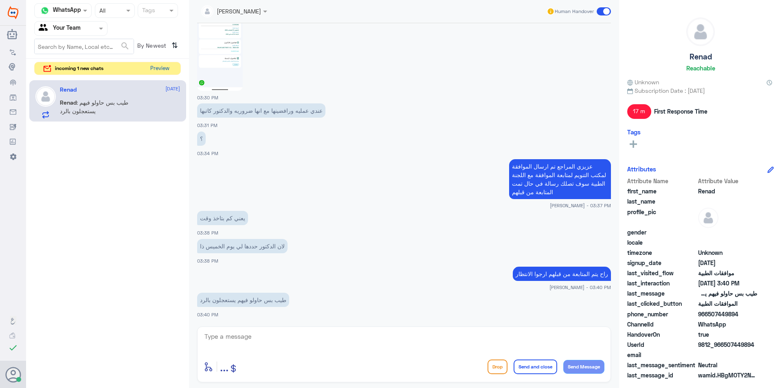
click at [160, 69] on button "Preview" at bounding box center [159, 68] width 25 height 13
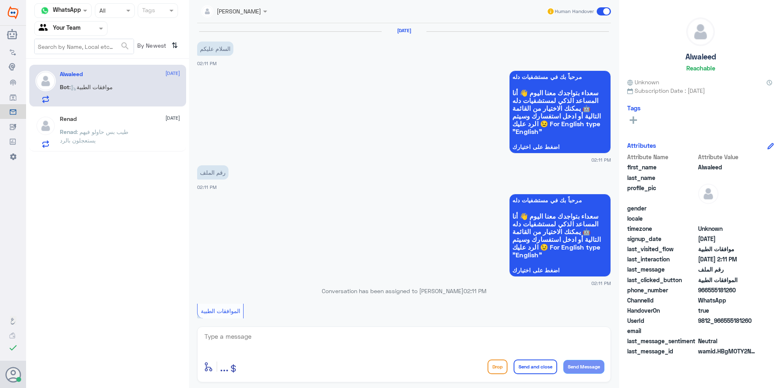
click at [334, 358] on div "enter flow name ... Drop Send and close Send Message" at bounding box center [404, 367] width 401 height 18
click at [340, 352] on div at bounding box center [404, 342] width 401 height 22
click at [349, 341] on textarea at bounding box center [404, 341] width 401 height 20
type textarea ","
type textarea "وعليكم السلا"
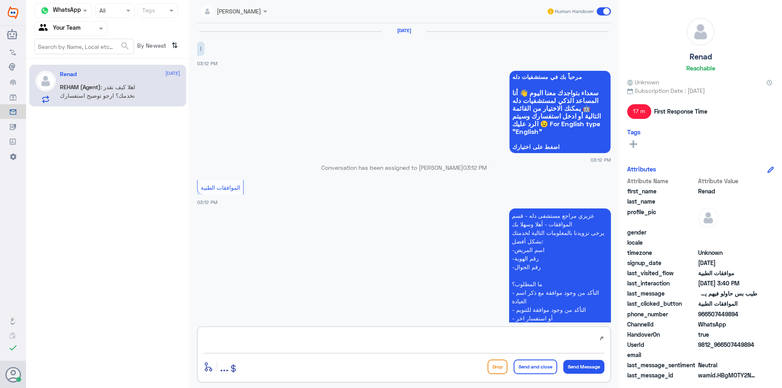
scroll to position [515, 0]
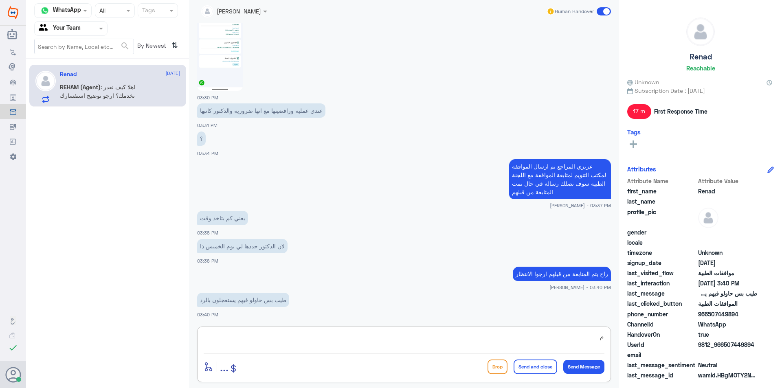
type textarea "م"
click at [88, 29] on div at bounding box center [71, 28] width 72 height 9
click at [88, 51] on div "Unassigned" at bounding box center [70, 54] width 73 height 19
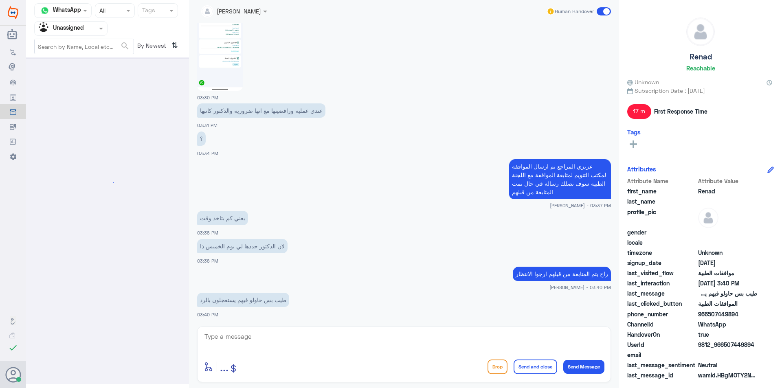
scroll to position [0, 0]
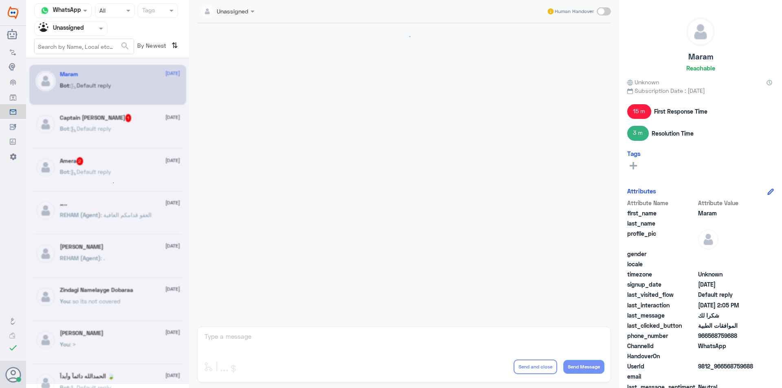
click at [88, 26] on div at bounding box center [71, 28] width 72 height 9
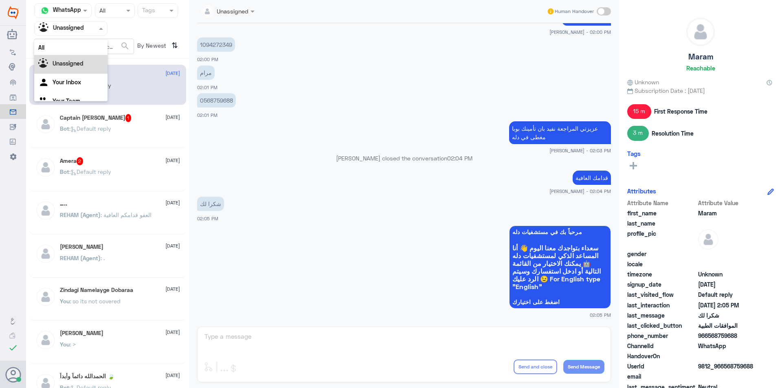
scroll to position [10, 0]
click at [137, 213] on span ": العفو قدامكم العافية" at bounding box center [126, 214] width 51 height 7
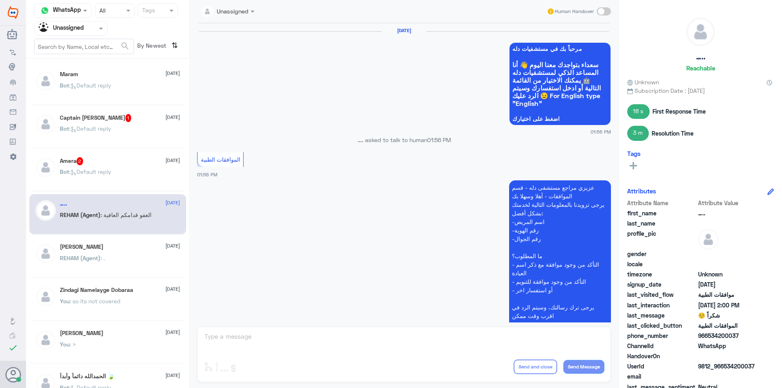
scroll to position [470, 0]
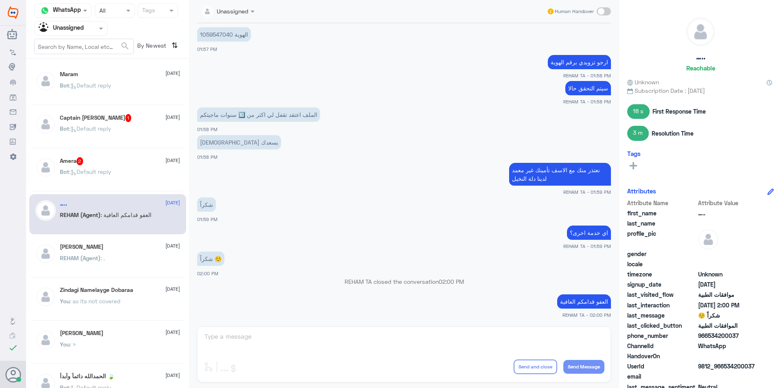
click at [118, 88] on div "Bot : Default reply" at bounding box center [120, 92] width 120 height 18
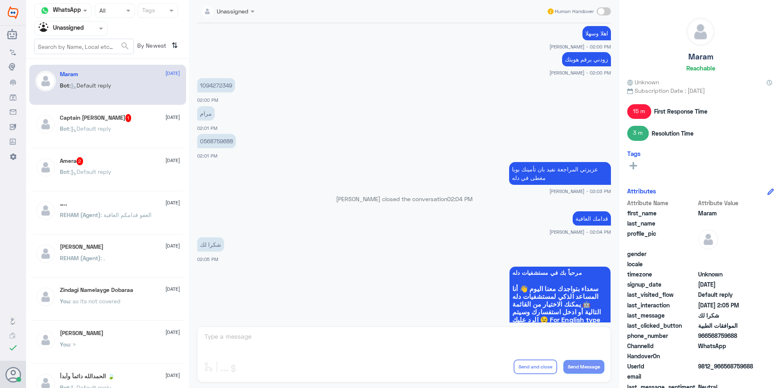
scroll to position [427, 0]
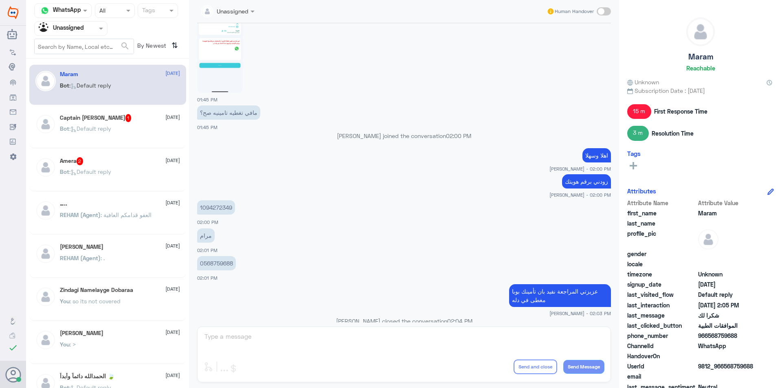
click at [63, 133] on p "Bot : Default reply" at bounding box center [85, 134] width 51 height 20
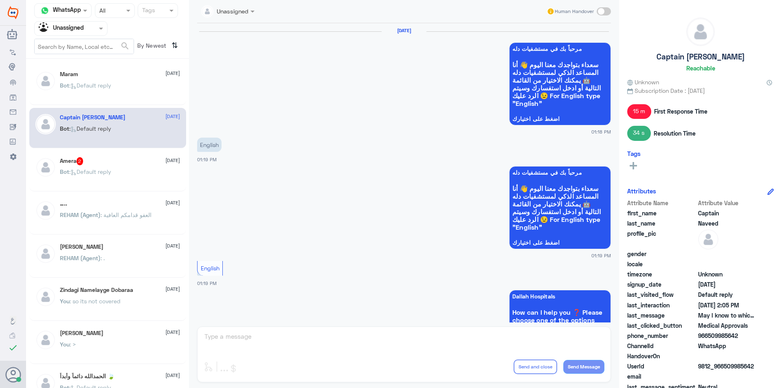
scroll to position [748, 0]
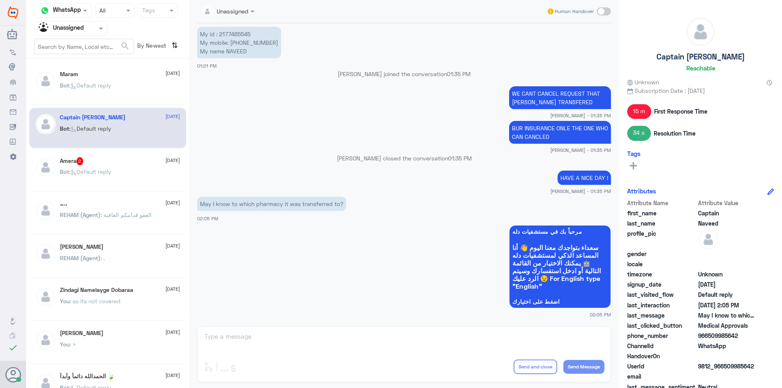
click at [140, 168] on div "Amera 2 [DATE] Bot : Default reply" at bounding box center [120, 172] width 120 height 31
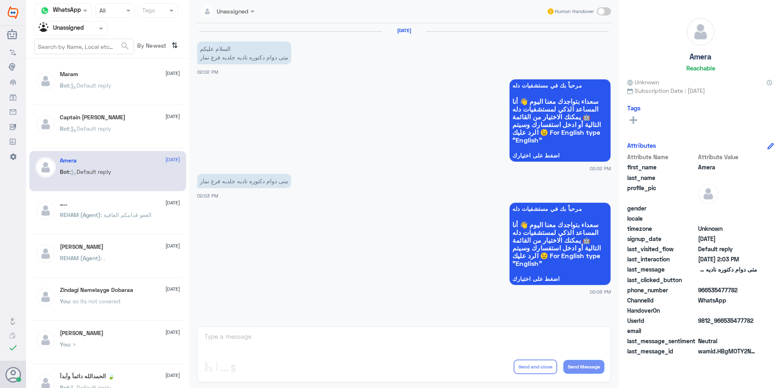
click at [104, 219] on p "REHAM (Agent) : العفو قدامكم العافية" at bounding box center [106, 221] width 92 height 20
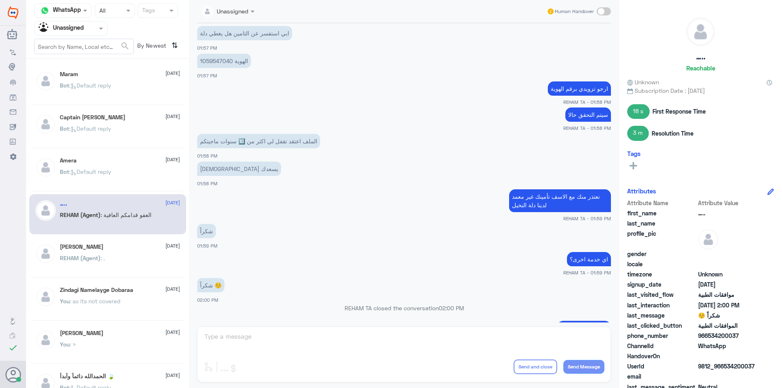
scroll to position [430, 0]
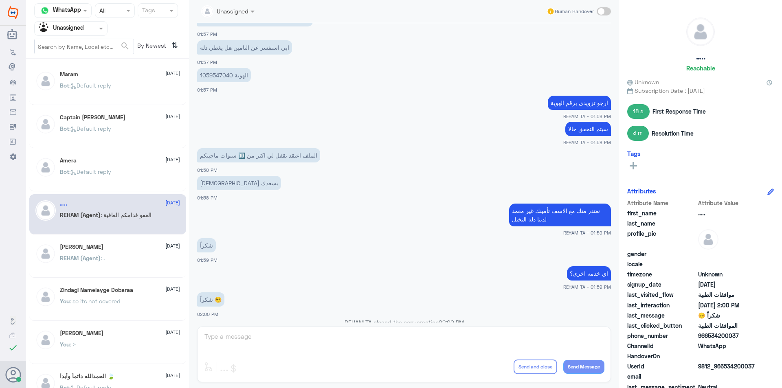
click at [101, 244] on div "[PERSON_NAME] [DATE]" at bounding box center [120, 247] width 120 height 7
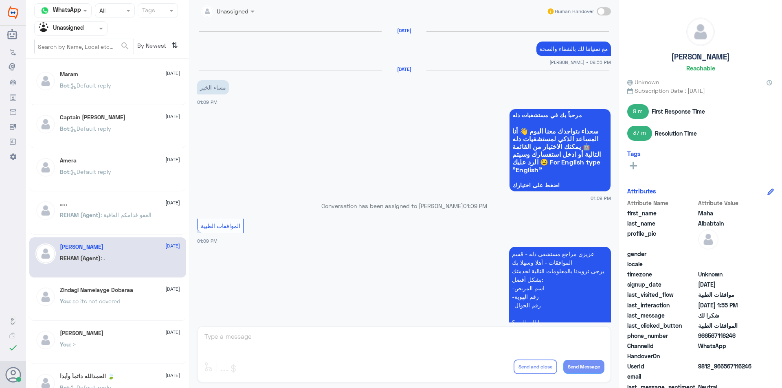
scroll to position [524, 0]
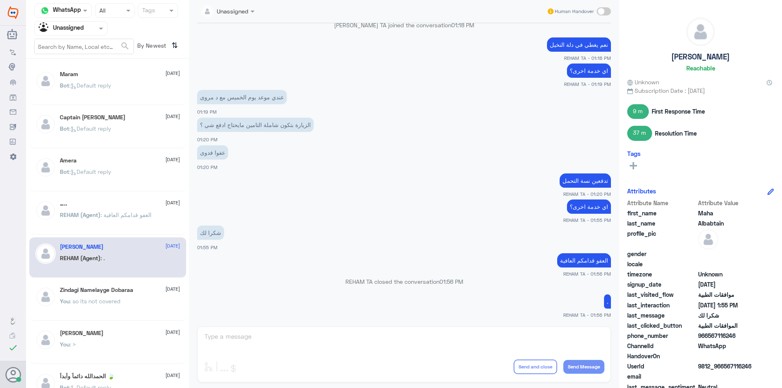
click at [103, 178] on p "Bot : Default reply" at bounding box center [85, 177] width 51 height 20
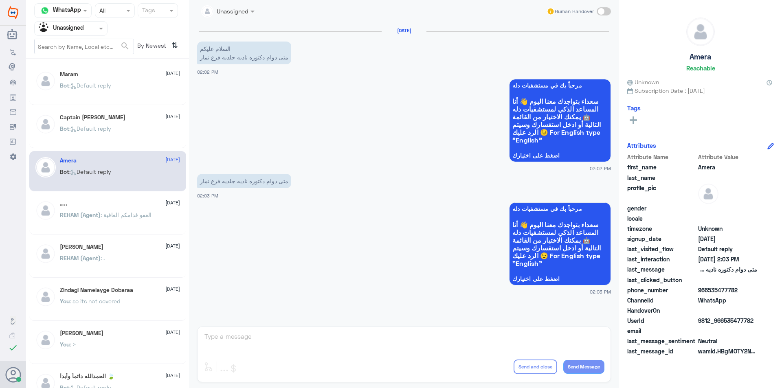
click at [102, 210] on div "….. [DATE][PERSON_NAME] (Agent) : العفو قدامكم العافية" at bounding box center [120, 215] width 120 height 31
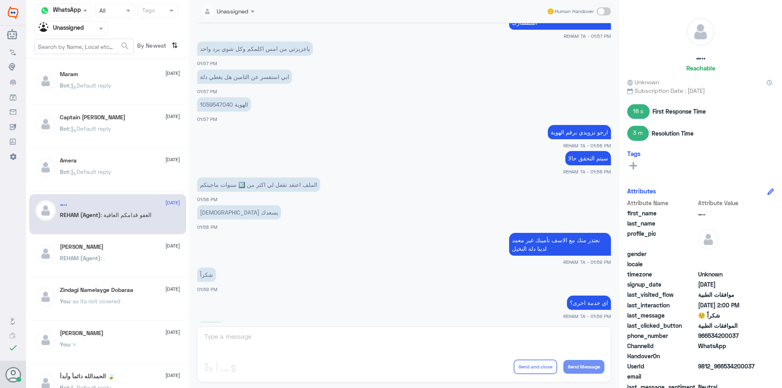
scroll to position [348, 0]
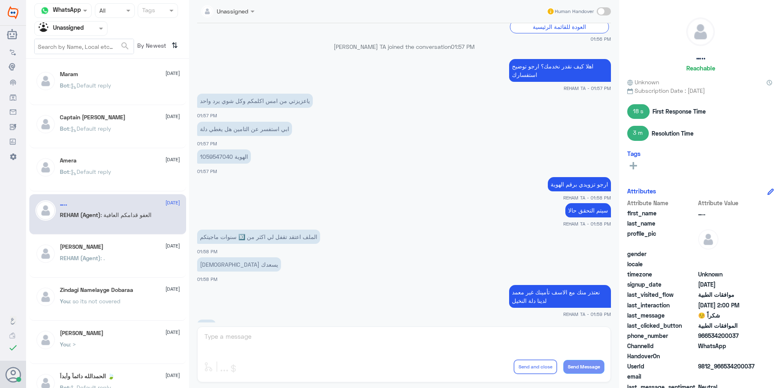
click at [127, 302] on div "You : so its not covered" at bounding box center [120, 308] width 120 height 18
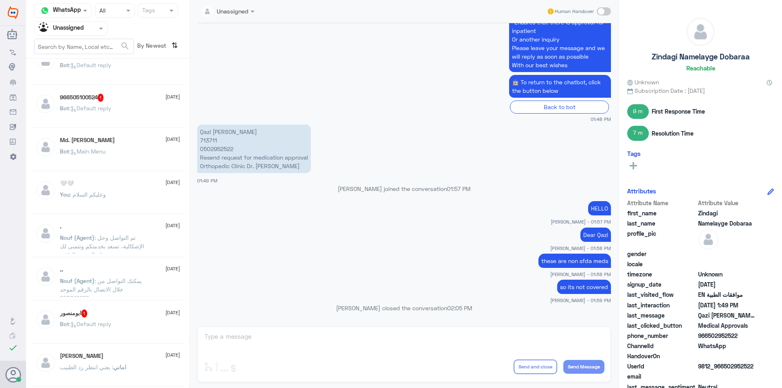
scroll to position [538, 0]
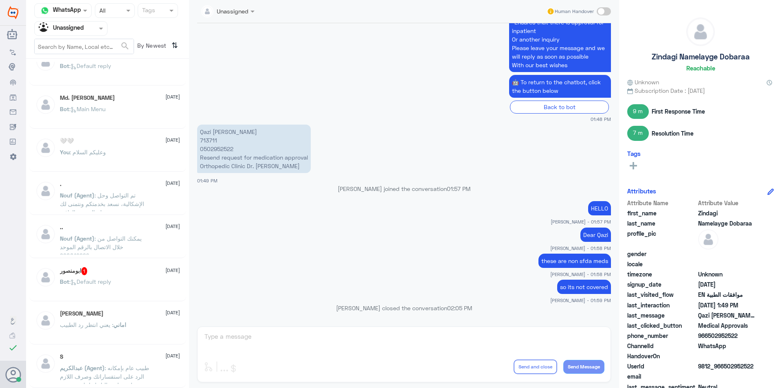
click at [149, 156] on div "You : وعليكم السلام" at bounding box center [120, 159] width 120 height 18
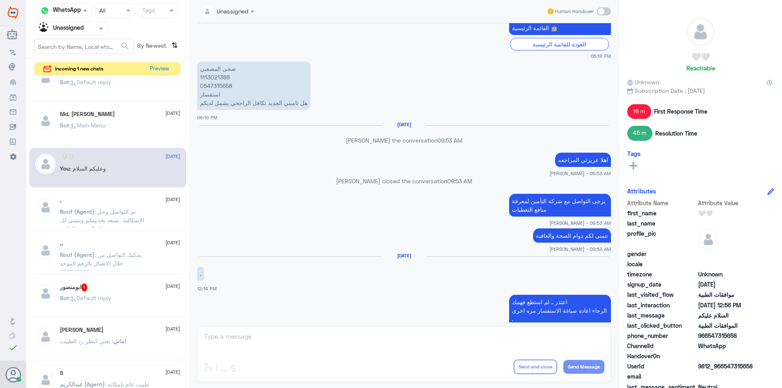
scroll to position [259, 0]
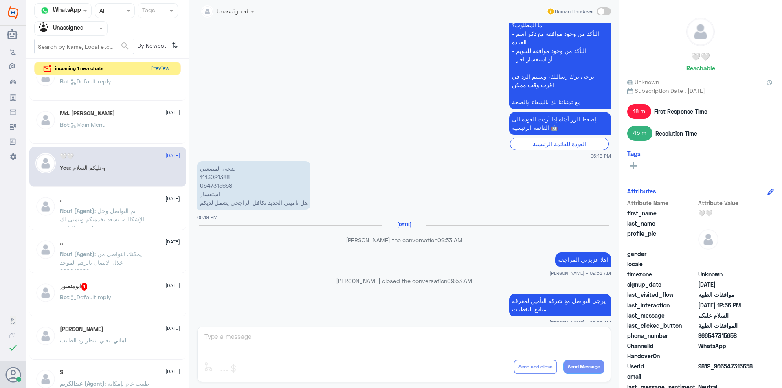
click at [162, 71] on button "Preview" at bounding box center [159, 68] width 25 height 13
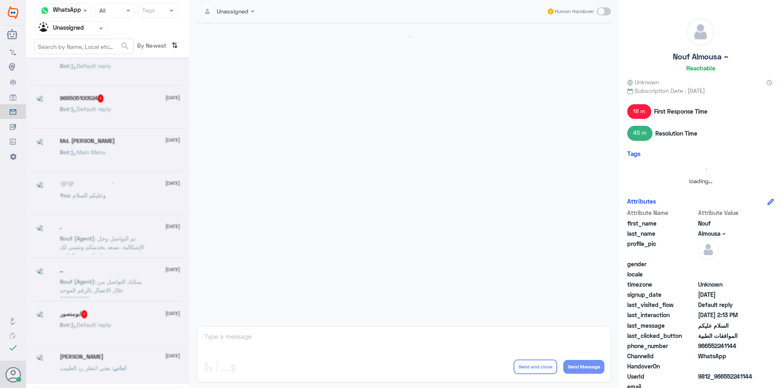
click at [86, 30] on div at bounding box center [71, 28] width 72 height 9
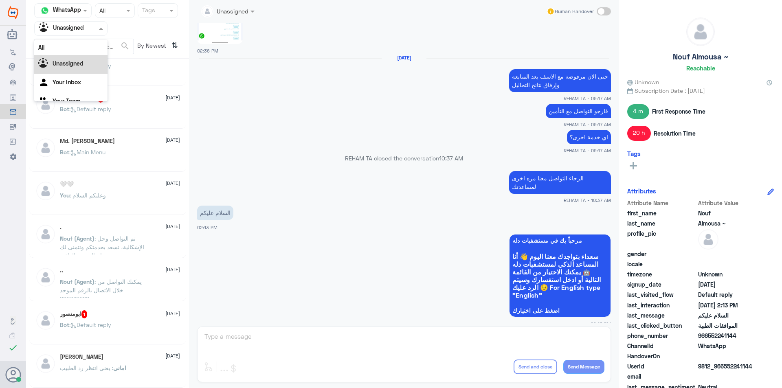
scroll to position [10, 0]
click at [95, 83] on div "Your Team" at bounding box center [70, 91] width 73 height 19
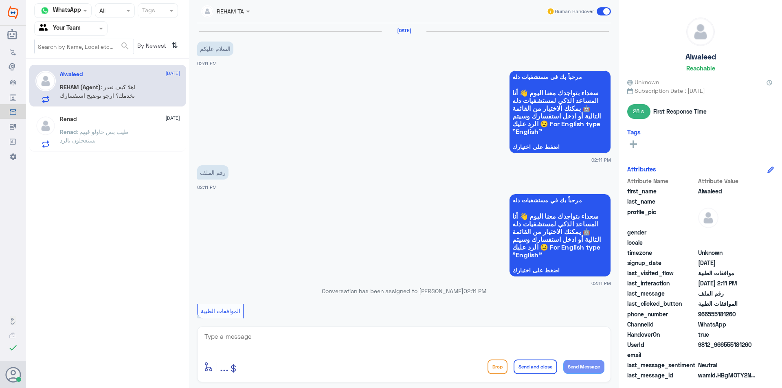
scroll to position [360, 0]
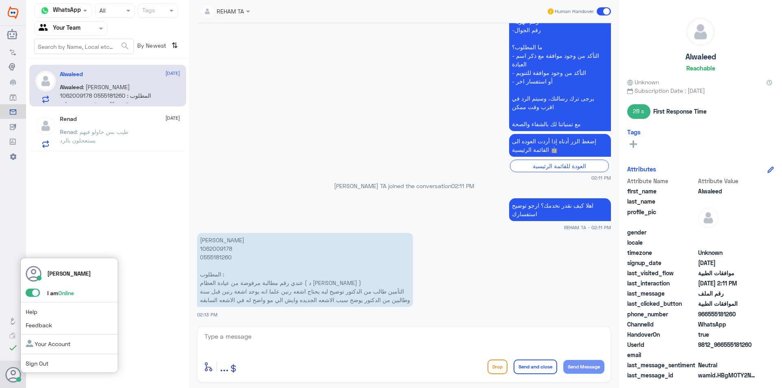
click at [35, 295] on span at bounding box center [33, 293] width 14 height 8
click at [0, 0] on input "checkbox" at bounding box center [0, 0] width 0 height 0
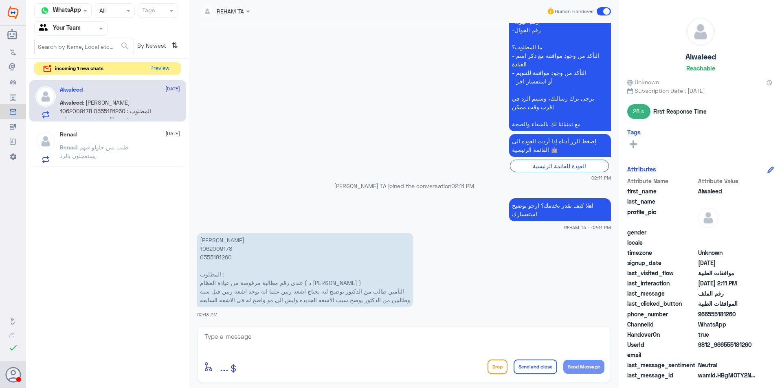
click at [158, 69] on button "Preview" at bounding box center [159, 68] width 25 height 13
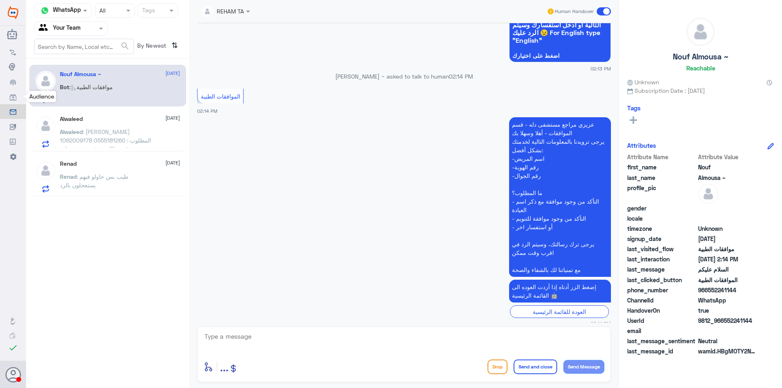
scroll to position [617, 0]
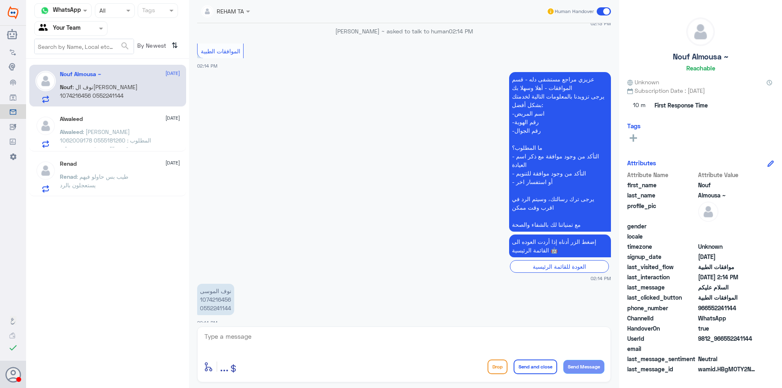
click at [131, 137] on span ": [PERSON_NAME] 1062009178 0555181260 المطلوب : عندي رقم مطالبة مرفوضة من عيادة…" at bounding box center [106, 165] width 92 height 75
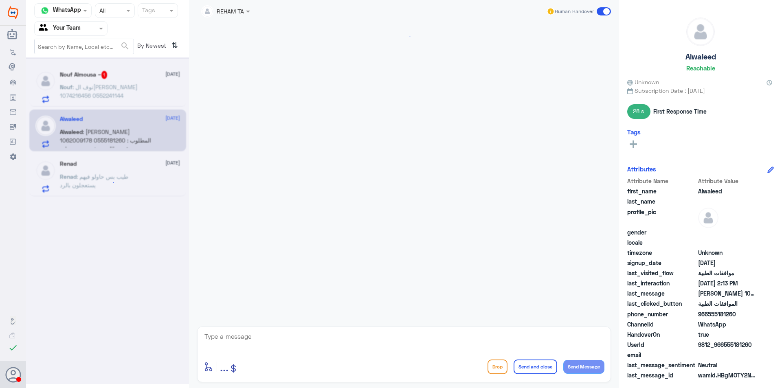
scroll to position [360, 0]
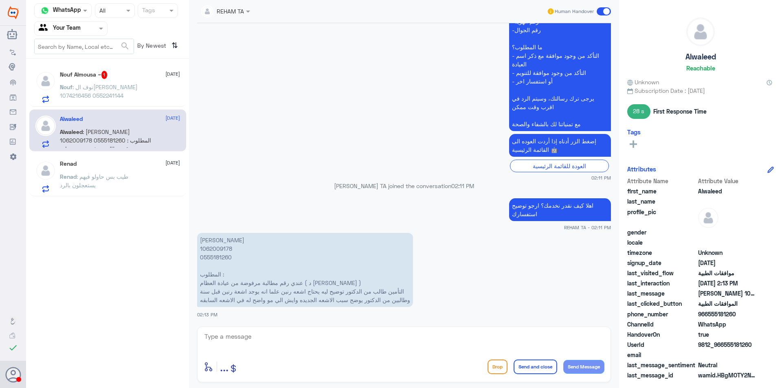
click at [139, 178] on p "Renad : طيب بس حاولو فيهم يستعجلون بالرد" at bounding box center [106, 182] width 92 height 20
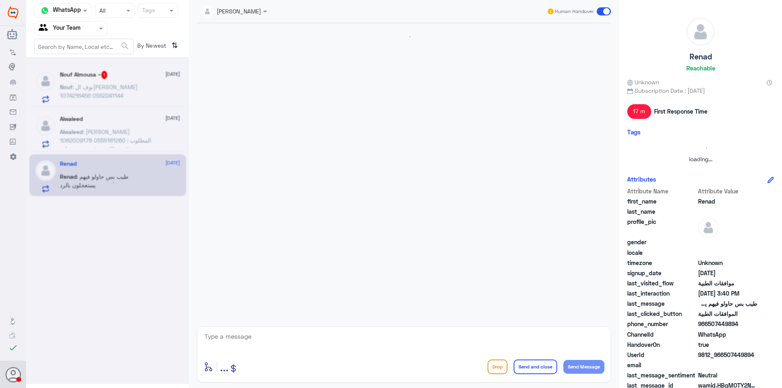
scroll to position [515, 0]
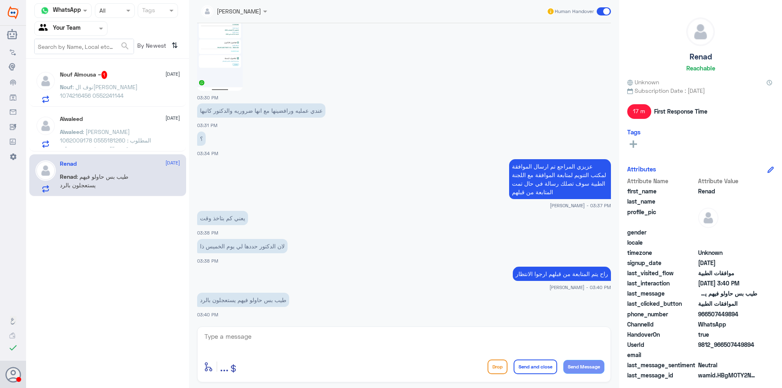
click at [85, 32] on div at bounding box center [71, 28] width 72 height 9
click at [88, 75] on div "Your Inbox" at bounding box center [70, 73] width 73 height 19
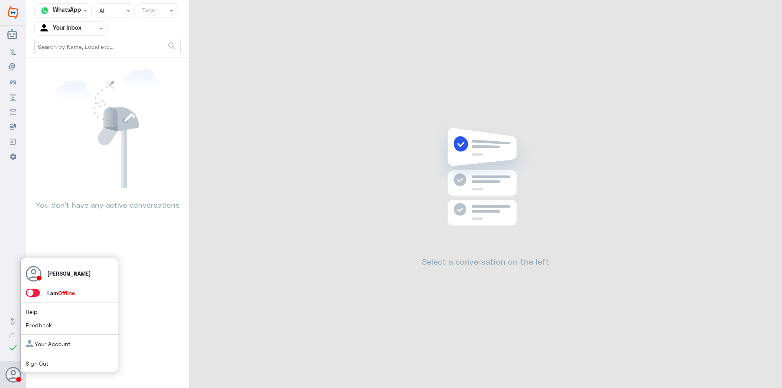
click at [52, 367] on div "[PERSON_NAME] I am Offline Help Feedback Your Account Sign Out" at bounding box center [69, 316] width 98 height 116
click at [50, 360] on span "Sign Out" at bounding box center [51, 363] width 50 height 9
click at [46, 361] on link "Sign Out" at bounding box center [37, 363] width 23 height 7
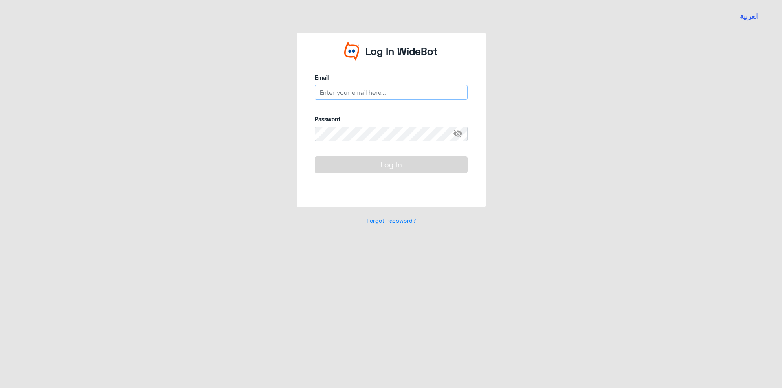
type input "[EMAIL_ADDRESS][DOMAIN_NAME]"
